Goal: Task Accomplishment & Management: Complete application form

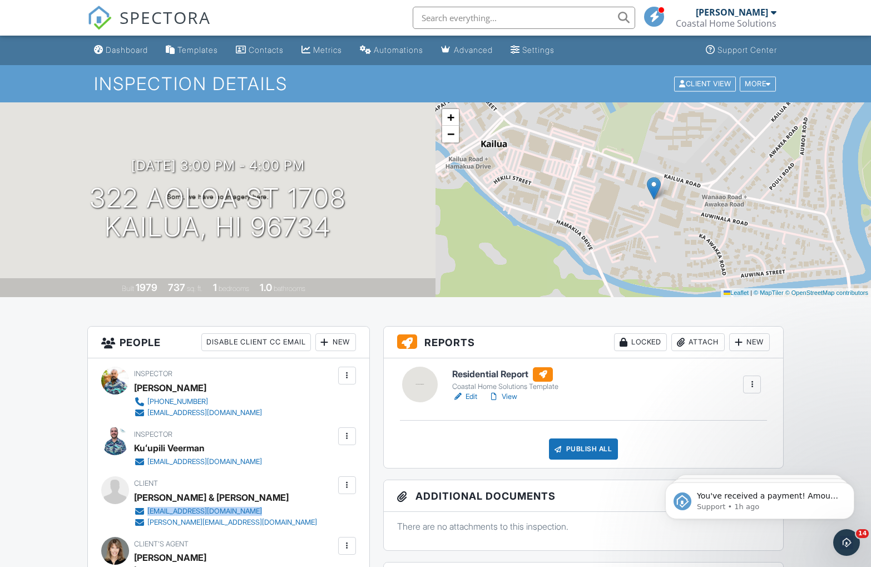
click at [128, 49] on div "Dashboard" at bounding box center [127, 49] width 42 height 9
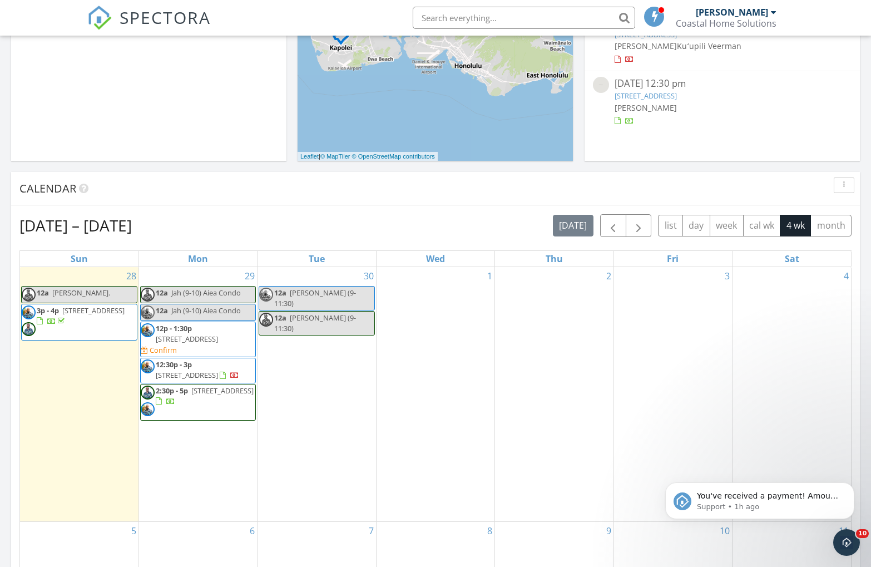
scroll to position [208, 0]
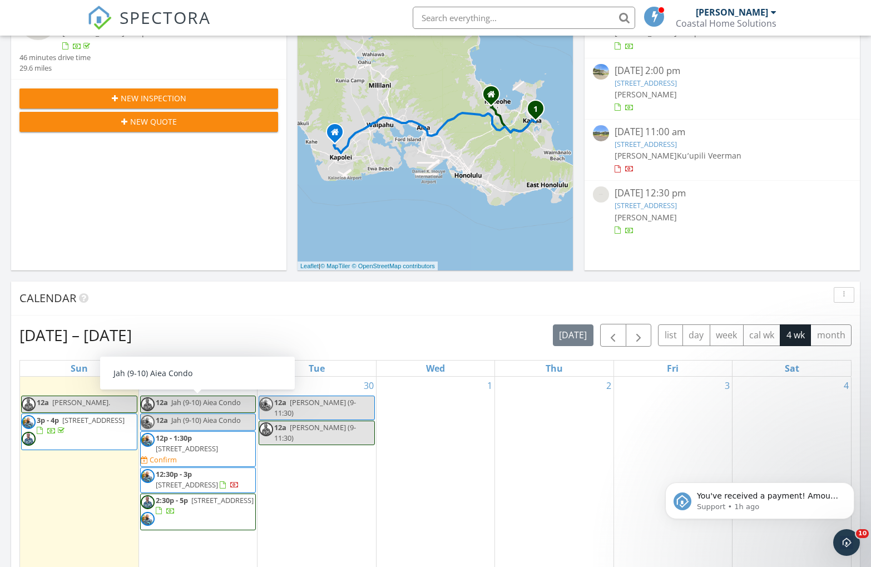
click at [112, 100] on icon "button" at bounding box center [115, 99] width 6 height 8
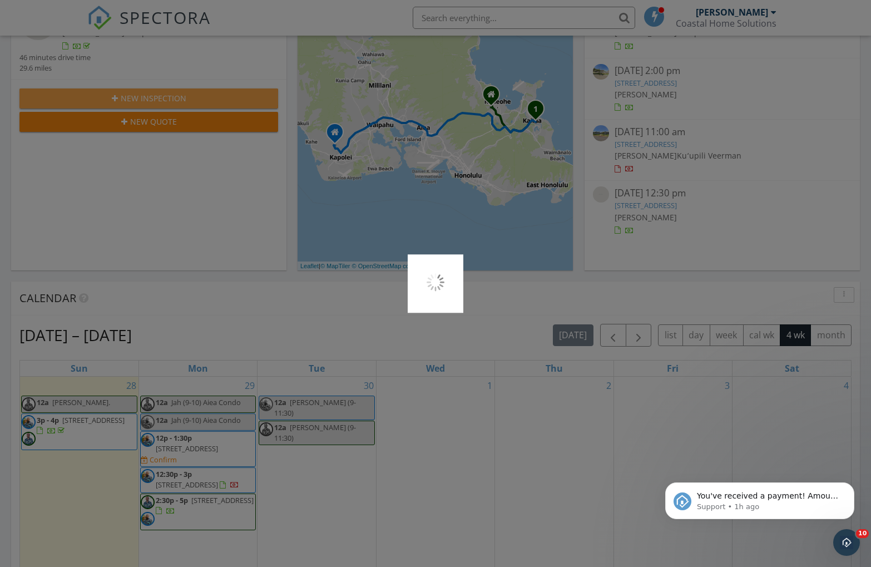
scroll to position [209, 0]
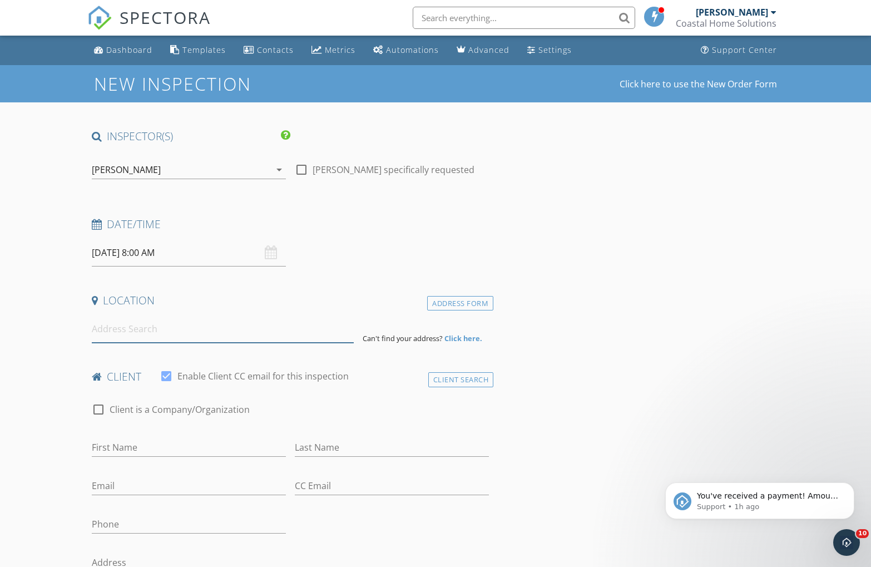
click at [147, 337] on input at bounding box center [223, 328] width 262 height 27
click at [140, 252] on input "09/29/2025 8:00 AM" at bounding box center [189, 252] width 194 height 27
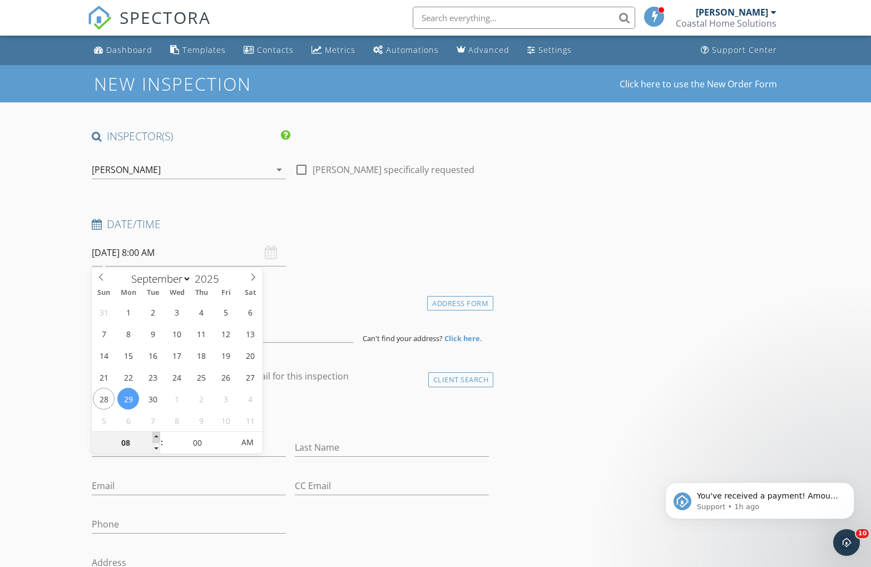
type input "09"
type input "09/29/2025 9:00 AM"
drag, startPoint x: 156, startPoint y: 436, endPoint x: 164, endPoint y: 432, distance: 9.5
click at [155, 436] on span at bounding box center [156, 437] width 8 height 11
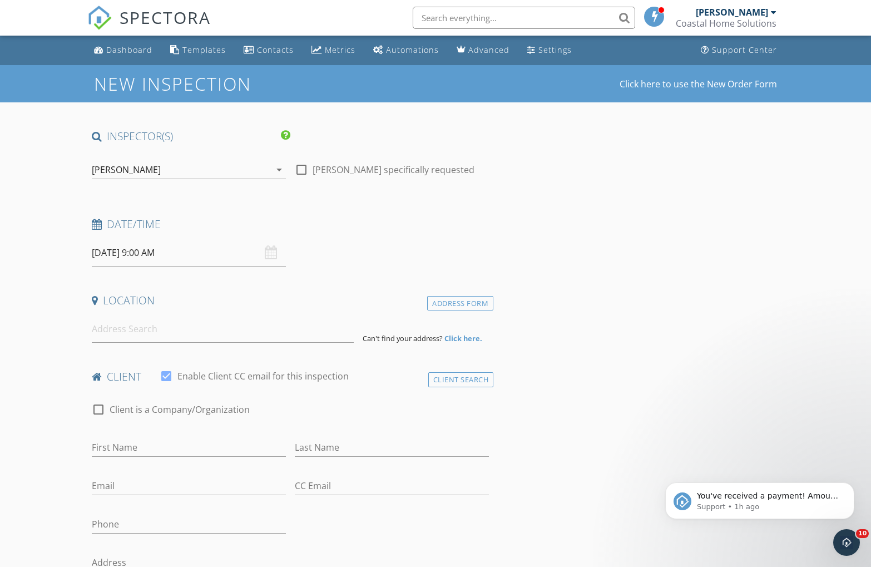
drag, startPoint x: 356, startPoint y: 272, endPoint x: 291, endPoint y: 295, distance: 69.2
click at [182, 334] on input at bounding box center [223, 328] width 262 height 27
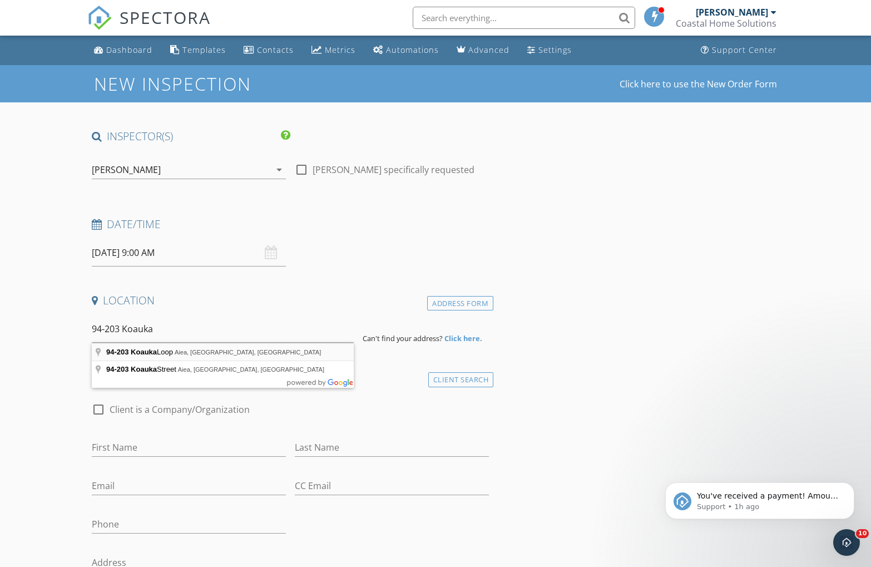
type input "94-203 Koauka Loop, Aiea, HI, USA"
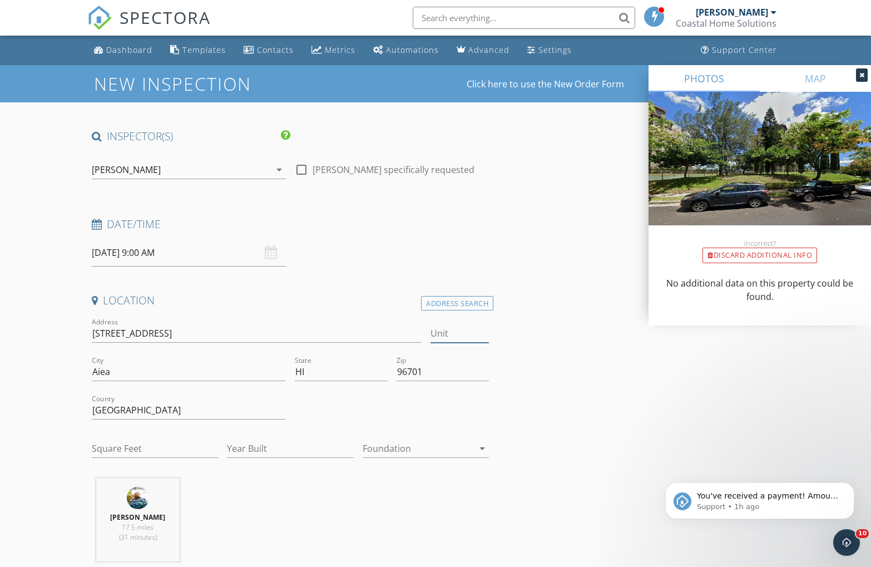
click at [447, 336] on input "Unit" at bounding box center [460, 333] width 59 height 18
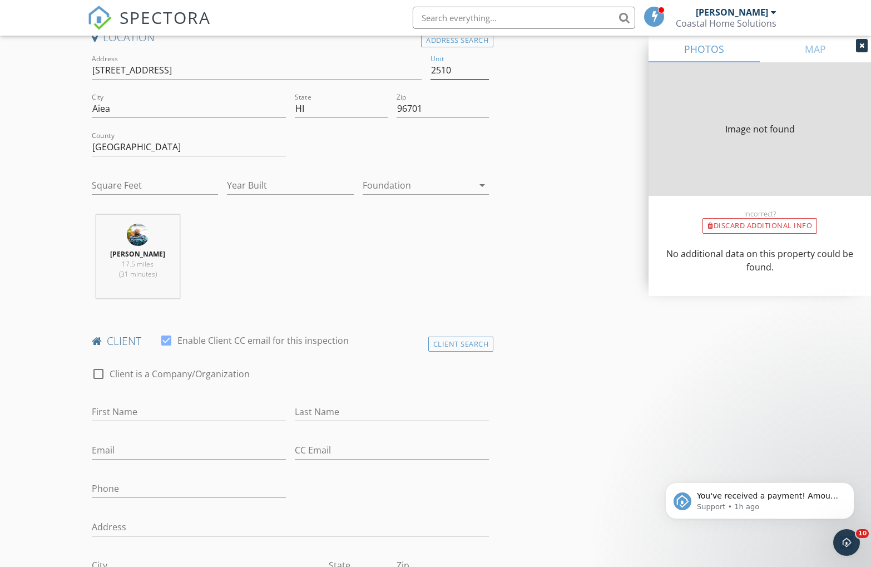
scroll to position [327, 0]
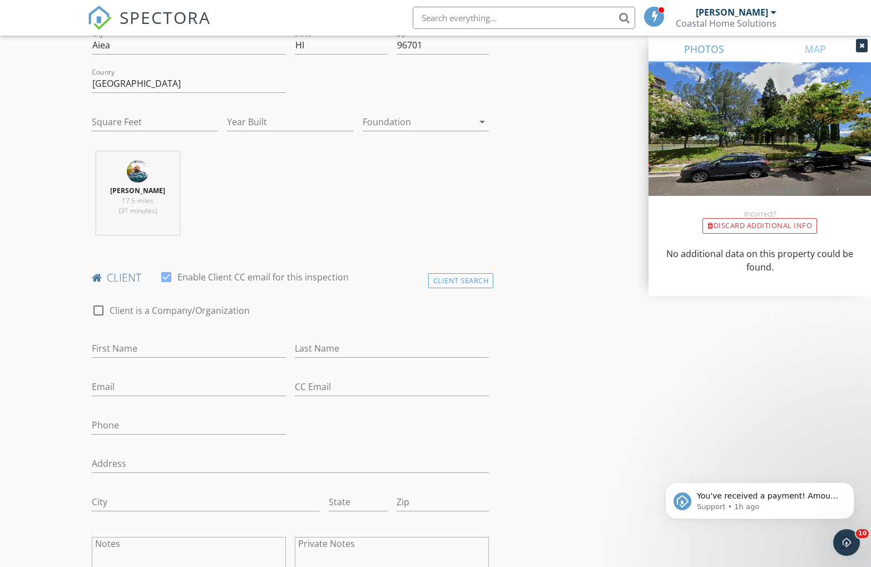
type input "2510"
click at [134, 346] on input "First Name" at bounding box center [189, 348] width 194 height 18
type input "Marcos"
type input "Flores"
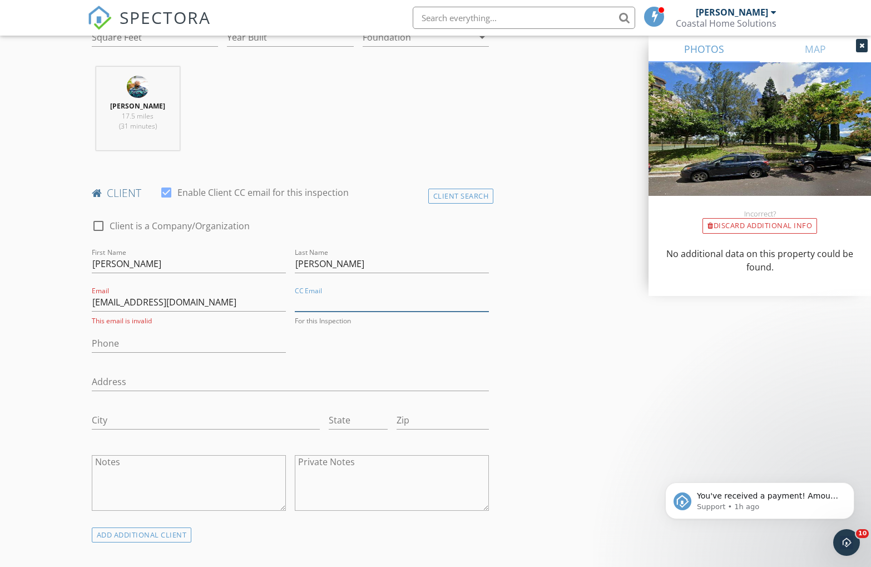
click at [325, 309] on input "CC Email" at bounding box center [392, 302] width 194 height 18
drag, startPoint x: 93, startPoint y: 304, endPoint x: 128, endPoint y: 314, distance: 36.6
click at [93, 304] on input "m.flores777@icloud.com" at bounding box center [189, 303] width 194 height 18
click at [92, 305] on input ".flores777@icloud.com" at bounding box center [189, 303] width 194 height 18
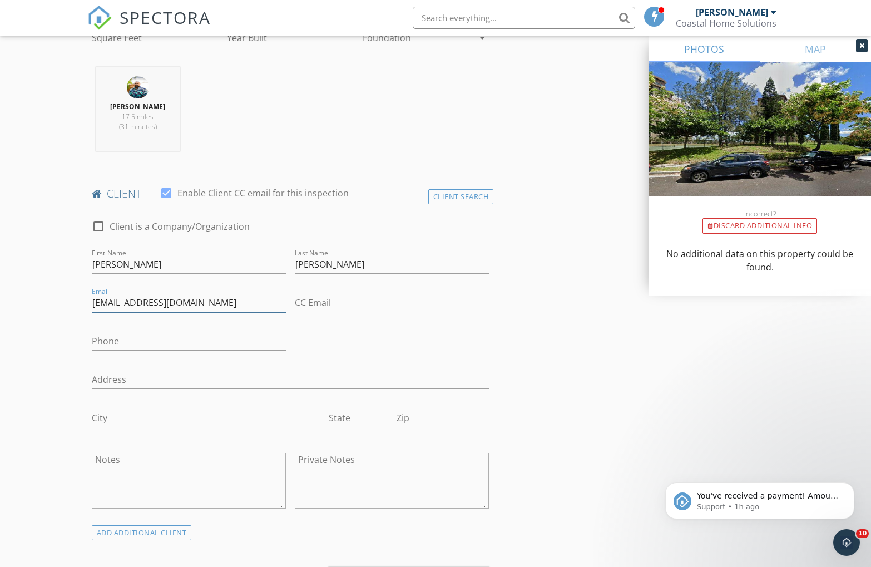
type input "M.flores777@icloud.com"
click at [147, 338] on input "Phone" at bounding box center [189, 341] width 194 height 18
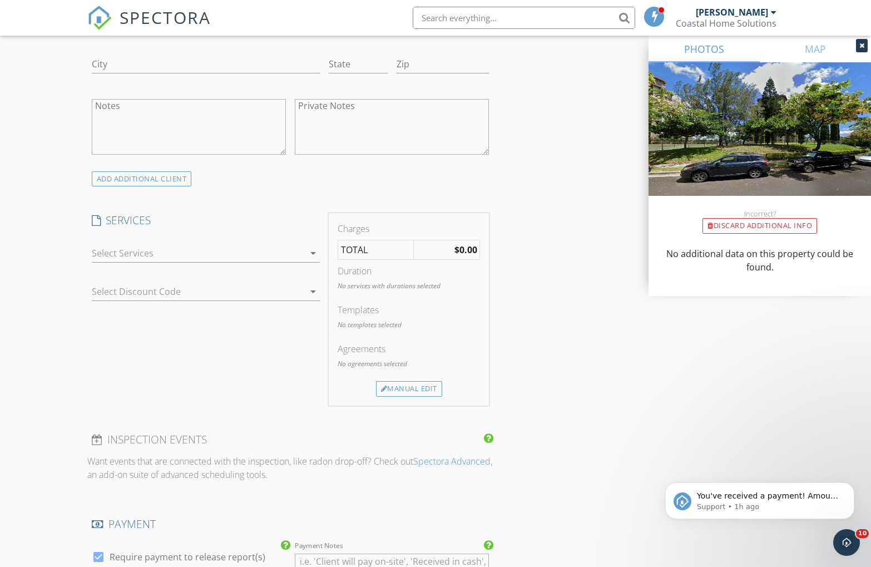
scroll to position [786, 0]
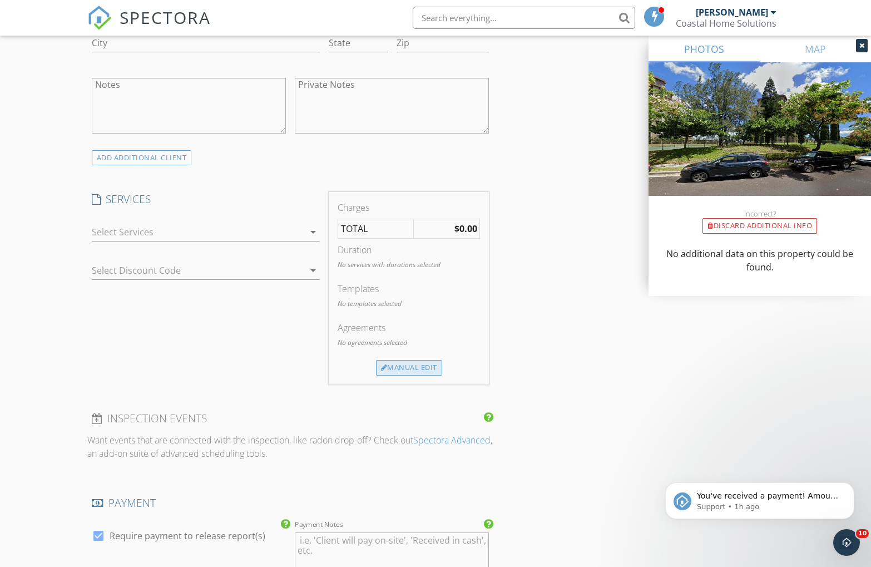
click at [390, 368] on div "Manual Edit" at bounding box center [409, 368] width 66 height 16
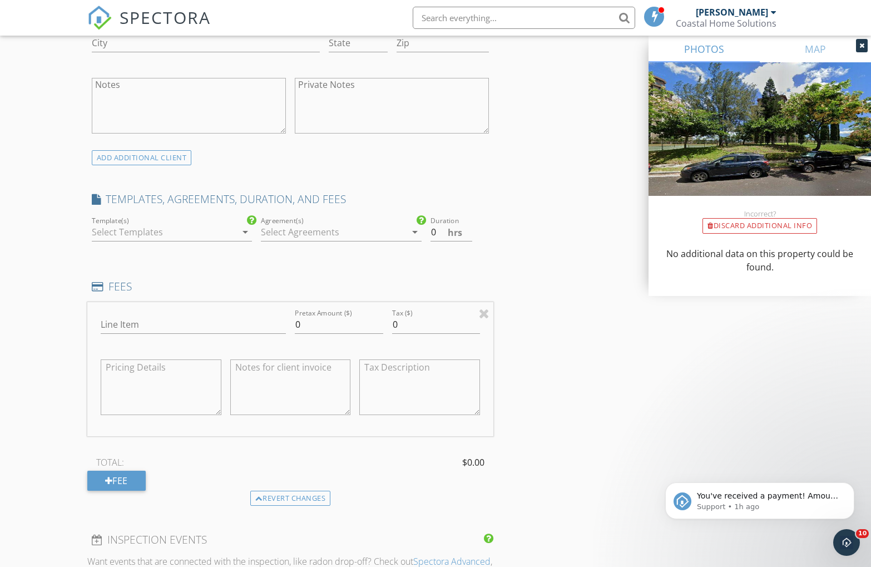
click at [143, 237] on div at bounding box center [164, 232] width 145 height 18
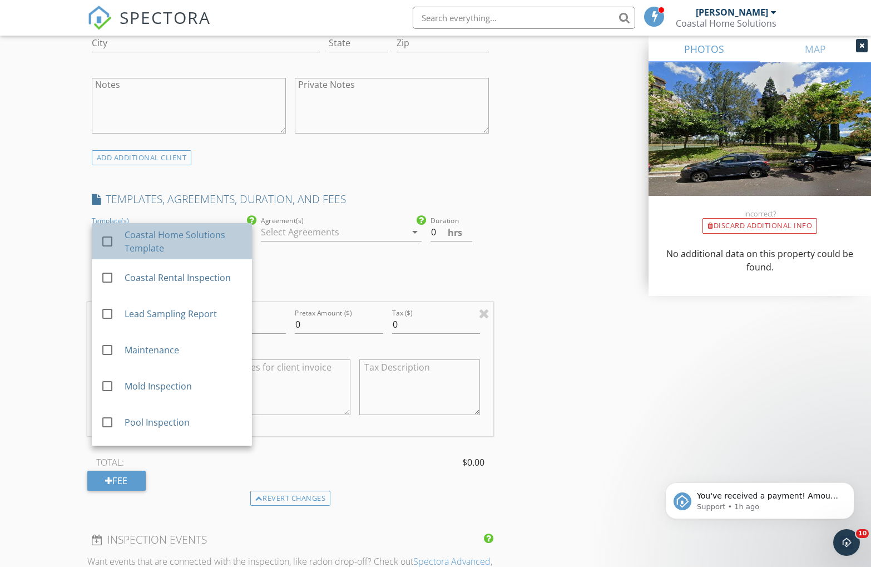
drag, startPoint x: 146, startPoint y: 239, endPoint x: 189, endPoint y: 238, distance: 42.3
click at [146, 239] on div "Coastal Home Solutions Template" at bounding box center [183, 241] width 119 height 27
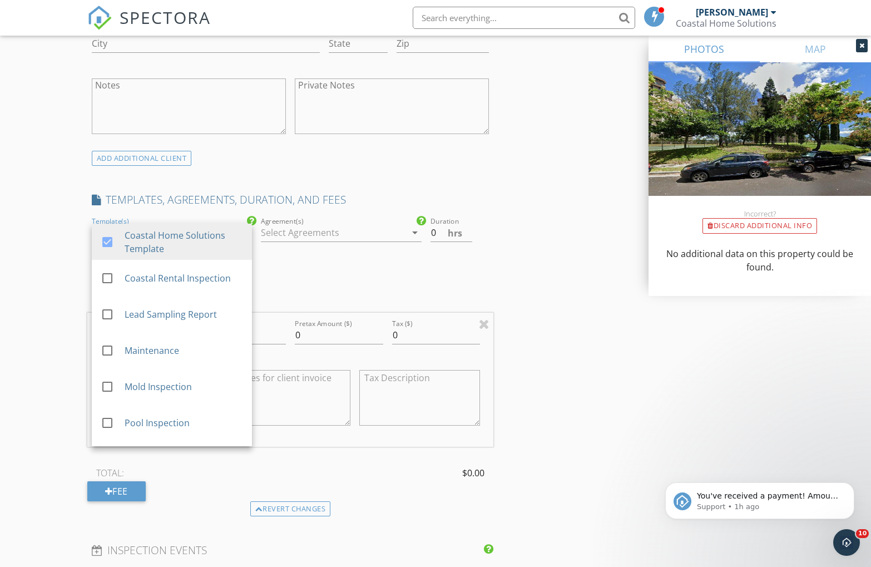
click at [301, 230] on div at bounding box center [333, 233] width 145 height 18
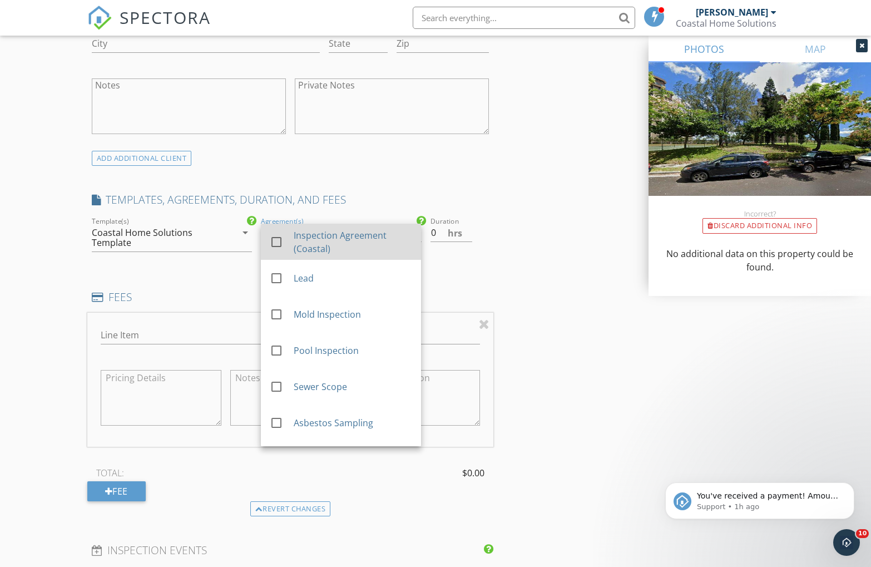
click at [302, 234] on div "Inspection Agreement (Coastal)" at bounding box center [353, 242] width 119 height 27
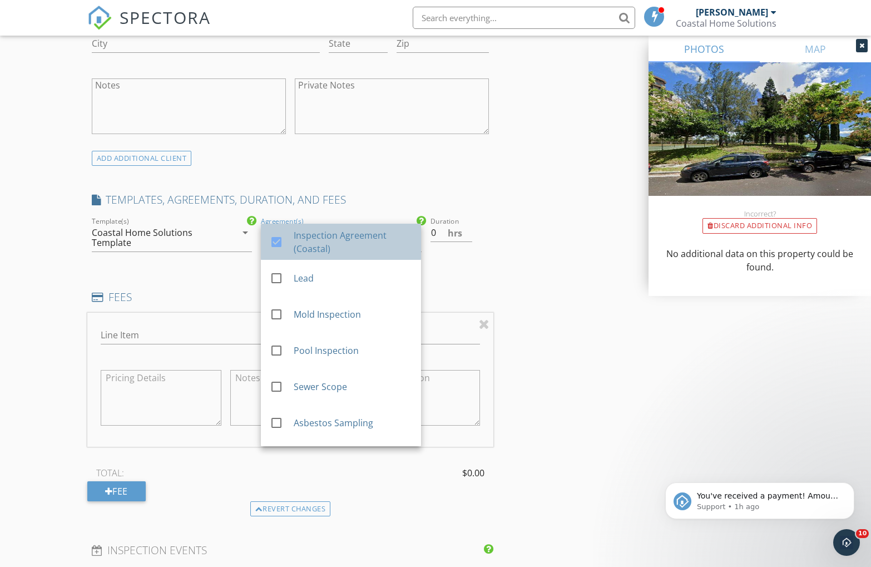
scroll to position [785, 0]
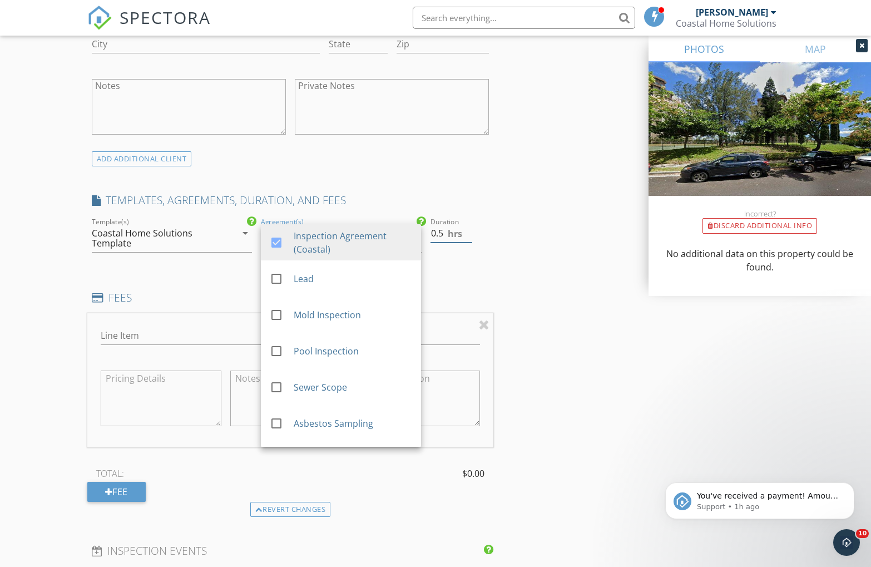
click at [467, 230] on input "0.5" at bounding box center [452, 233] width 42 height 18
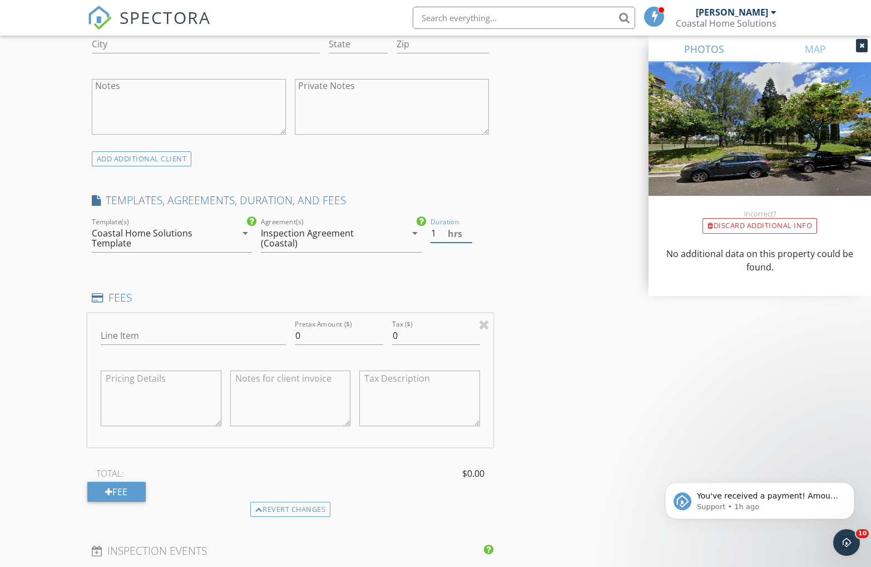
type input "1"
click at [467, 230] on input "1" at bounding box center [452, 233] width 42 height 18
click at [155, 336] on input "Line Item" at bounding box center [193, 336] width 185 height 18
type input "Residential Inspection"
drag, startPoint x: 304, startPoint y: 338, endPoint x: 277, endPoint y: 332, distance: 28.5
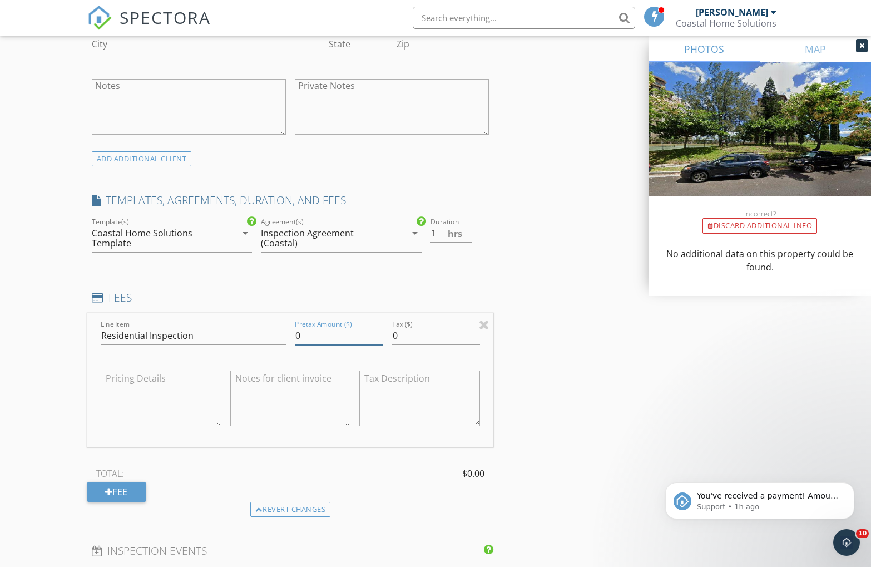
click at [282, 332] on div "Line Item Residential Inspection Pretax Amount ($) 0 Tax ($) 0" at bounding box center [290, 380] width 407 height 134
type input "350"
type input "15.75"
drag, startPoint x: 606, startPoint y: 359, endPoint x: 556, endPoint y: 351, distance: 50.3
click at [606, 359] on div "INSPECTOR(S) check_box Charles Burton PRIMARY check_box_outline_blank Kuʻupili …" at bounding box center [435, 337] width 697 height 1984
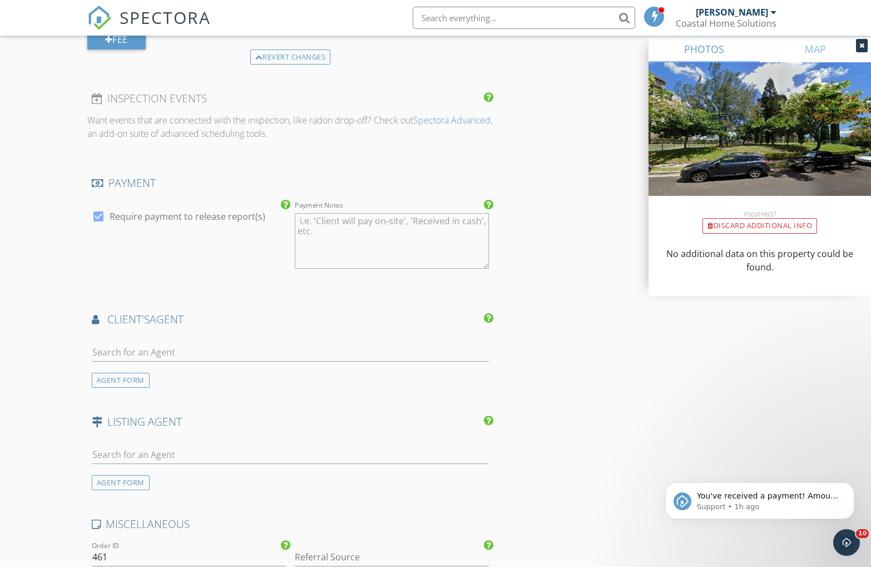
scroll to position [1265, 0]
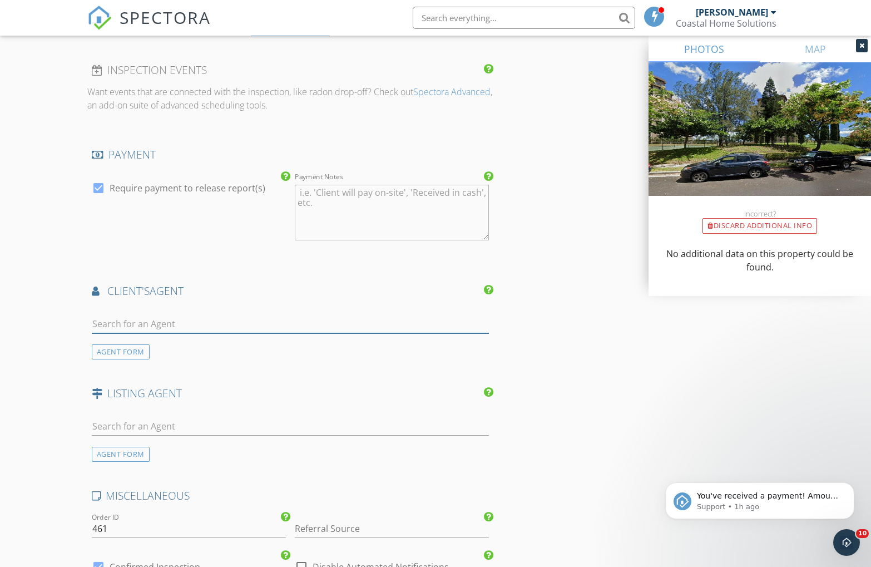
click at [147, 323] on input "text" at bounding box center [291, 324] width 398 height 18
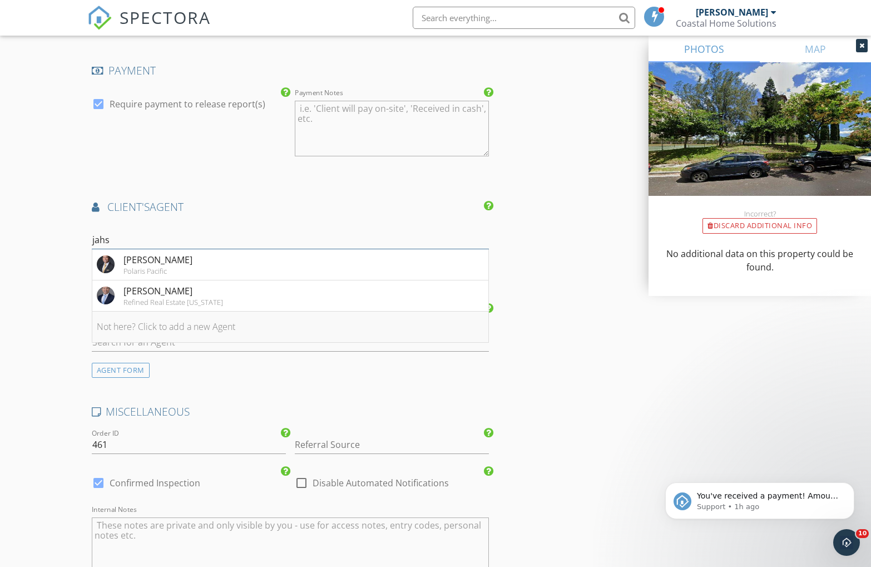
scroll to position [1350, 0]
type input "jahs"
click at [143, 301] on div "Refined Real Estate Hawaii" at bounding box center [174, 301] width 100 height 9
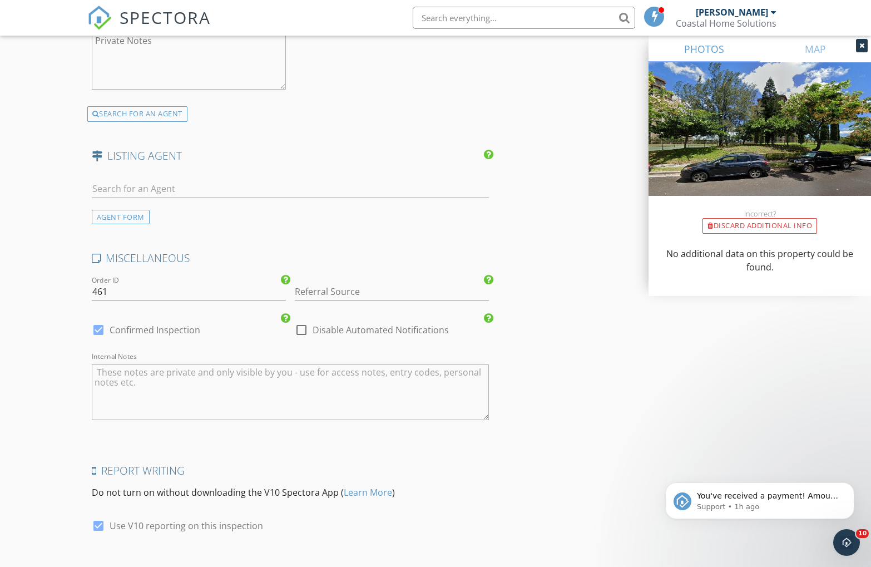
scroll to position [1843, 0]
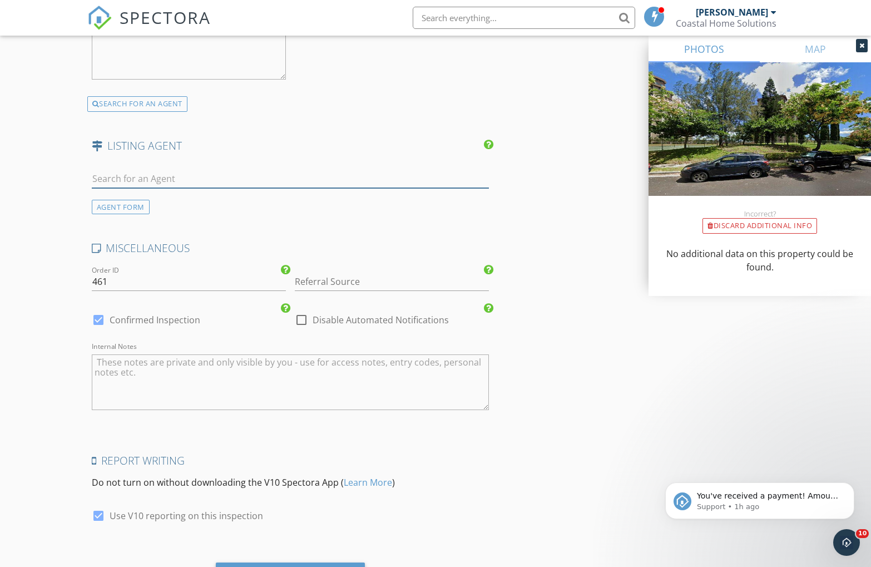
click at [126, 174] on input "text" at bounding box center [291, 179] width 398 height 18
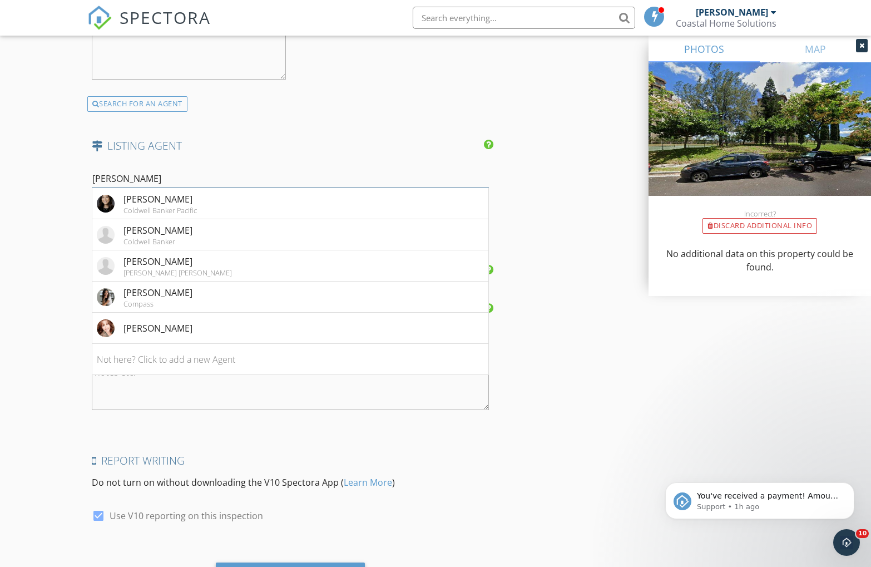
scroll to position [1847, 0]
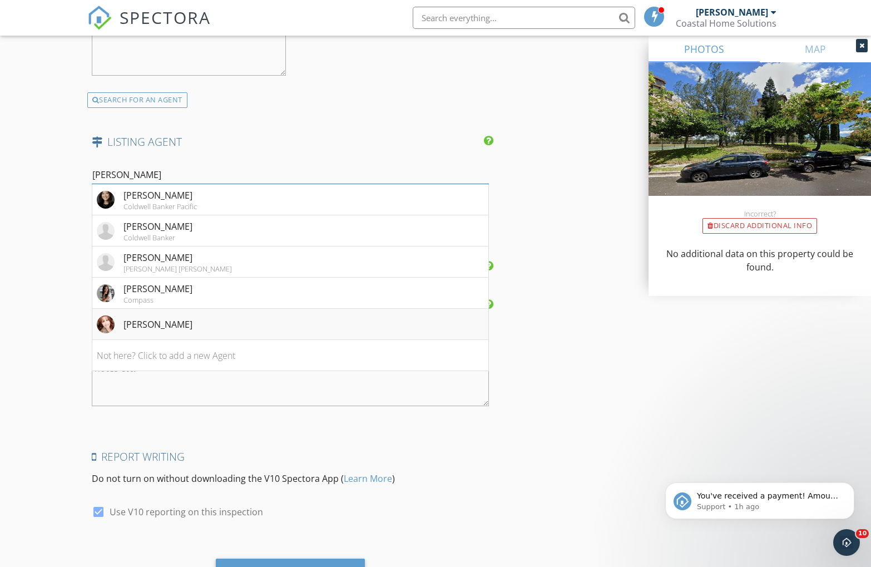
type input "Jessica"
click at [137, 324] on div "Jessica Haumea" at bounding box center [158, 324] width 69 height 13
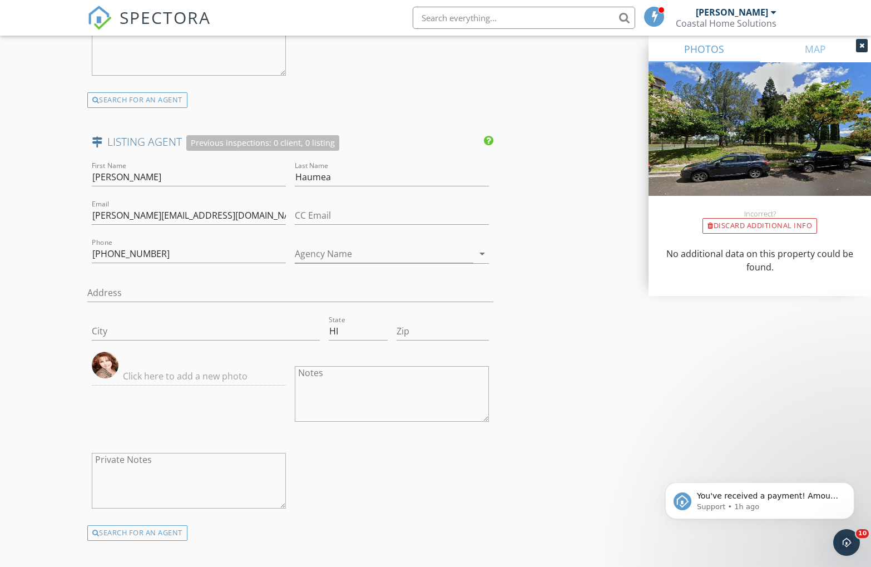
scroll to position [2232, 0]
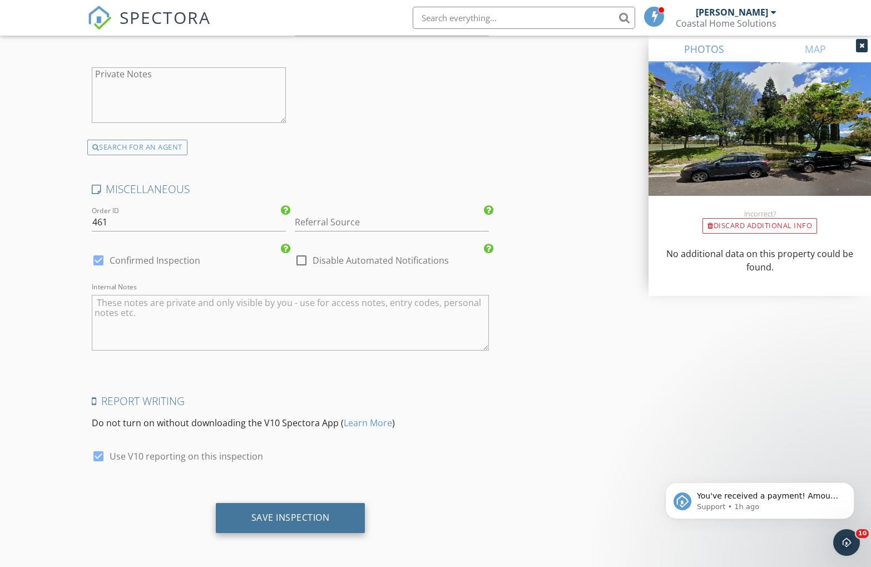
click at [295, 512] on div "Save Inspection" at bounding box center [290, 517] width 78 height 11
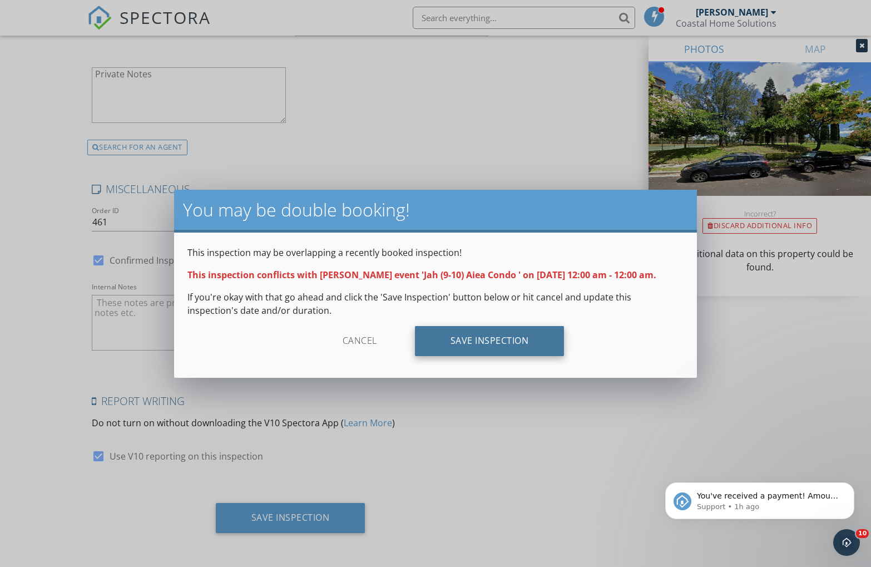
click at [494, 345] on div "Save Inspection" at bounding box center [490, 341] width 150 height 30
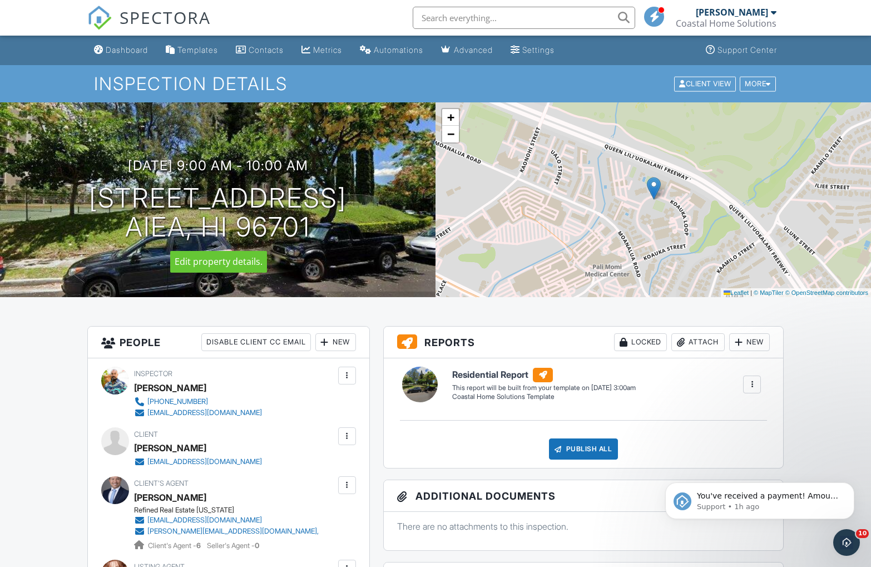
click at [0, 0] on div at bounding box center [0, 0] width 0 height 0
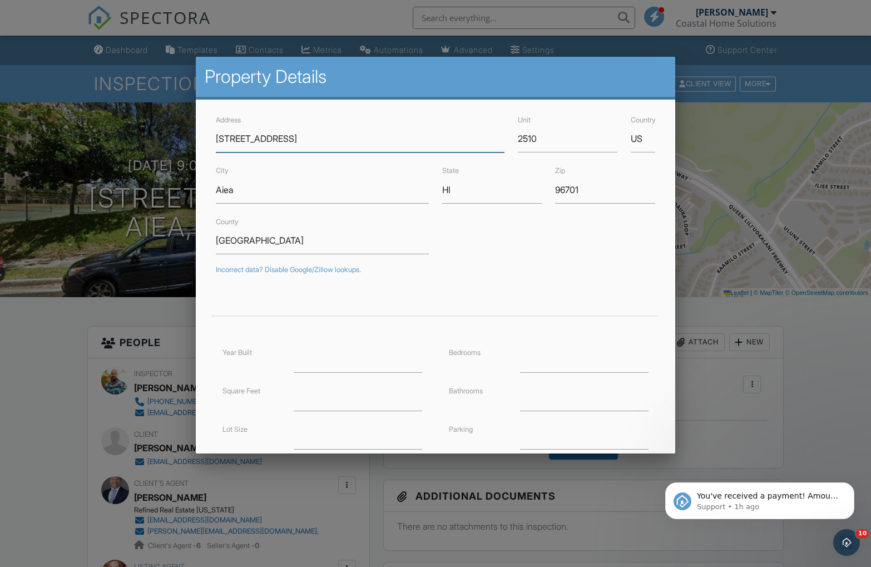
click at [229, 140] on input "94 Koauka Loop" at bounding box center [360, 138] width 288 height 27
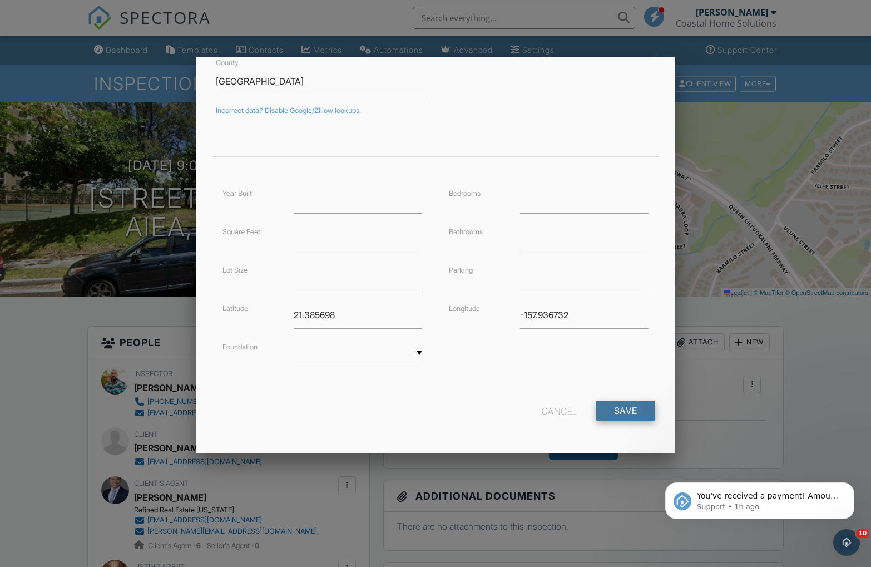
type input "94-203 Koauka Loop"
click at [621, 416] on input "Save" at bounding box center [625, 411] width 59 height 20
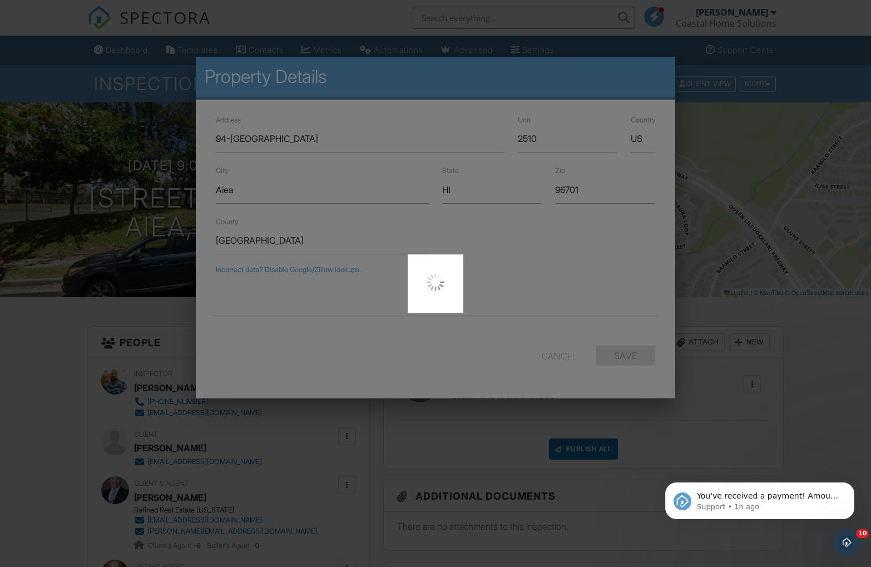
scroll to position [0, 0]
type input "-157.9367323"
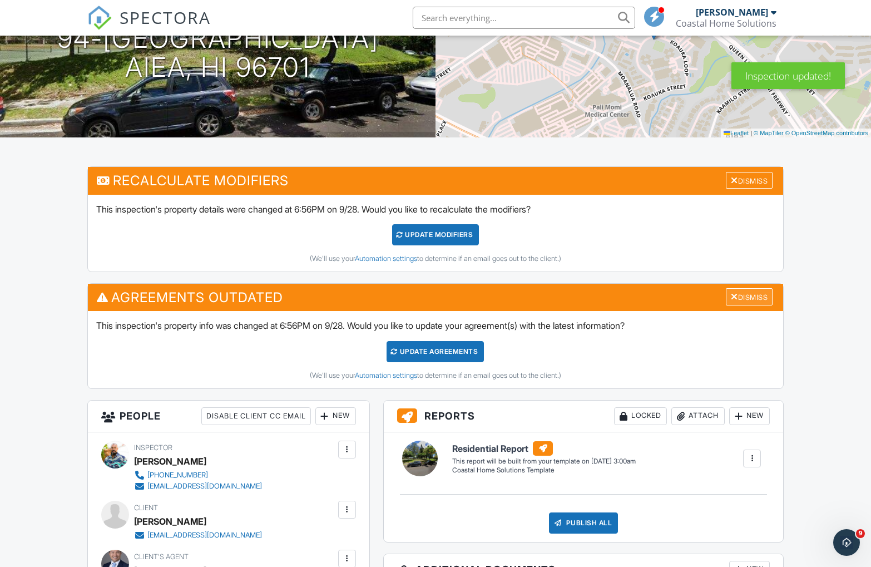
scroll to position [161, 0]
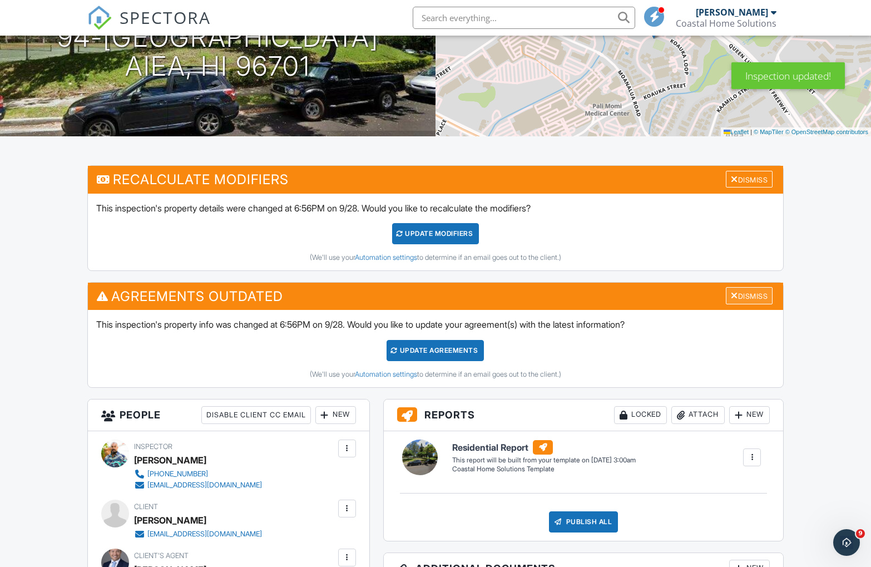
click at [747, 294] on div "Dismiss" at bounding box center [749, 295] width 47 height 17
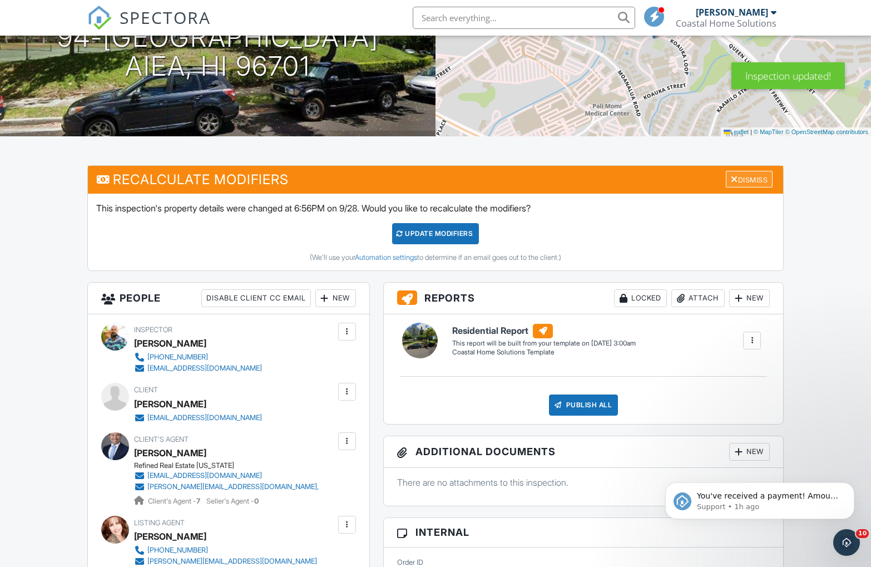
scroll to position [0, 0]
click at [738, 184] on div "Dismiss" at bounding box center [749, 179] width 47 height 17
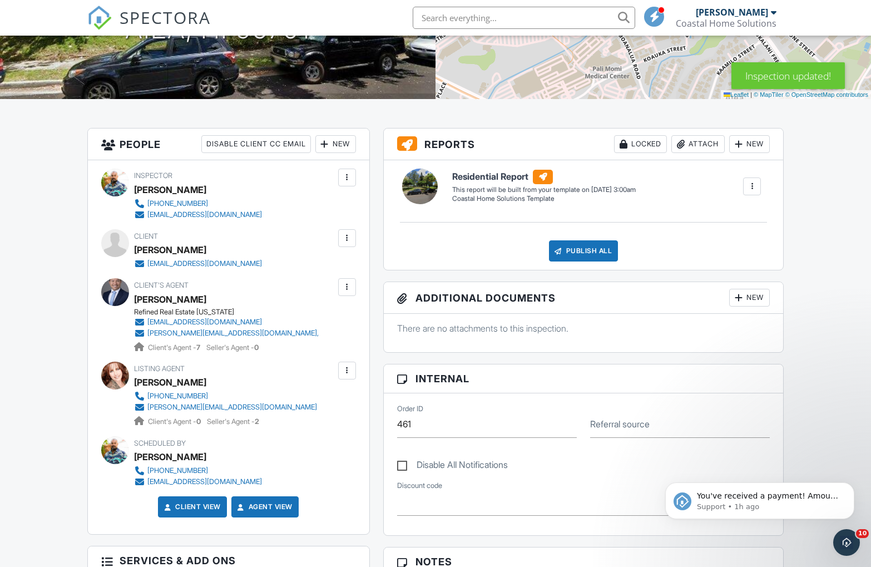
scroll to position [211, 0]
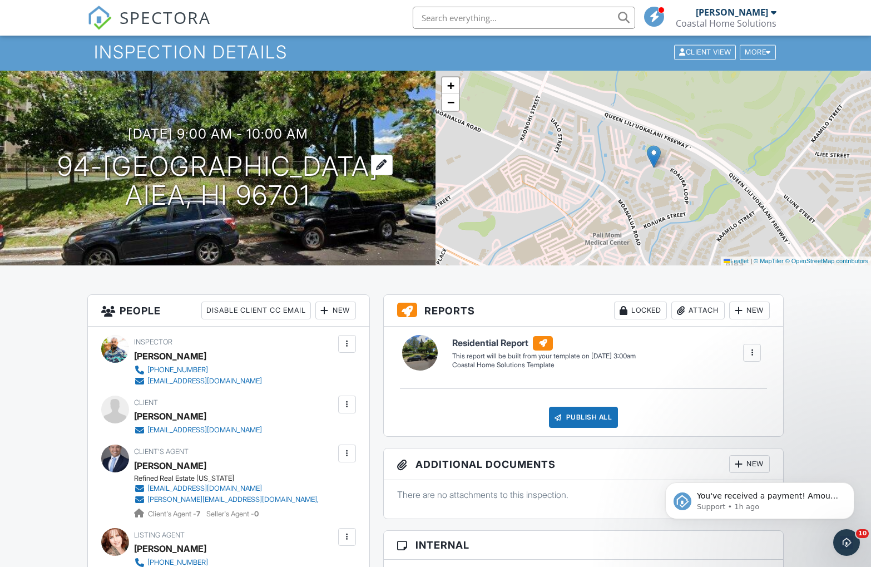
click at [199, 169] on h1 "94-203 Koauka Loop 2510 Aiea, HI 96701" at bounding box center [218, 181] width 322 height 59
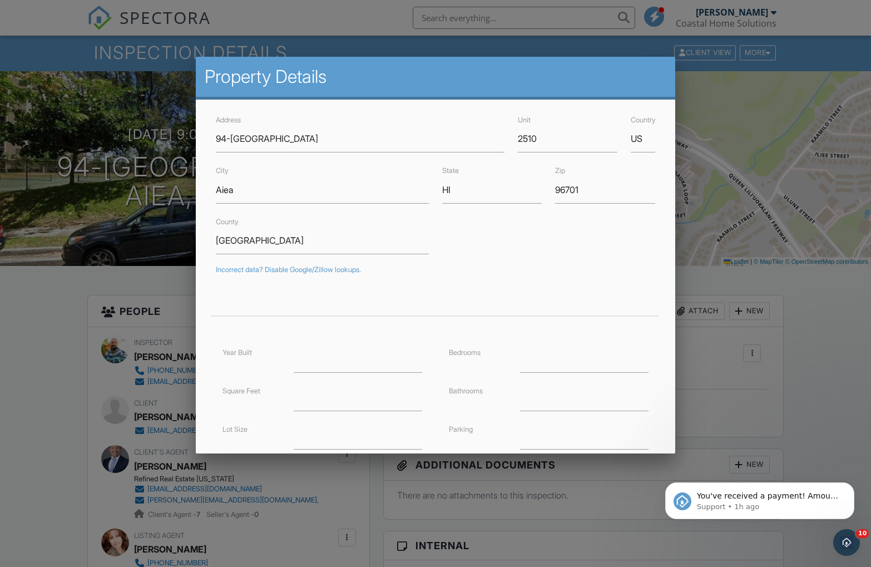
click at [63, 303] on div at bounding box center [435, 298] width 871 height 709
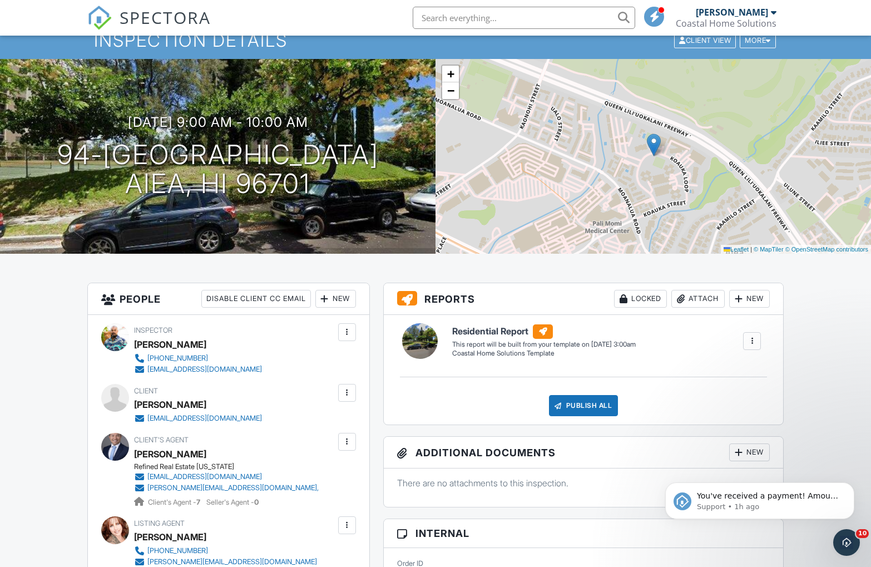
scroll to position [0, 0]
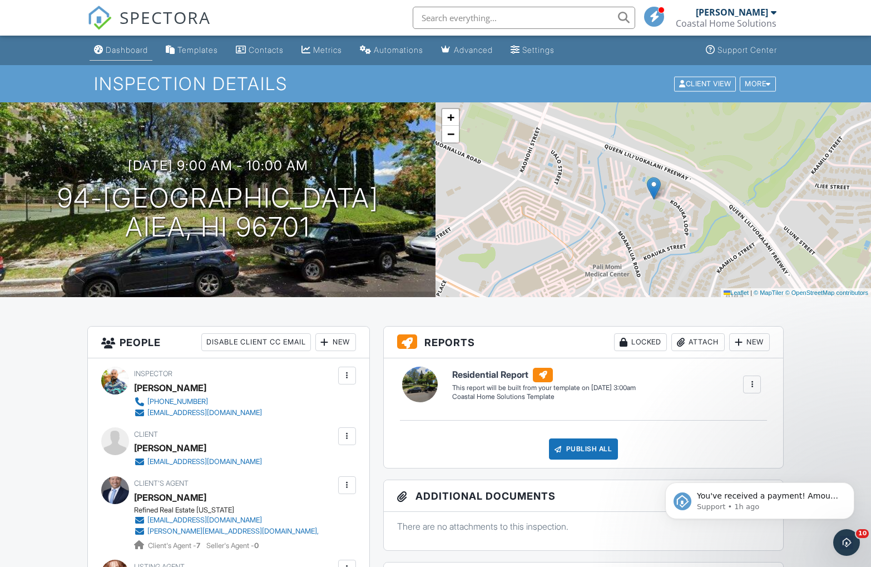
click at [122, 50] on div "Dashboard" at bounding box center [127, 49] width 42 height 9
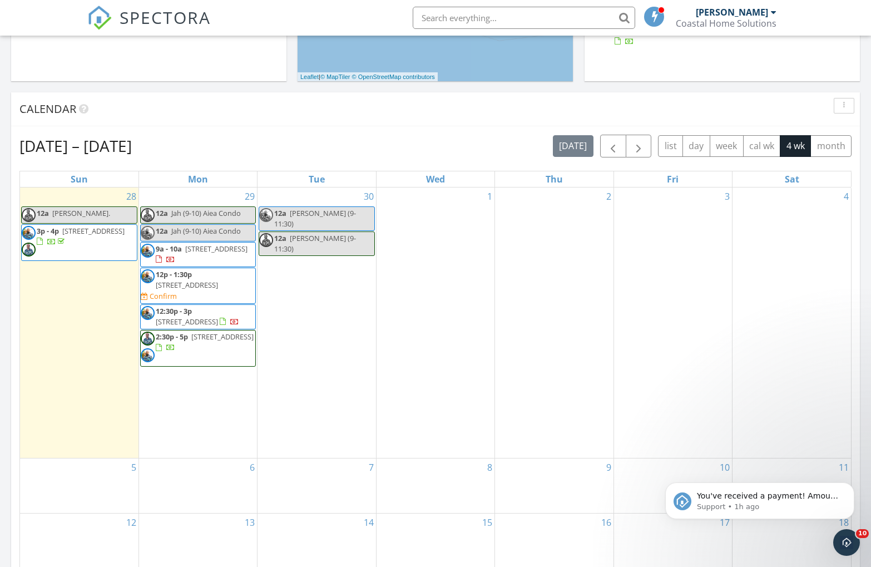
click at [226, 229] on span "Jah (9-10) Aiea Condo" at bounding box center [206, 231] width 70 height 10
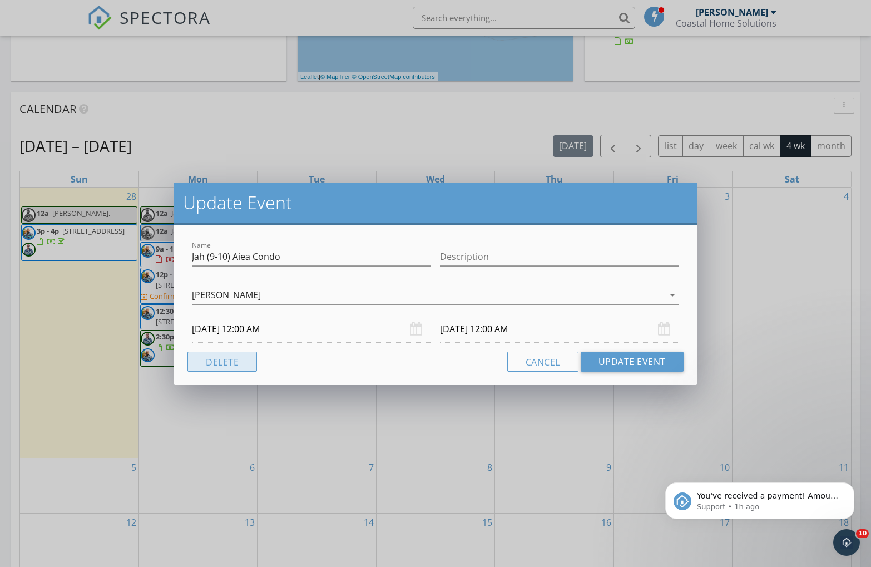
click at [232, 356] on button "Delete" at bounding box center [223, 362] width 70 height 20
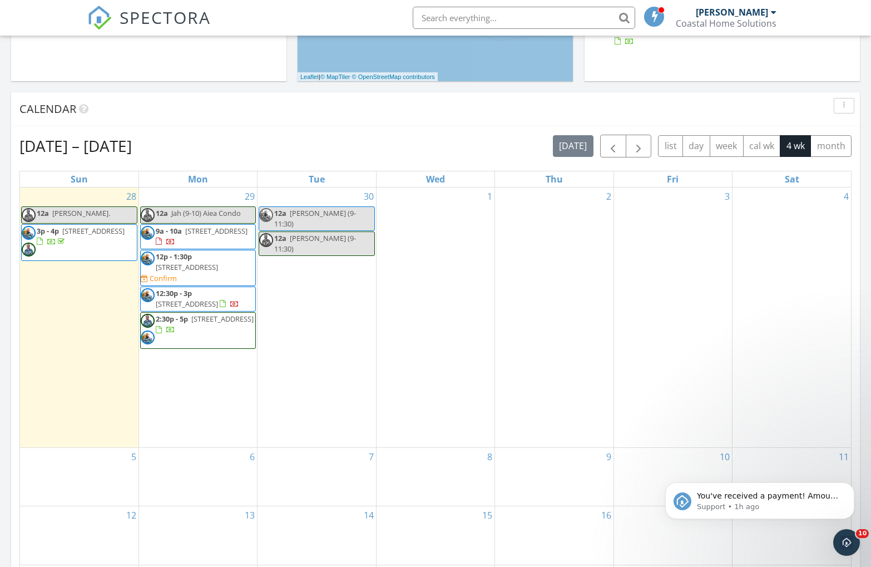
click at [200, 216] on span "Jah (9-10) Aiea Condo" at bounding box center [206, 213] width 70 height 10
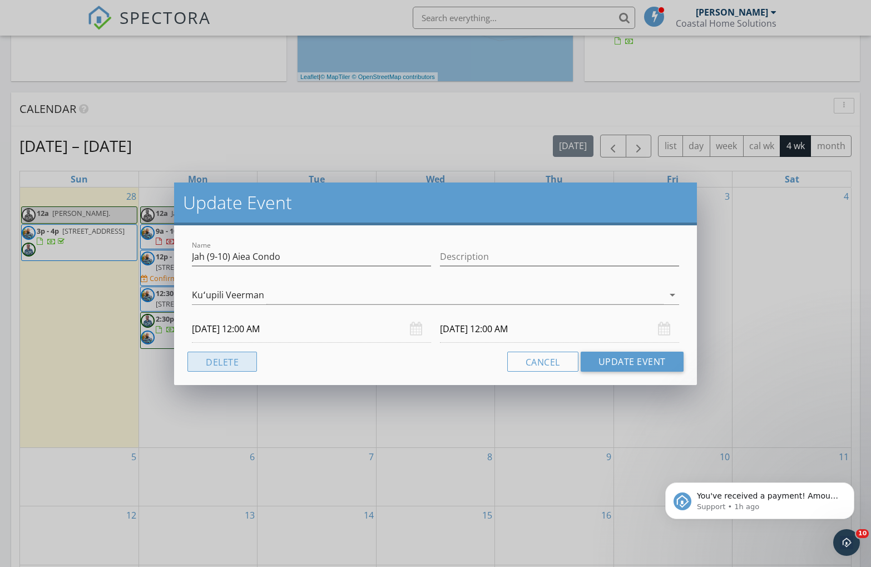
click at [219, 362] on button "Delete" at bounding box center [223, 362] width 70 height 20
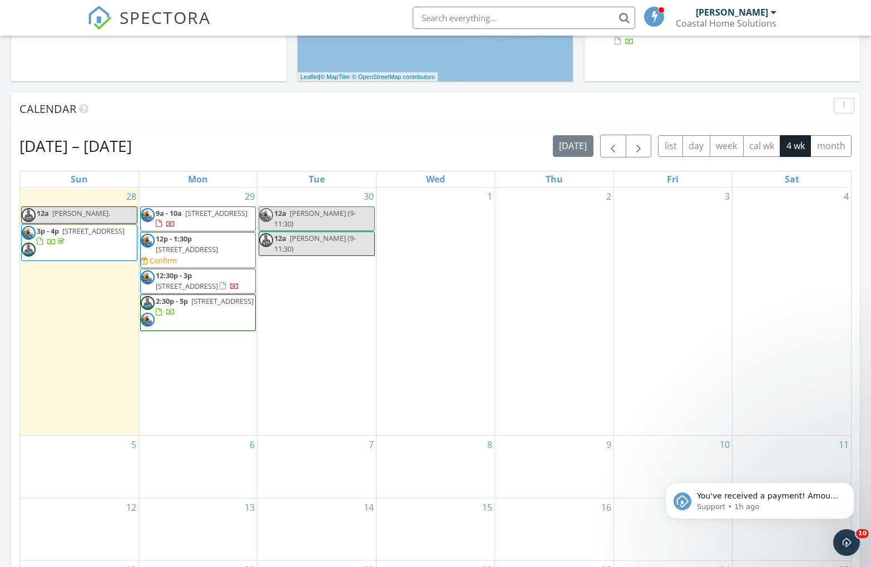
click at [87, 211] on span "[PERSON_NAME]." at bounding box center [81, 213] width 58 height 10
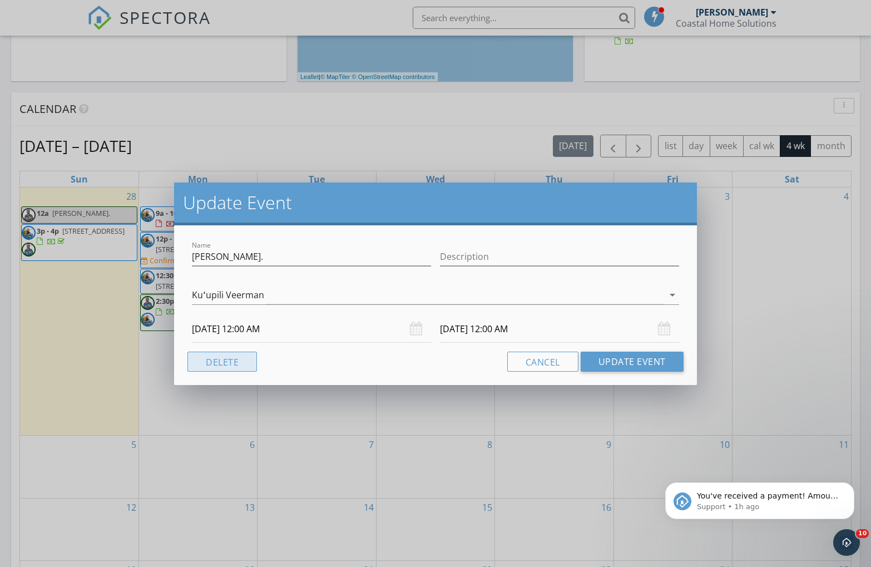
click at [205, 358] on button "Delete" at bounding box center [223, 362] width 70 height 20
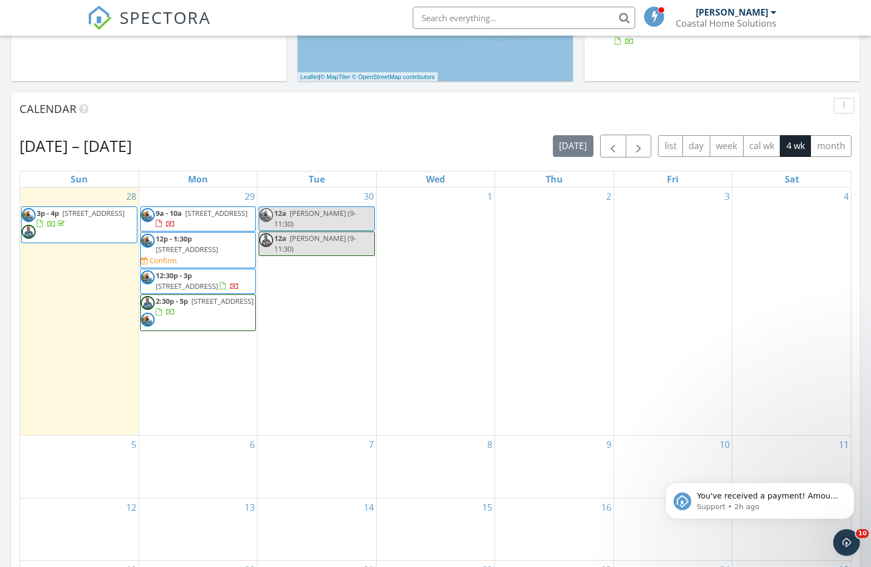
click at [234, 261] on span "12p - 1:30p [STREET_ADDRESS] Confirm" at bounding box center [198, 250] width 115 height 33
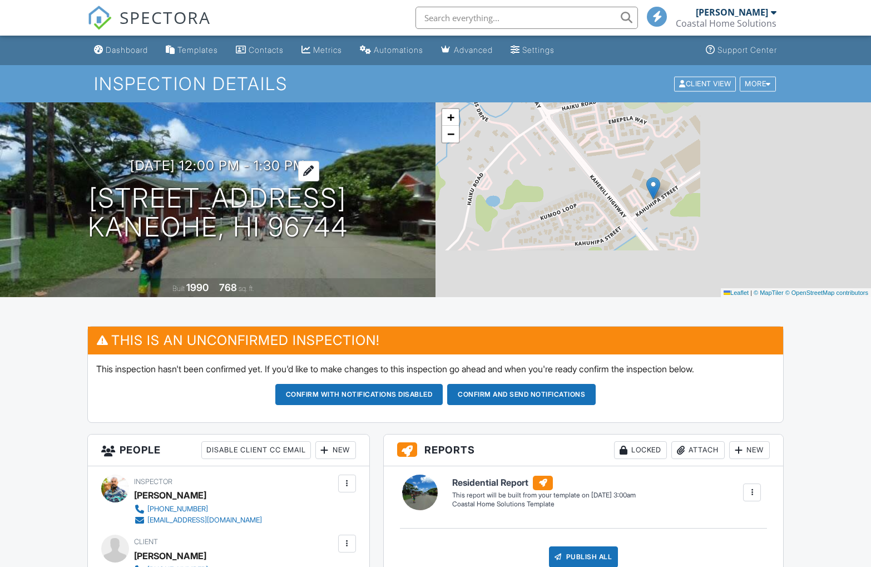
click at [209, 165] on h3 "09/29/2025 12:00 pm - 1:30 pm" at bounding box center [217, 165] width 175 height 15
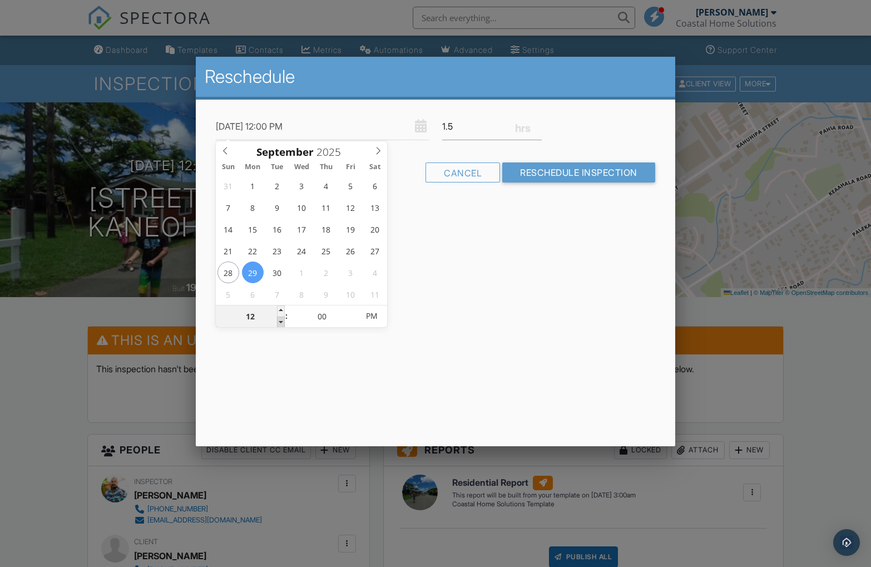
type input "[DATE] 11:00 AM"
type input "11"
click at [282, 323] on span at bounding box center [281, 322] width 8 height 11
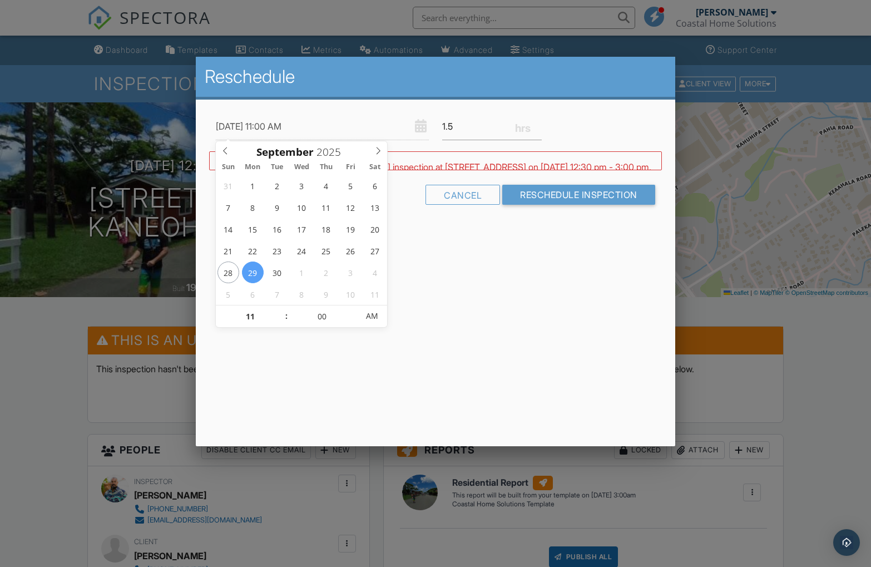
click at [510, 265] on div "Reschedule 09/29/2025 11:00 AM 1.5 Warning: this date/time is in the past. WARN…" at bounding box center [435, 251] width 479 height 389
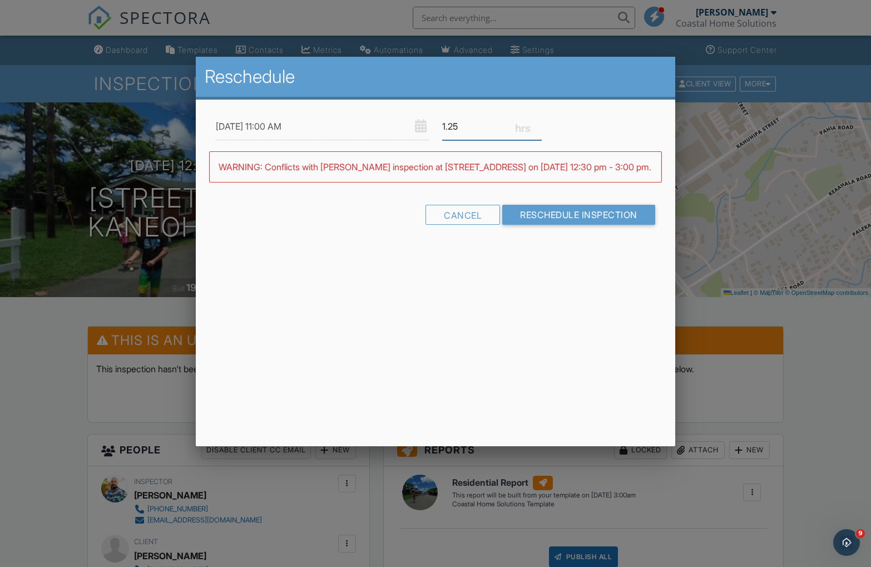
click at [537, 129] on input "1.25" at bounding box center [492, 126] width 100 height 27
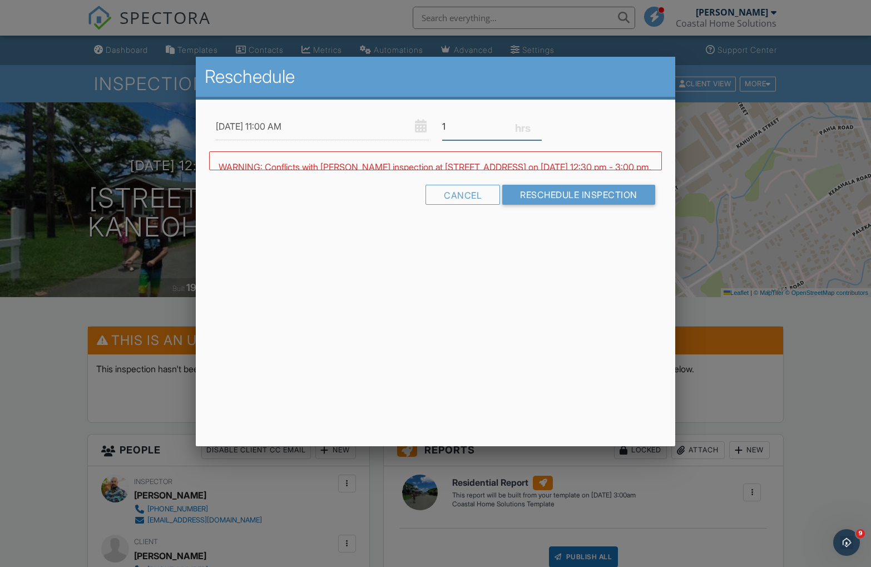
type input "1"
click at [537, 129] on input "1" at bounding box center [492, 126] width 100 height 27
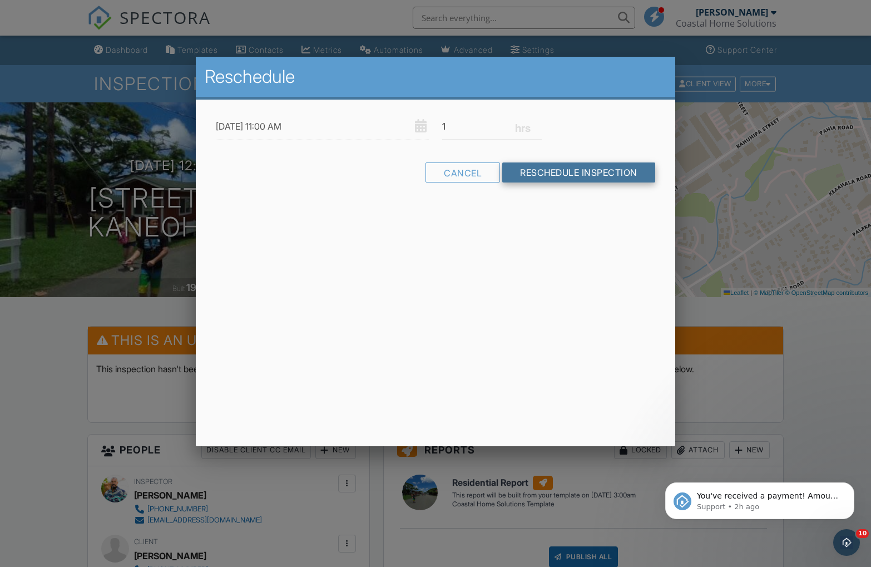
click at [542, 179] on input "Reschedule Inspection" at bounding box center [578, 172] width 153 height 20
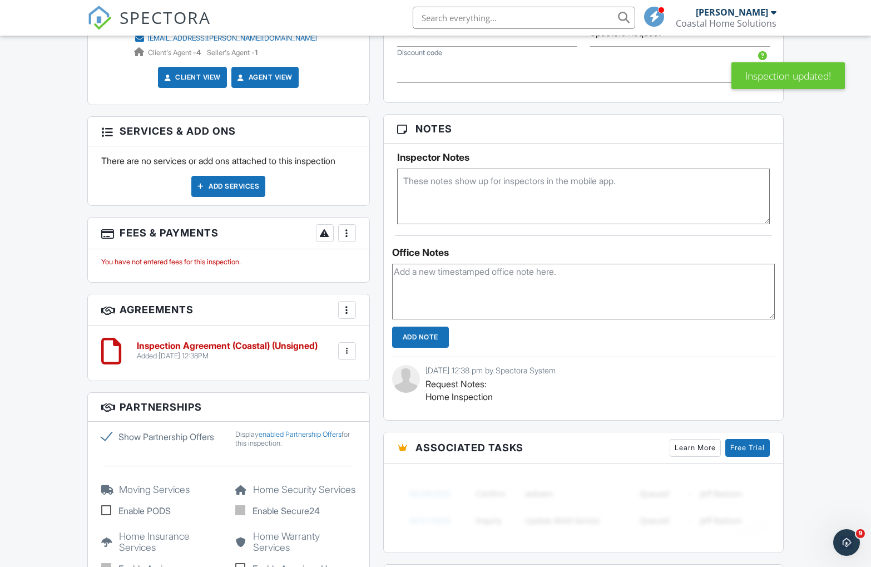
click at [346, 238] on div at bounding box center [347, 233] width 11 height 11
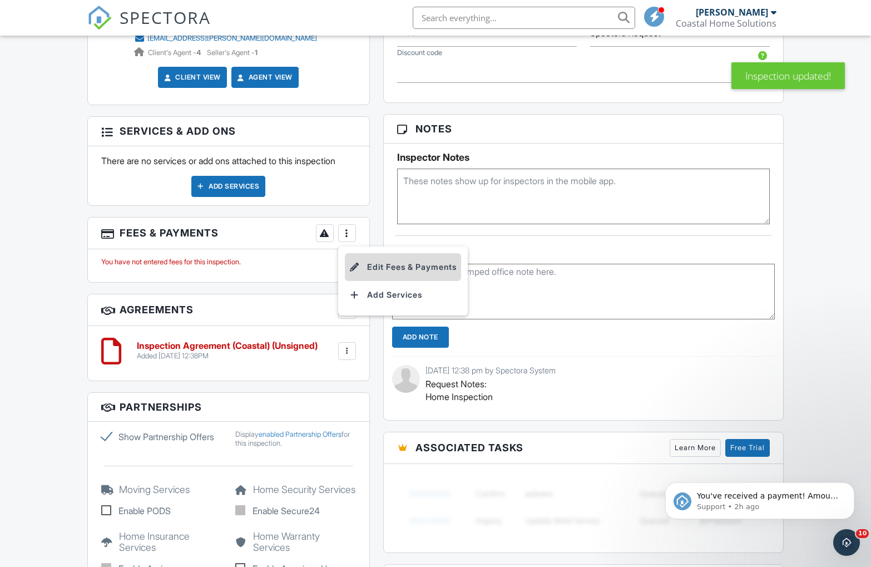
click at [370, 259] on li "Edit Fees & Payments" at bounding box center [403, 267] width 116 height 28
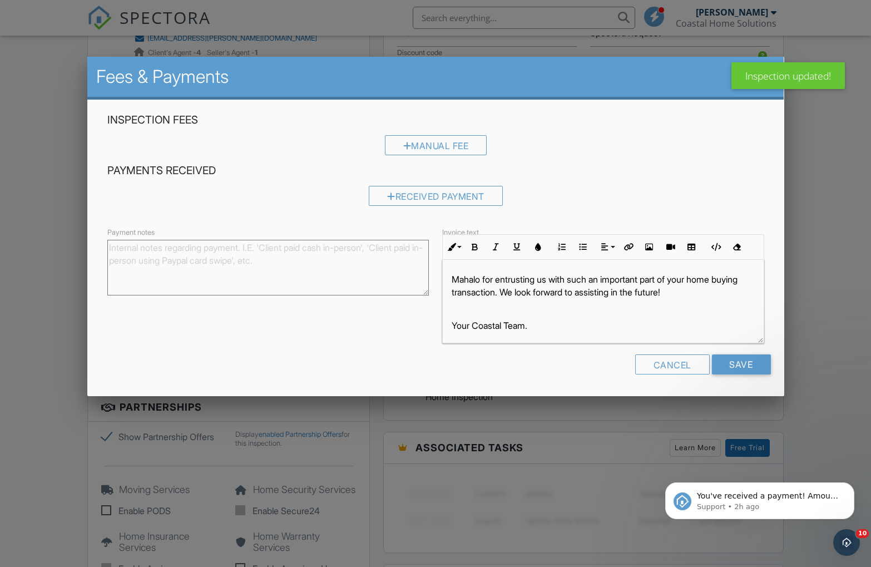
click at [420, 156] on div "Manual Fee" at bounding box center [435, 149] width 657 height 28
click at [420, 150] on div "Manual Fee" at bounding box center [435, 145] width 102 height 20
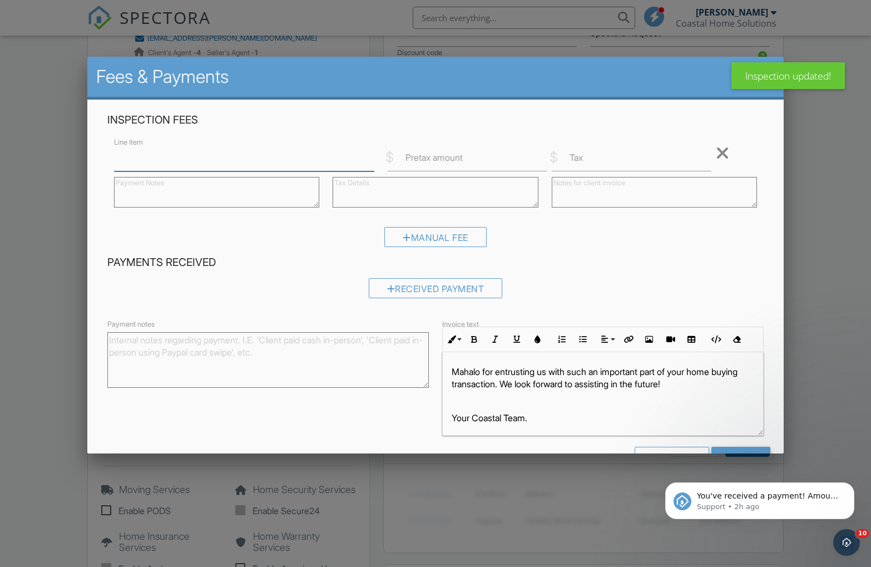
click at [170, 162] on input "Line Item" at bounding box center [244, 157] width 260 height 27
type input "Residential Inspection"
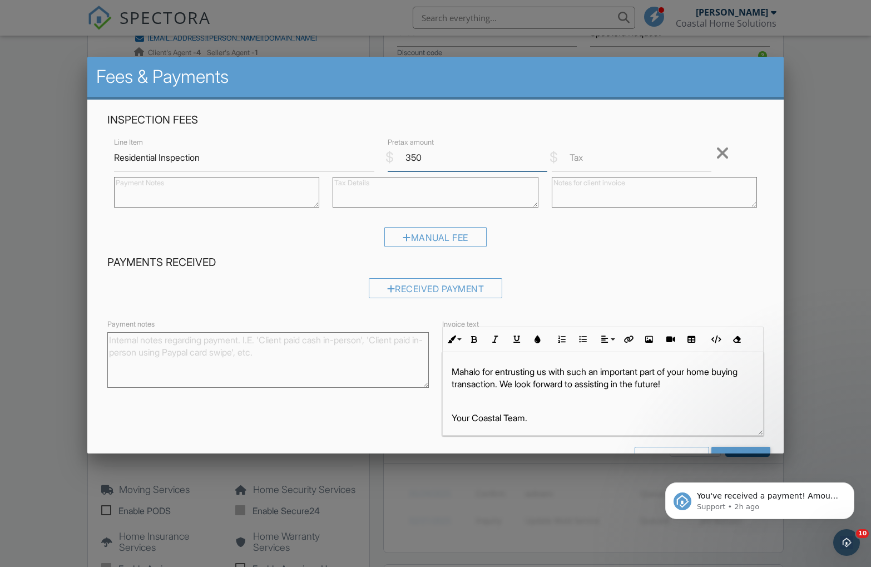
type input "350"
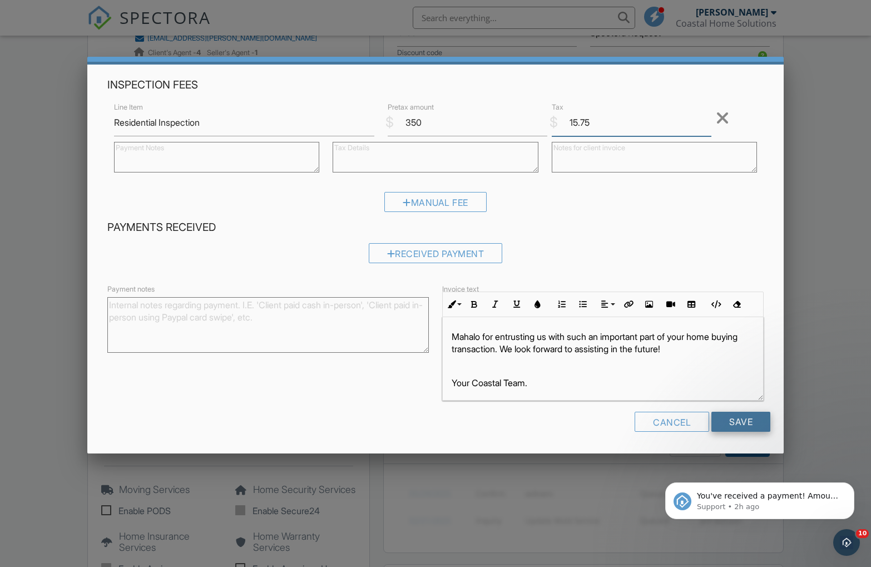
type input "15.75"
click at [748, 418] on input "Save" at bounding box center [741, 422] width 59 height 20
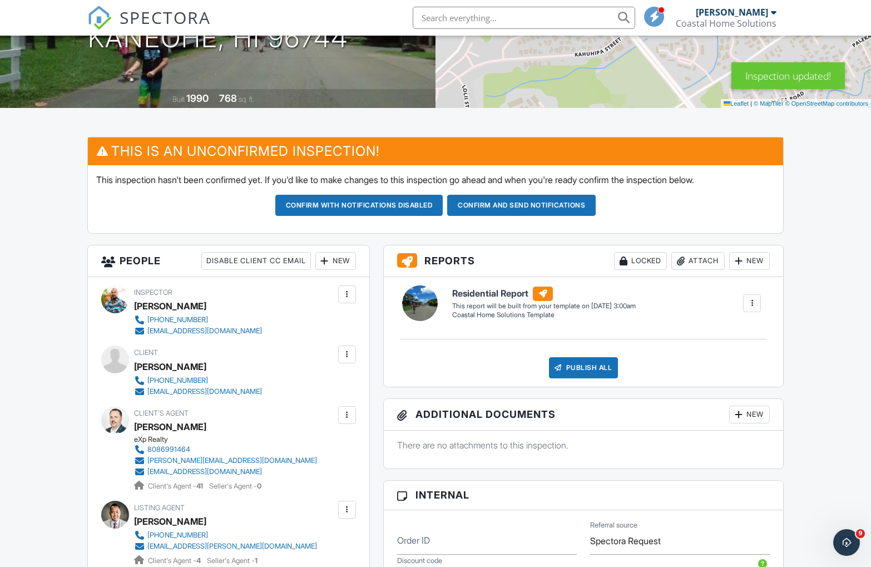
click at [515, 205] on button "Confirm and send notifications" at bounding box center [521, 205] width 149 height 21
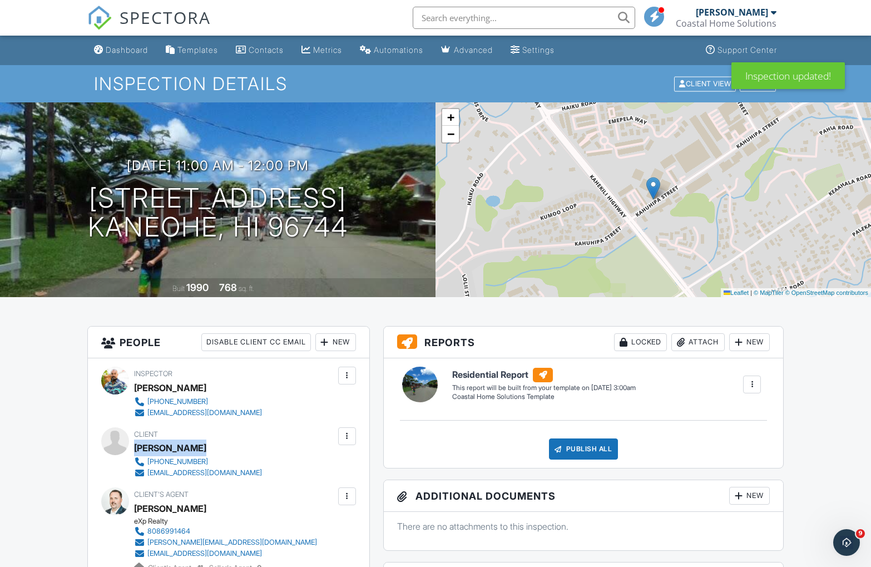
drag, startPoint x: 135, startPoint y: 448, endPoint x: 195, endPoint y: 447, distance: 59.6
click at [195, 447] on div "Joshua Galeai" at bounding box center [202, 448] width 137 height 17
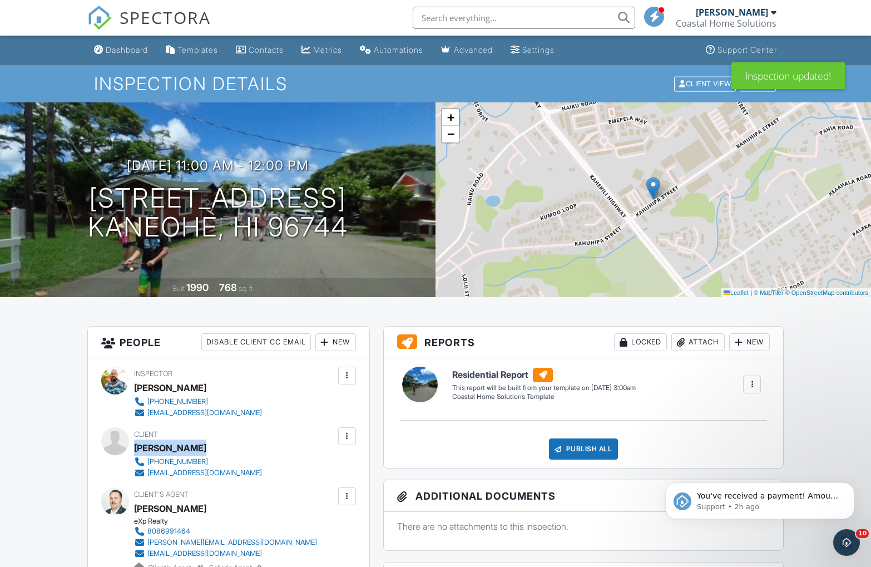
copy div "Joshua Galeai"
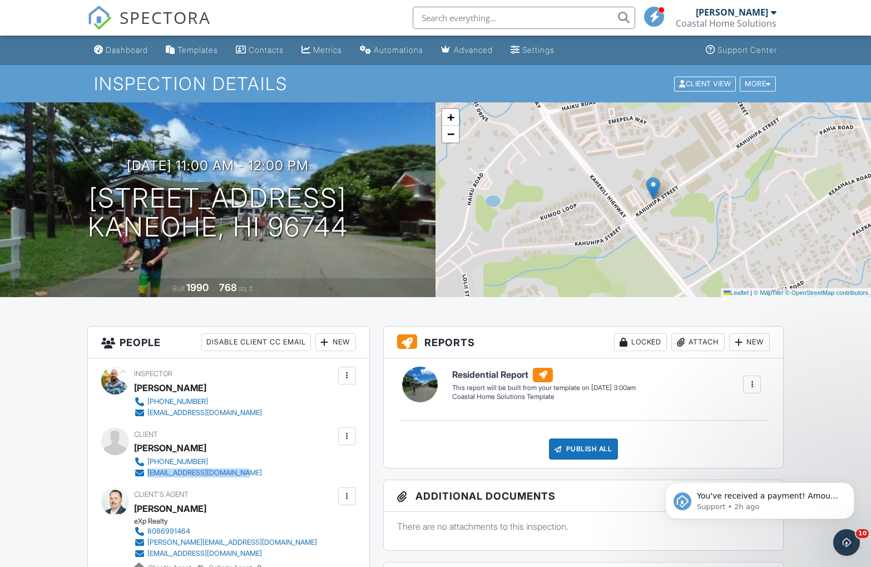
copy link "joshuagaleai489@gmail.com"
click at [205, 196] on h1 "46-267 Kahuhipa St. #C311 Kaneohe, HI 96744" at bounding box center [218, 213] width 260 height 59
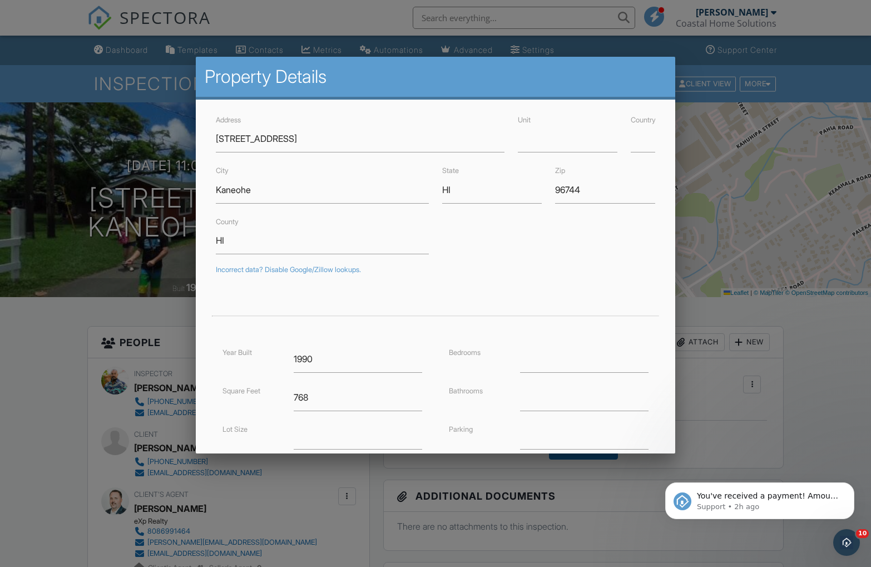
drag, startPoint x: 147, startPoint y: 134, endPoint x: 142, endPoint y: 131, distance: 6.5
click at [146, 134] on div at bounding box center [435, 298] width 871 height 709
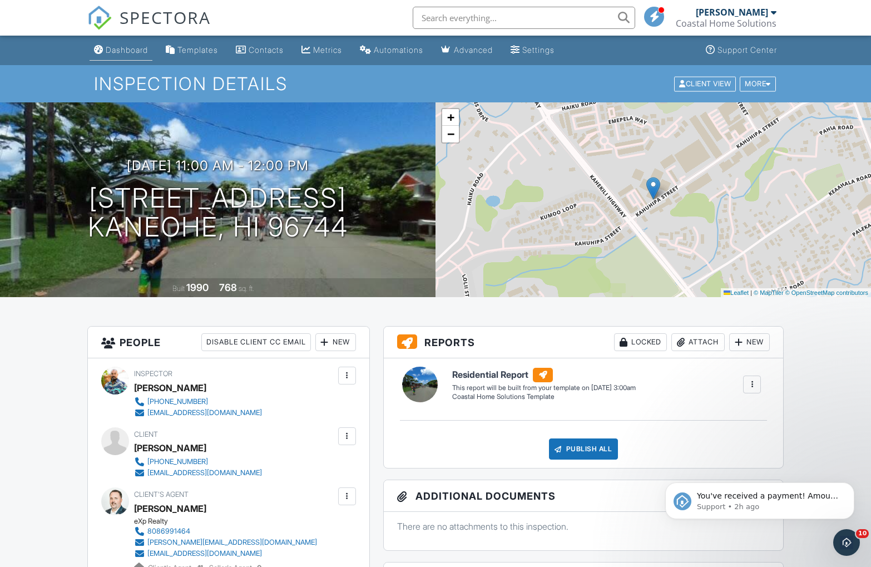
click at [131, 55] on link "Dashboard" at bounding box center [121, 50] width 63 height 21
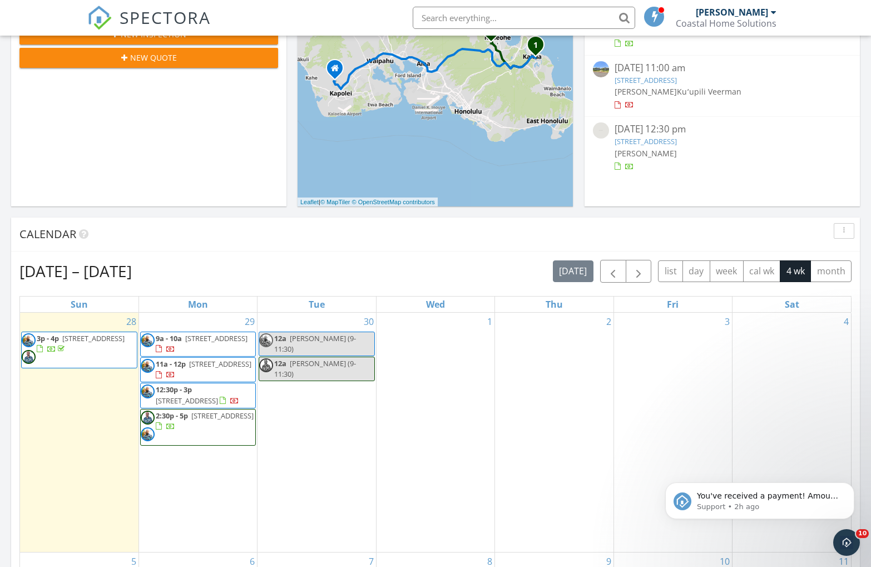
scroll to position [270, 0]
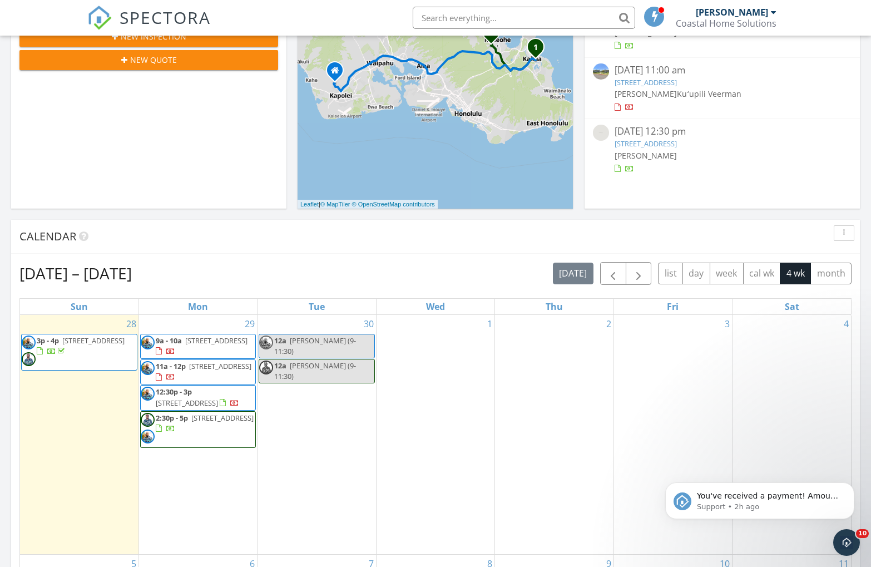
click at [204, 371] on span "[STREET_ADDRESS]" at bounding box center [220, 366] width 62 height 10
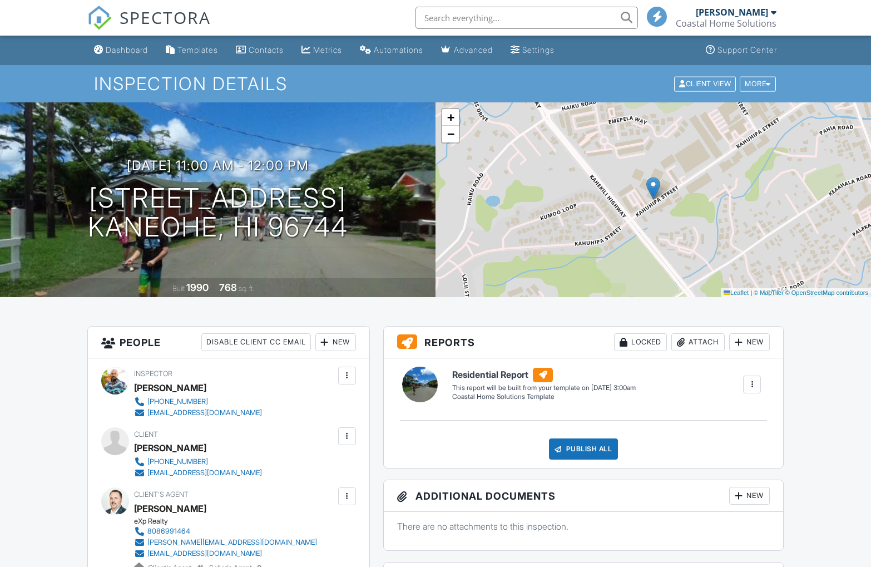
click at [345, 346] on div "New" at bounding box center [335, 342] width 41 height 18
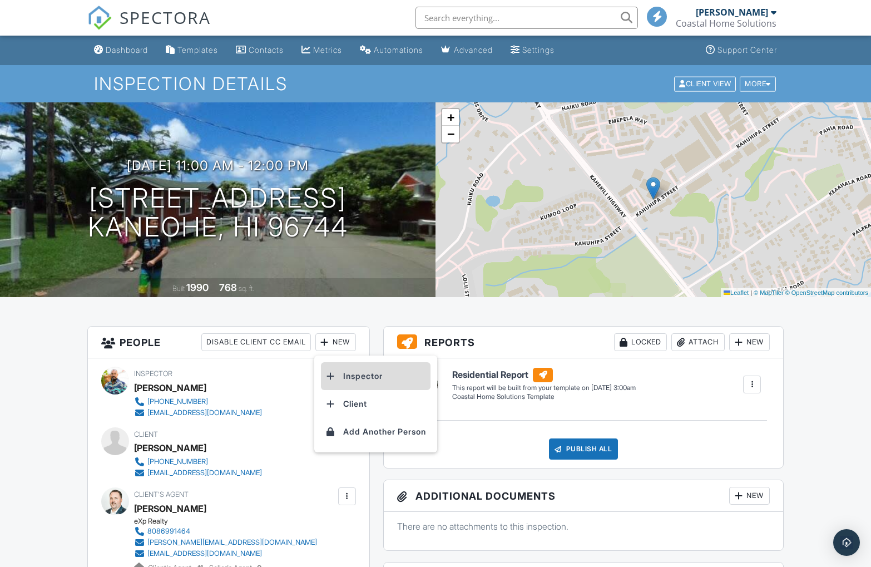
click at [359, 379] on li "Inspector" at bounding box center [376, 376] width 110 height 28
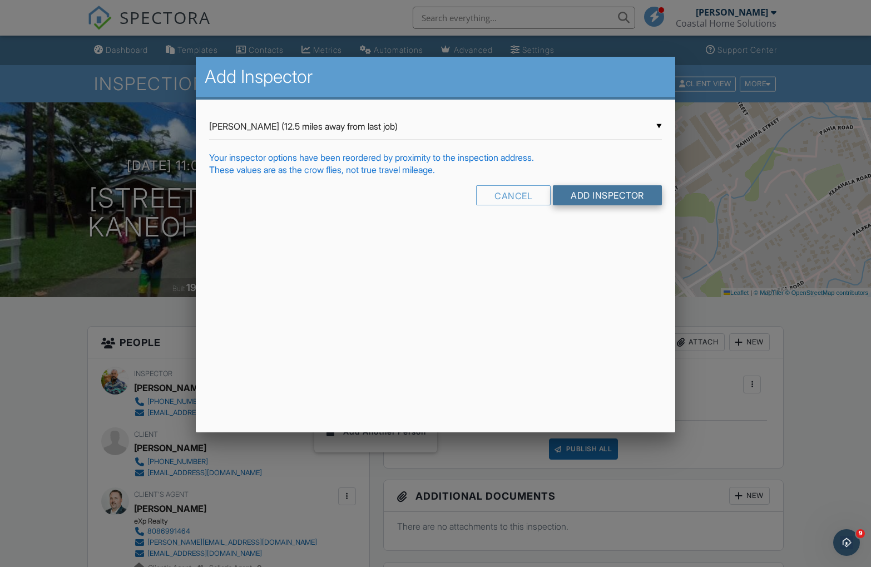
click at [595, 201] on input "Add Inspector" at bounding box center [607, 195] width 109 height 20
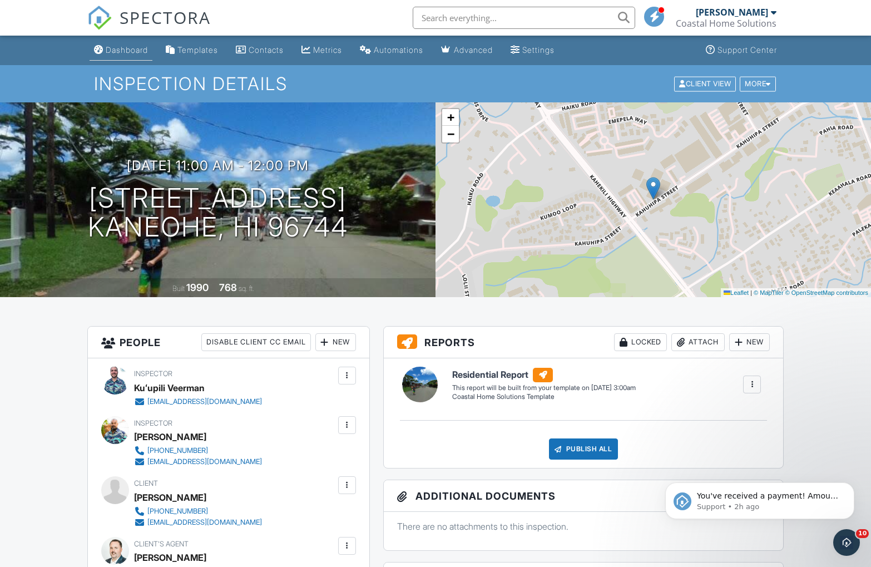
click at [125, 53] on div "Dashboard" at bounding box center [127, 49] width 42 height 9
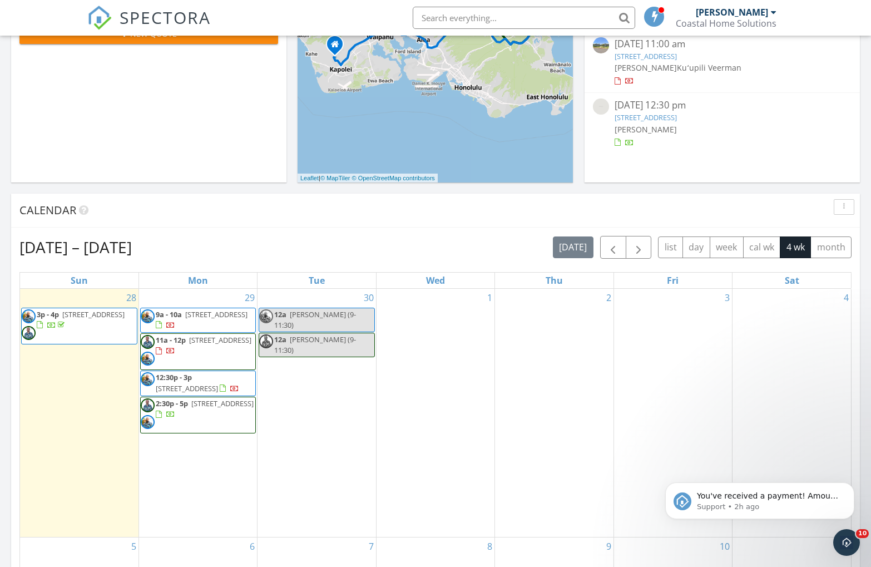
click at [307, 336] on span "Kendra (9-11:30)" at bounding box center [315, 344] width 82 height 21
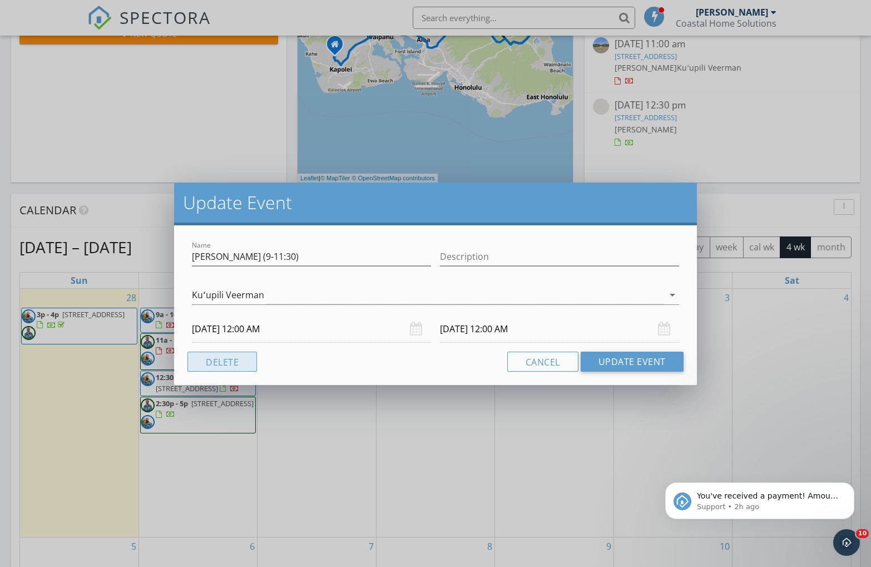
drag, startPoint x: 227, startPoint y: 356, endPoint x: 237, endPoint y: 353, distance: 10.4
click at [227, 356] on button "Delete" at bounding box center [223, 362] width 70 height 20
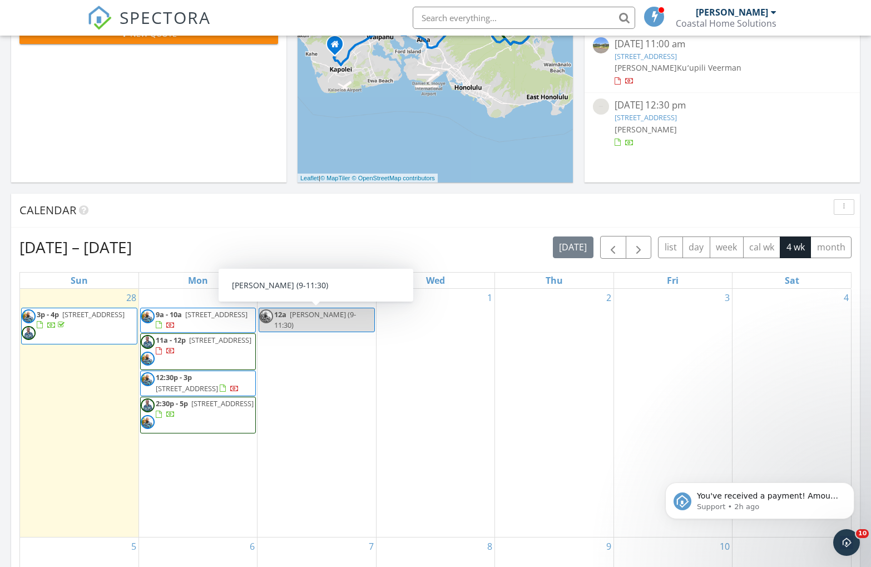
click at [294, 319] on span "Kendra (9-11:30)" at bounding box center [315, 319] width 82 height 21
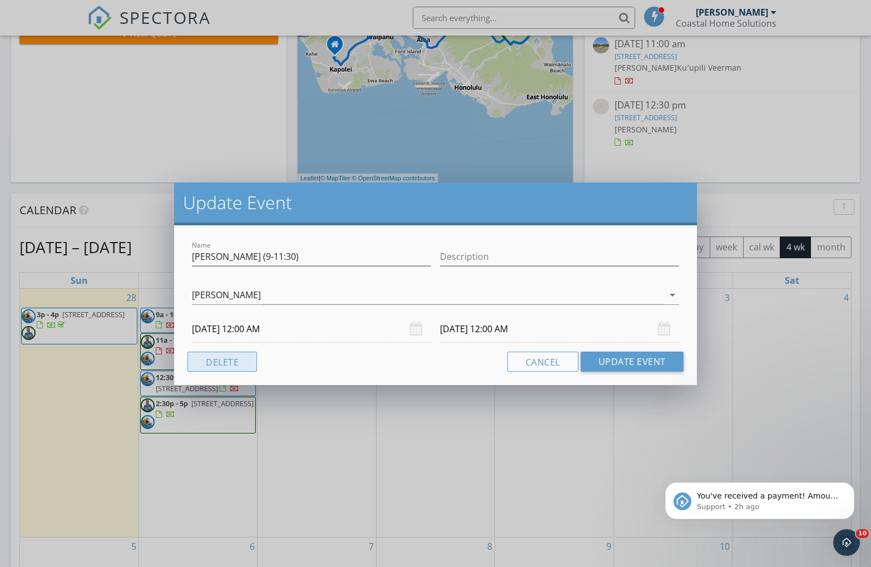
click at [239, 365] on button "Delete" at bounding box center [223, 362] width 70 height 20
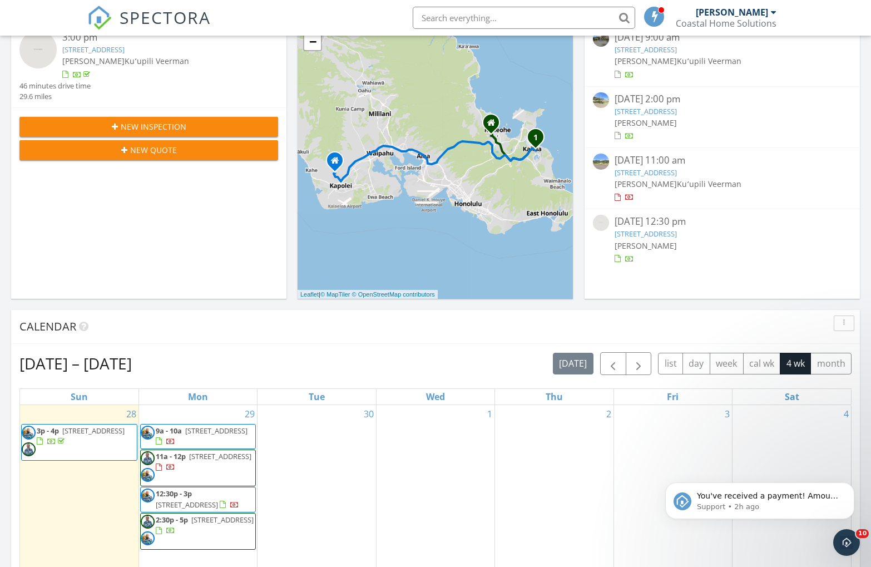
scroll to position [172, 0]
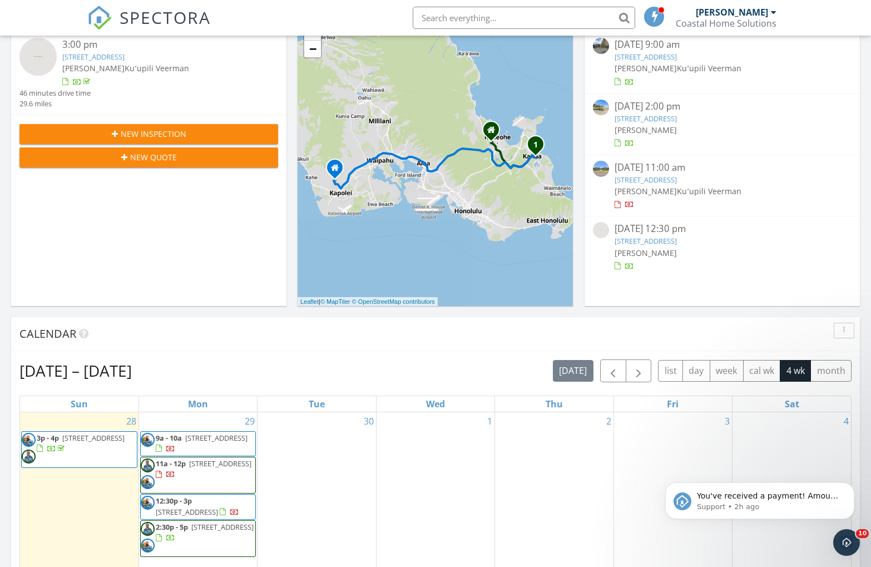
click at [164, 98] on div "3:00 pm 322 Aoloa St 1708, Kailua, HI 96734 Charles Burton Kuʻupili Veerman 46 …" at bounding box center [148, 73] width 259 height 71
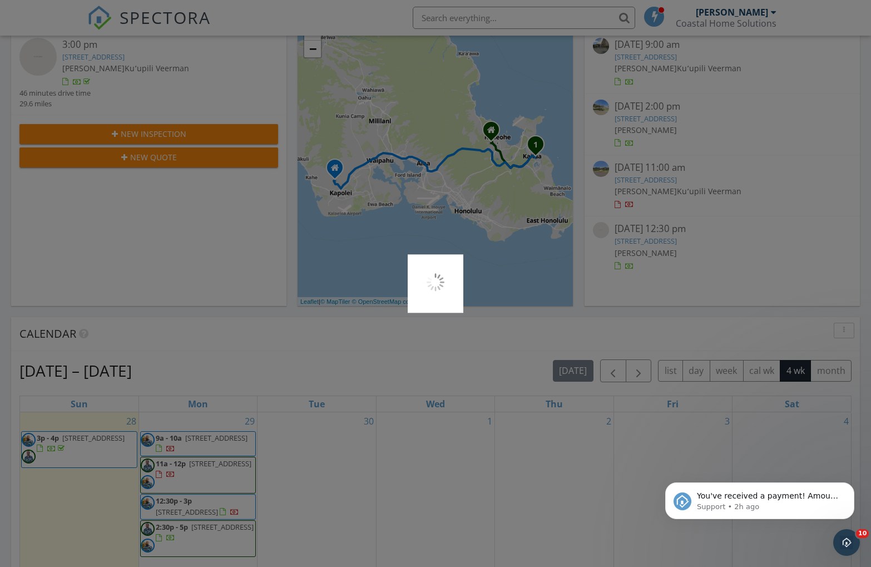
drag, startPoint x: 166, startPoint y: 124, endPoint x: 169, endPoint y: 135, distance: 12.0
click at [166, 125] on div at bounding box center [435, 283] width 871 height 567
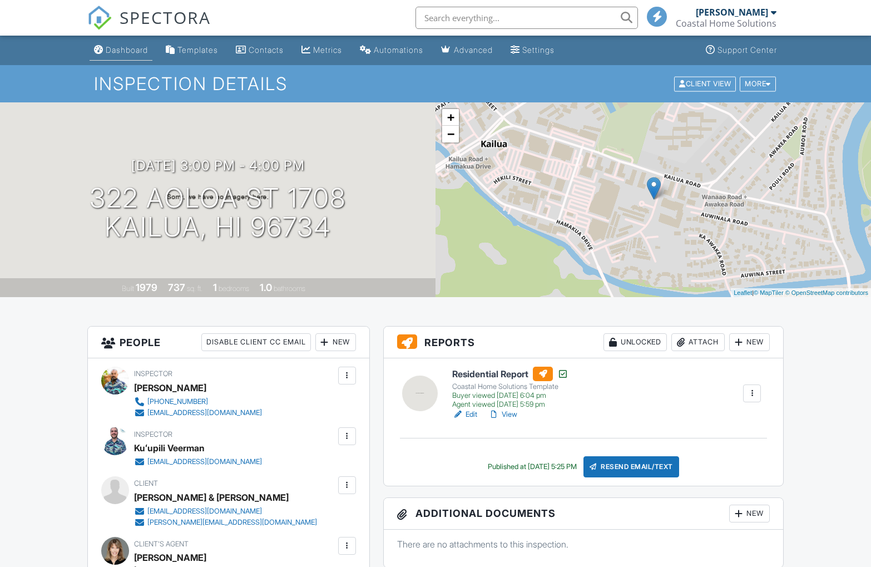
click at [127, 50] on div "Dashboard" at bounding box center [127, 49] width 42 height 9
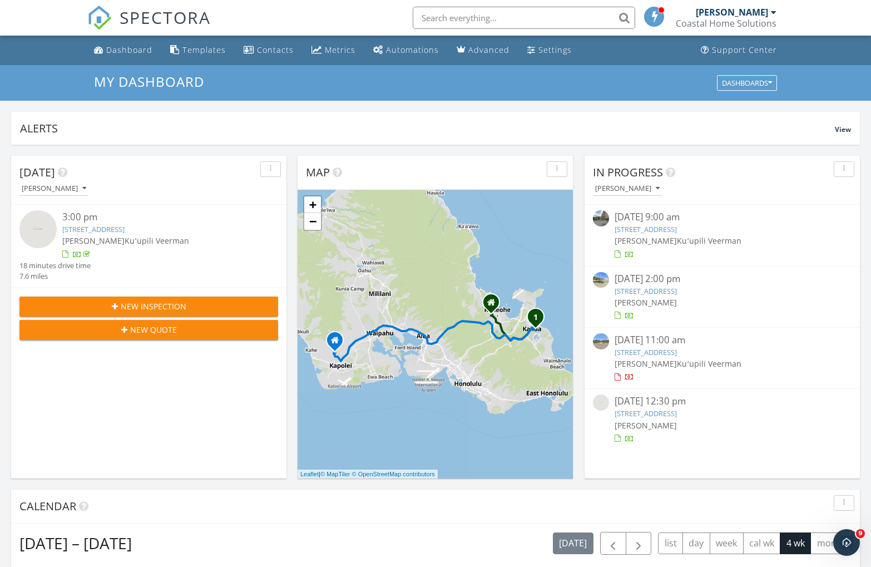
click at [152, 309] on span "New Inspection" at bounding box center [154, 306] width 66 height 12
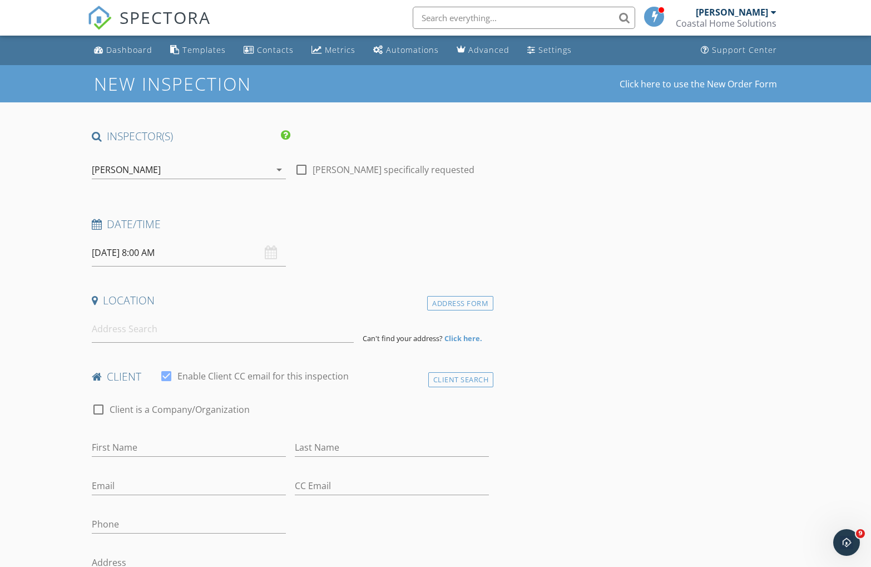
click at [139, 256] on input "[DATE] 8:00 AM" at bounding box center [189, 252] width 194 height 27
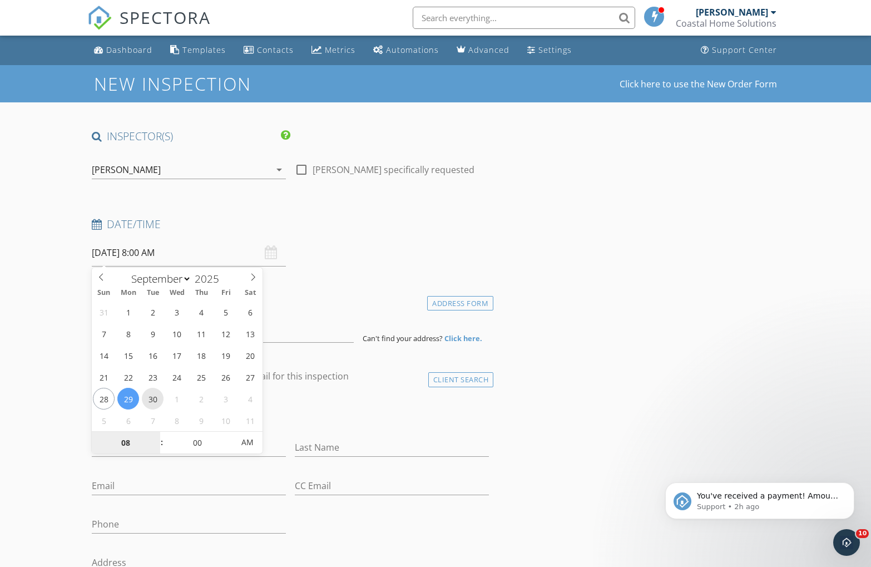
type input "[DATE] 8:00 AM"
click at [141, 174] on div "[PERSON_NAME]" at bounding box center [126, 170] width 69 height 10
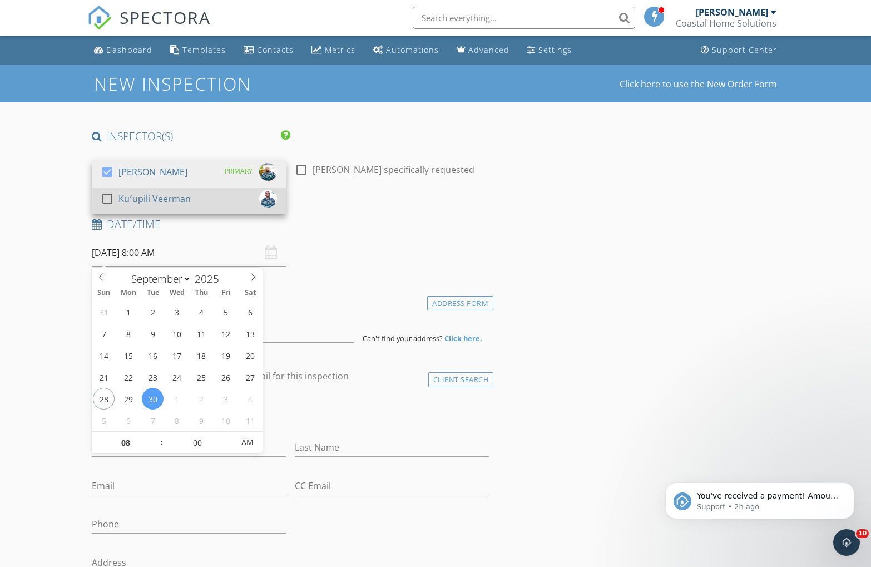
click at [135, 194] on div "Kuʻupili Veerman" at bounding box center [155, 199] width 72 height 18
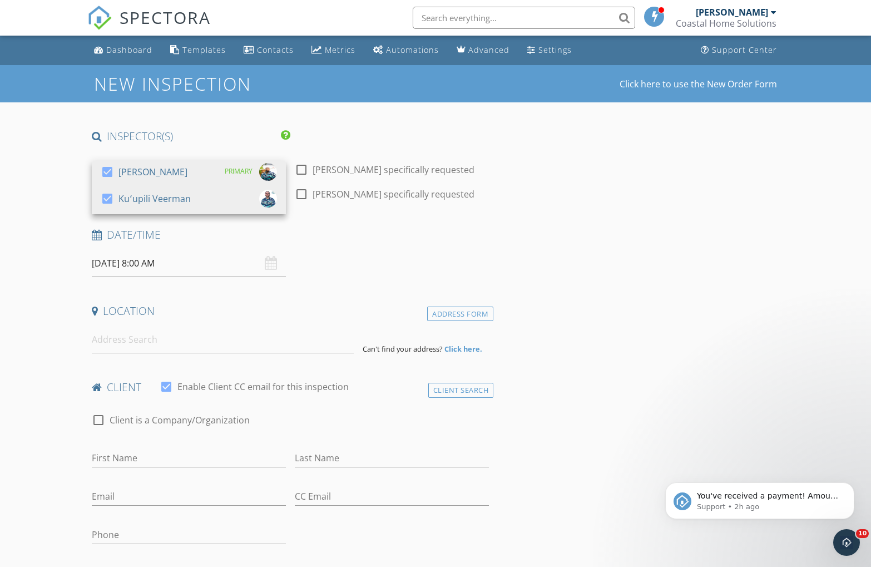
click at [133, 264] on input "[DATE] 8:00 AM" at bounding box center [189, 263] width 194 height 27
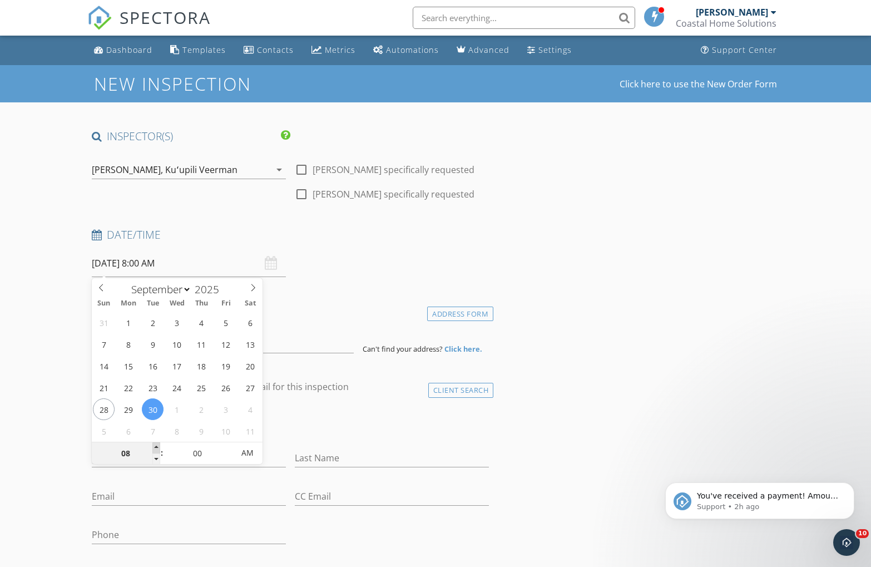
type input "09"
type input "[DATE] 9:00 AM"
click at [155, 448] on span at bounding box center [156, 447] width 8 height 11
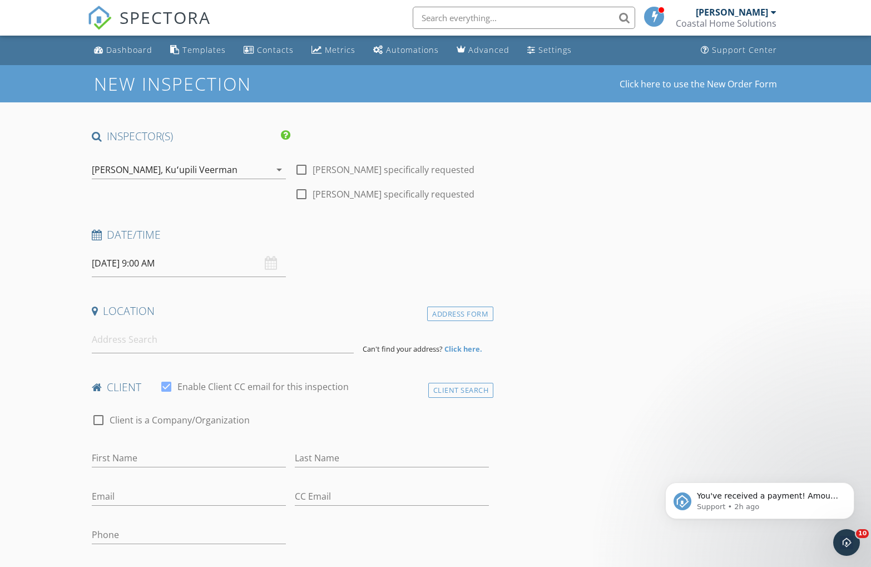
drag, startPoint x: 376, startPoint y: 246, endPoint x: 347, endPoint y: 253, distance: 29.7
click at [372, 248] on div "Date/Time" at bounding box center [290, 239] width 407 height 22
click at [133, 348] on input at bounding box center [223, 339] width 262 height 27
type input "[STREET_ADDRESS]"
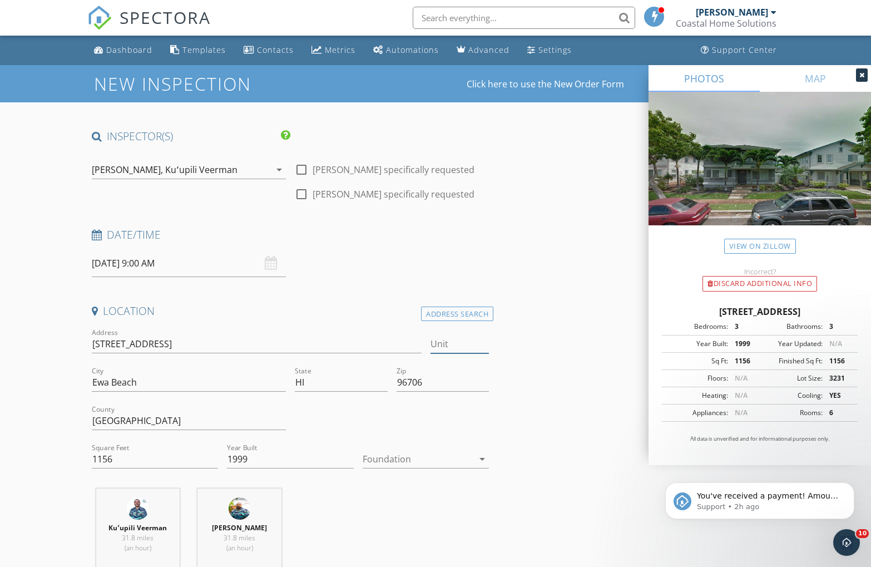
click at [442, 344] on input "Unit" at bounding box center [460, 344] width 59 height 18
type input "E5"
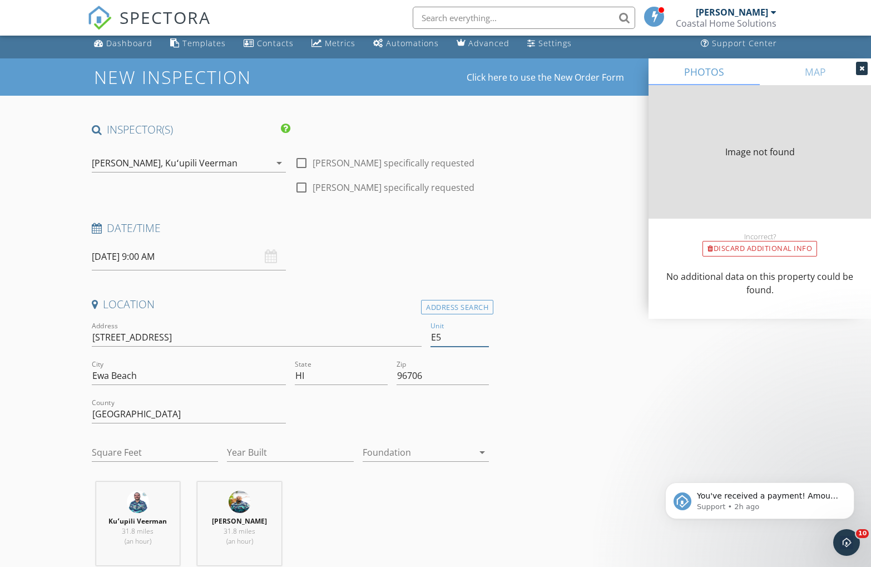
type input "1156"
type input "1999"
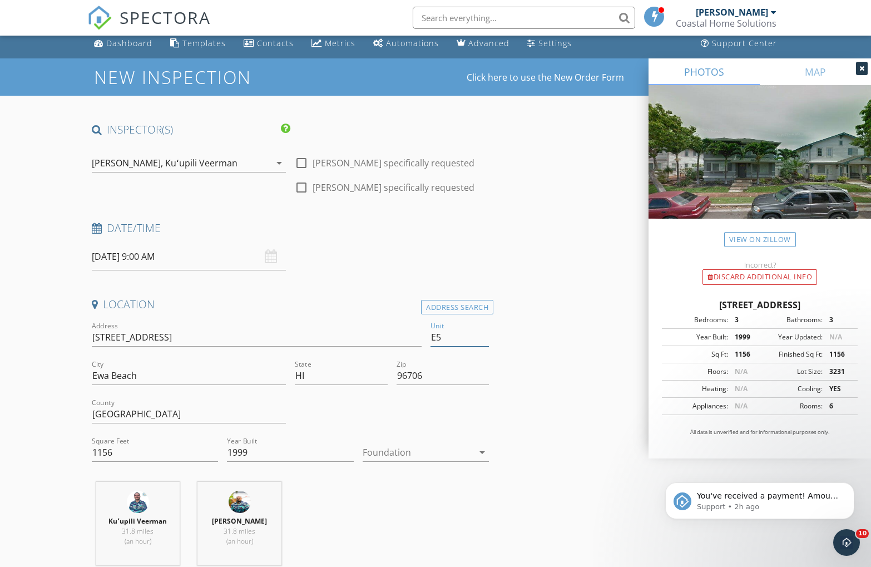
type input "E5"
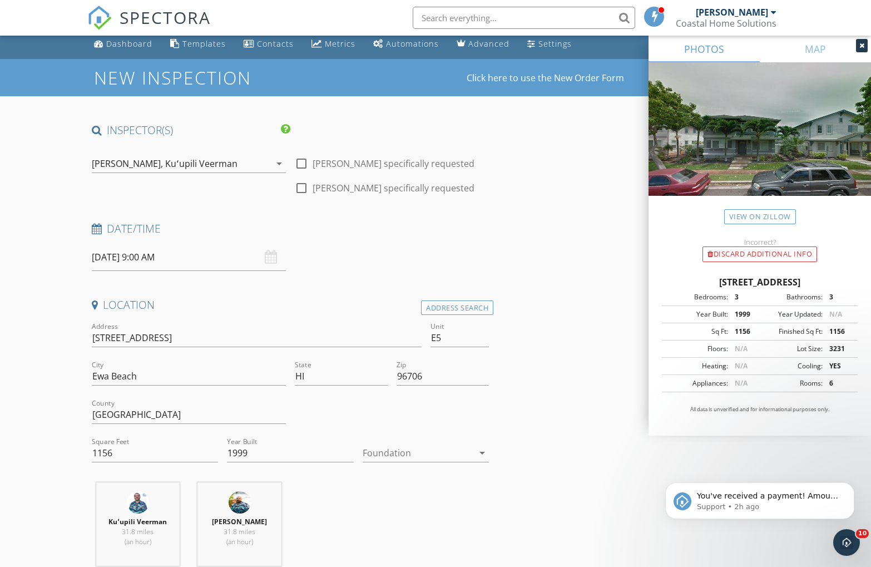
scroll to position [340, 0]
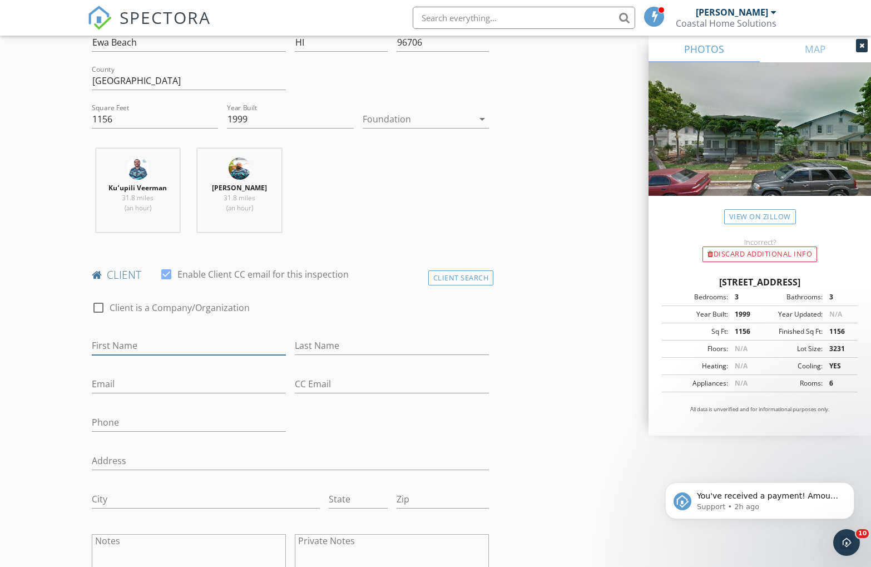
click at [142, 348] on input "First Name" at bounding box center [189, 346] width 194 height 18
type input "[PERSON_NAME] & [PERSON_NAME]"
type input "[PERSON_NAME]"
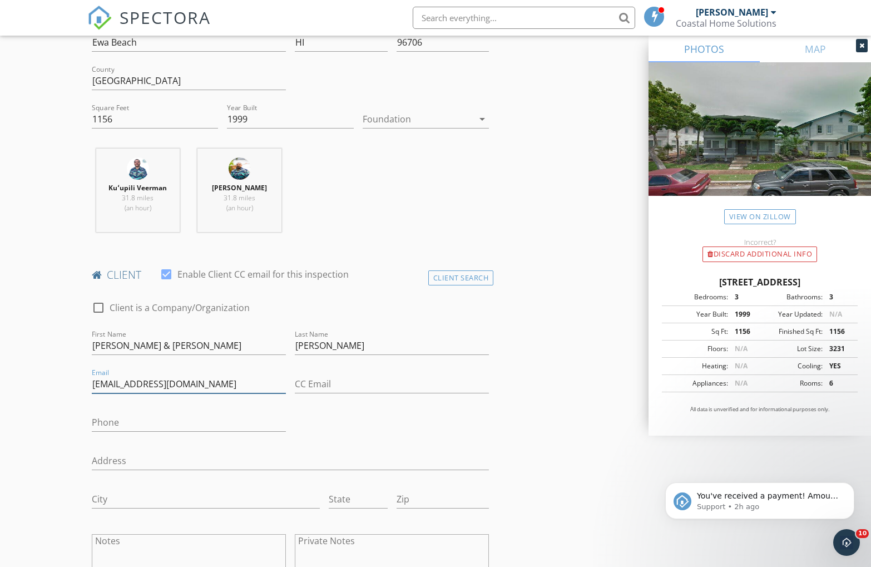
type input "[EMAIL_ADDRESS][DOMAIN_NAME]"
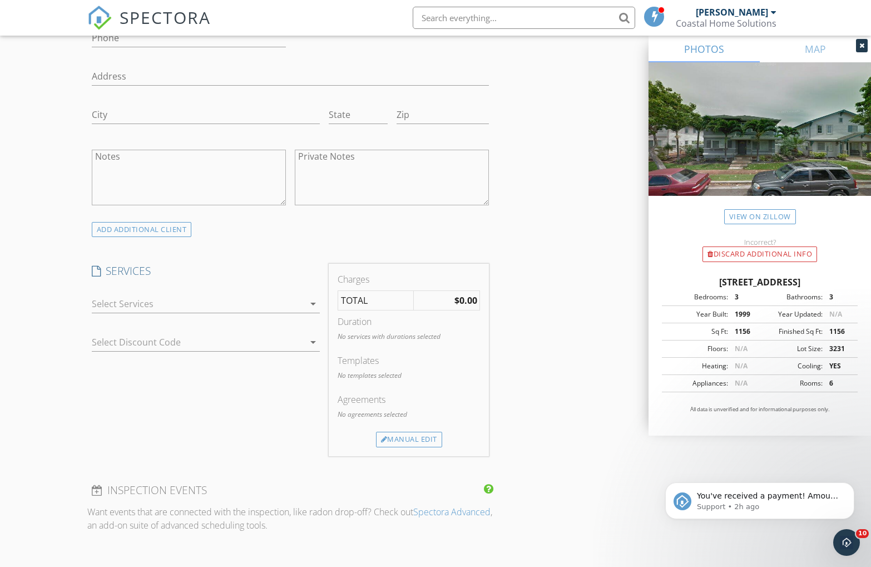
scroll to position [750, 0]
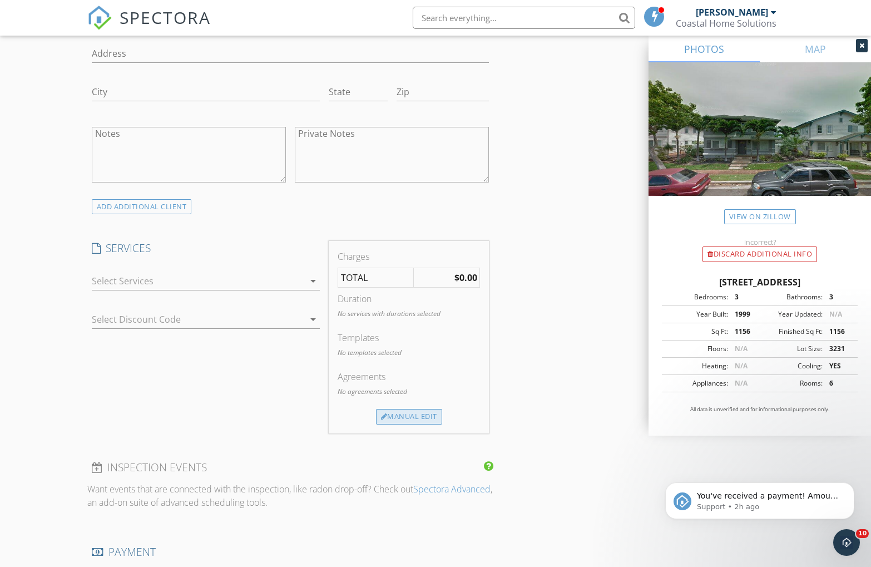
type input "[EMAIL_ADDRESS][DOMAIN_NAME]"
drag, startPoint x: 423, startPoint y: 417, endPoint x: 417, endPoint y: 417, distance: 6.1
click at [420, 417] on div "Manual Edit" at bounding box center [409, 417] width 66 height 16
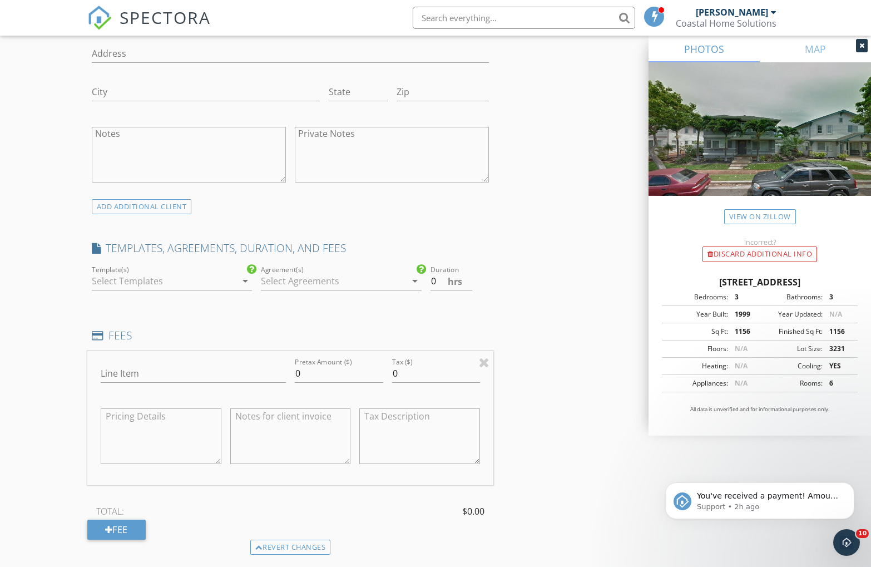
click at [151, 278] on div at bounding box center [164, 281] width 145 height 18
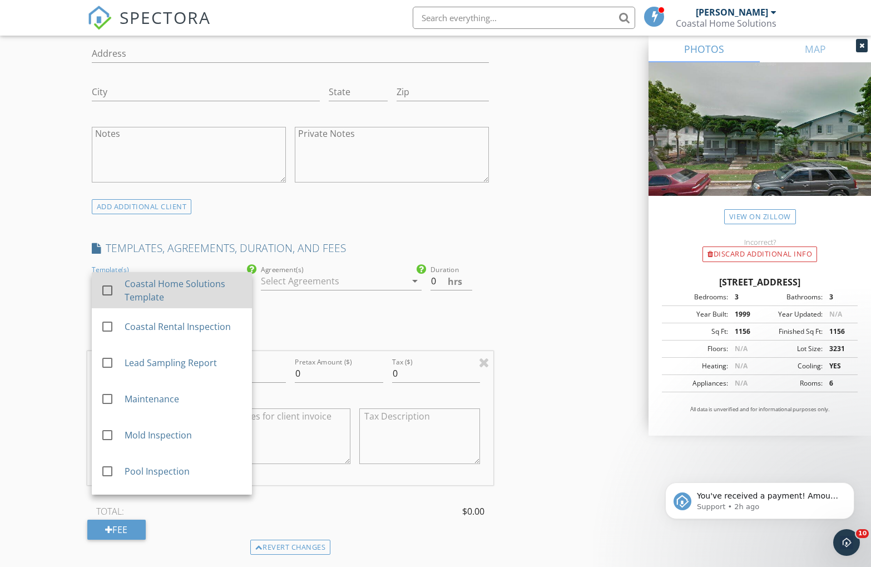
click at [166, 280] on div "Coastal Home Solutions Template" at bounding box center [183, 290] width 119 height 27
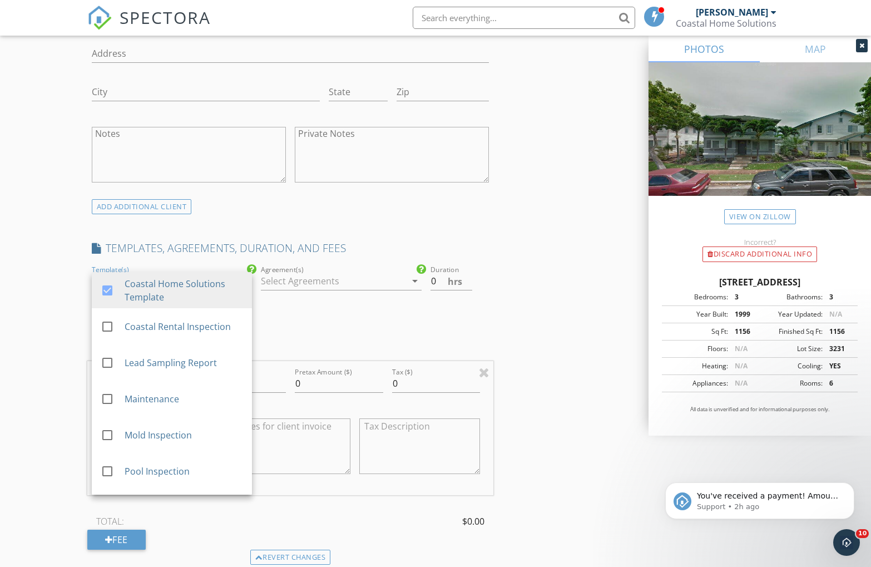
click at [298, 278] on div at bounding box center [333, 281] width 145 height 18
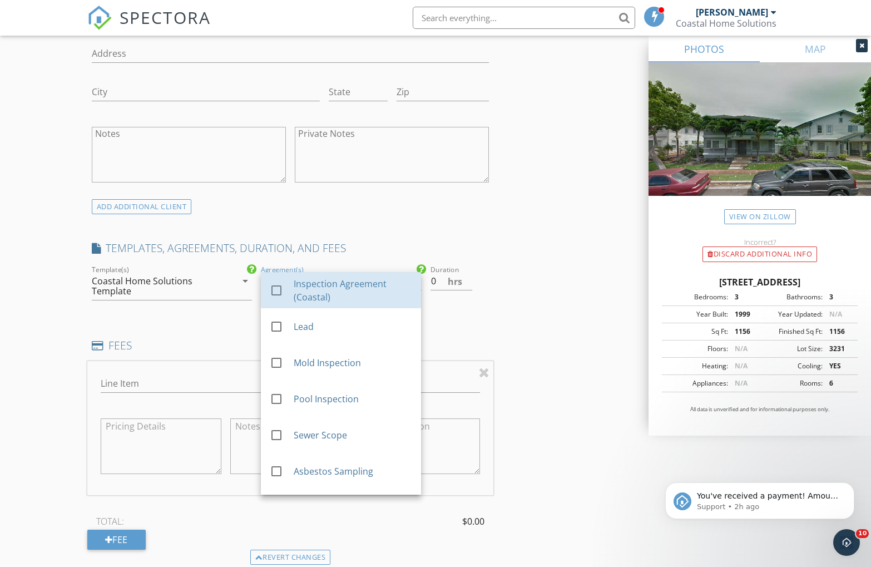
click at [298, 278] on div "Inspection Agreement (Coastal)" at bounding box center [353, 290] width 119 height 27
click at [470, 279] on input "0.5" at bounding box center [452, 281] width 42 height 18
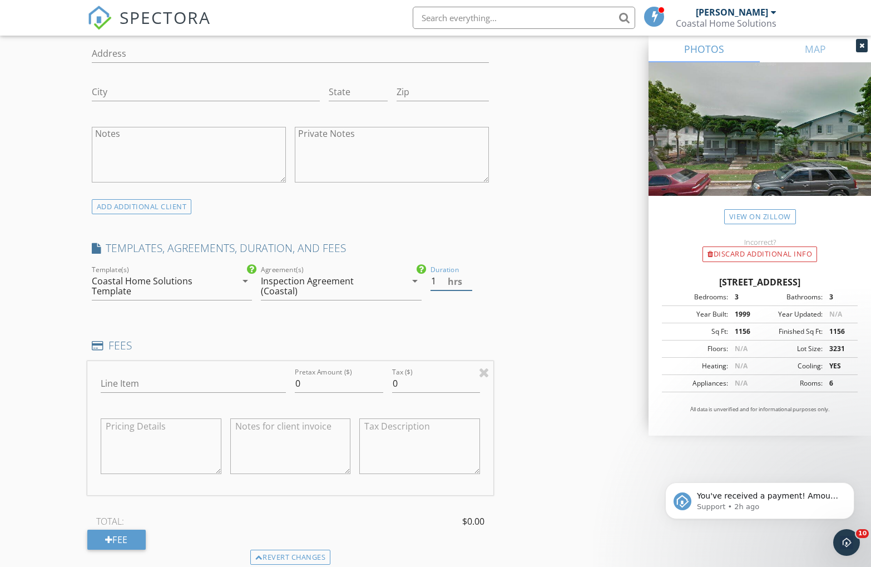
click at [470, 279] on input "1" at bounding box center [452, 281] width 42 height 18
click at [470, 279] on input "1.5" at bounding box center [452, 281] width 42 height 18
click at [470, 279] on input "2" at bounding box center [452, 281] width 42 height 18
type input "2.5"
click at [470, 279] on input "2.5" at bounding box center [452, 281] width 42 height 18
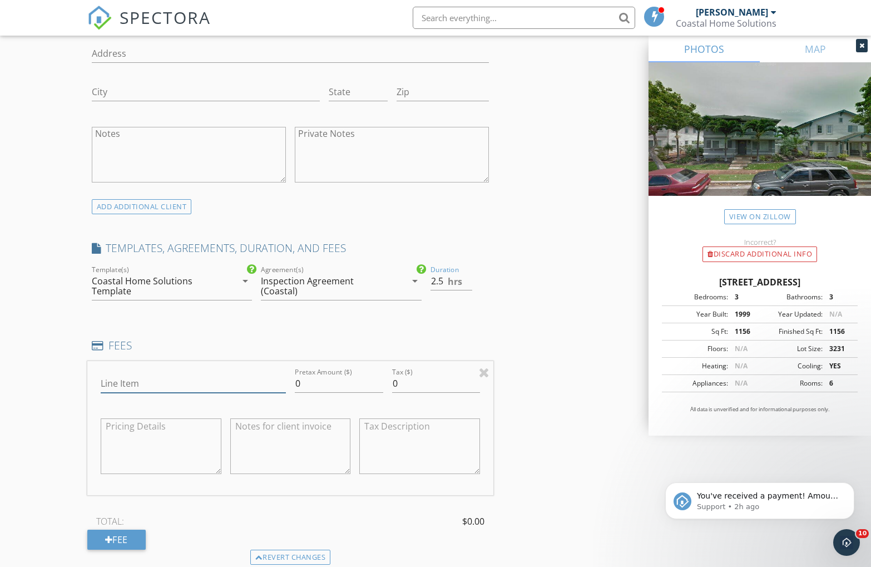
click at [172, 388] on input "Line Item" at bounding box center [193, 383] width 185 height 18
type input "Residential Inspection"
drag, startPoint x: 302, startPoint y: 383, endPoint x: 283, endPoint y: 382, distance: 19.5
click at [283, 382] on div "Line Item Residential Inspection Pretax Amount ($) 0 Tax ($) 0" at bounding box center [290, 428] width 407 height 134
type input "485"
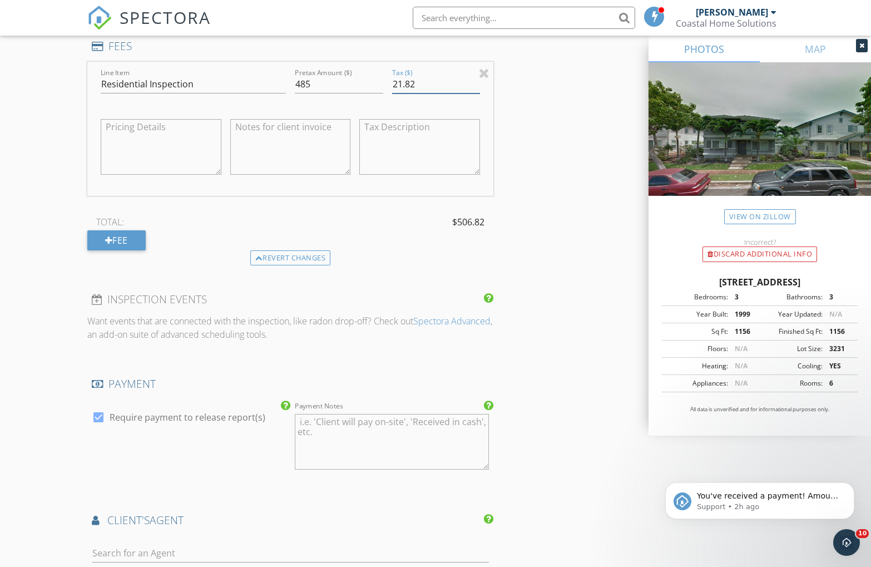
scroll to position [1083, 0]
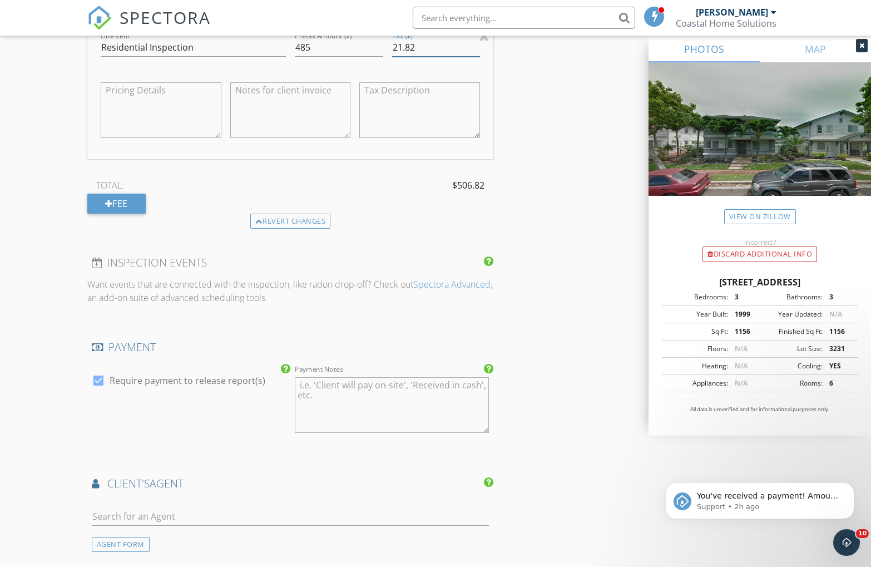
type input "21.82"
click at [169, 519] on input "text" at bounding box center [291, 516] width 398 height 18
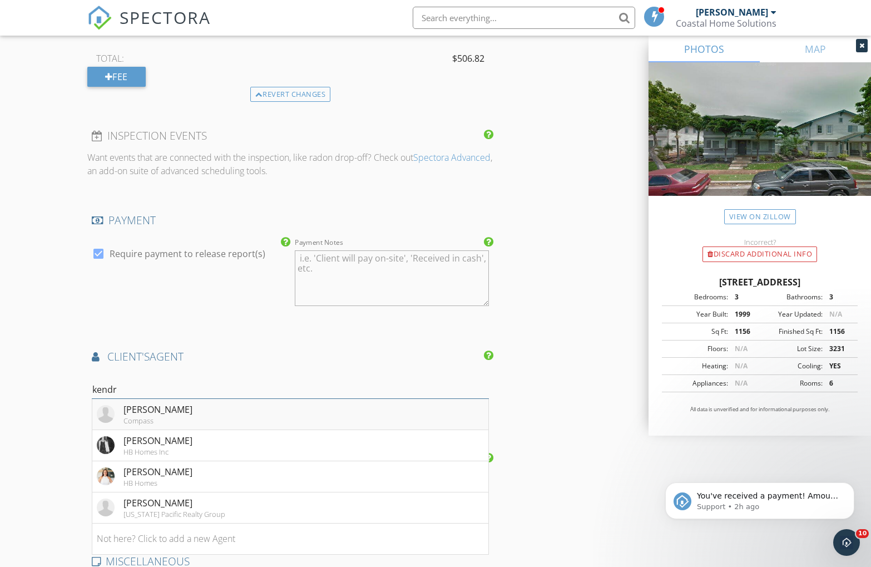
scroll to position [1223, 0]
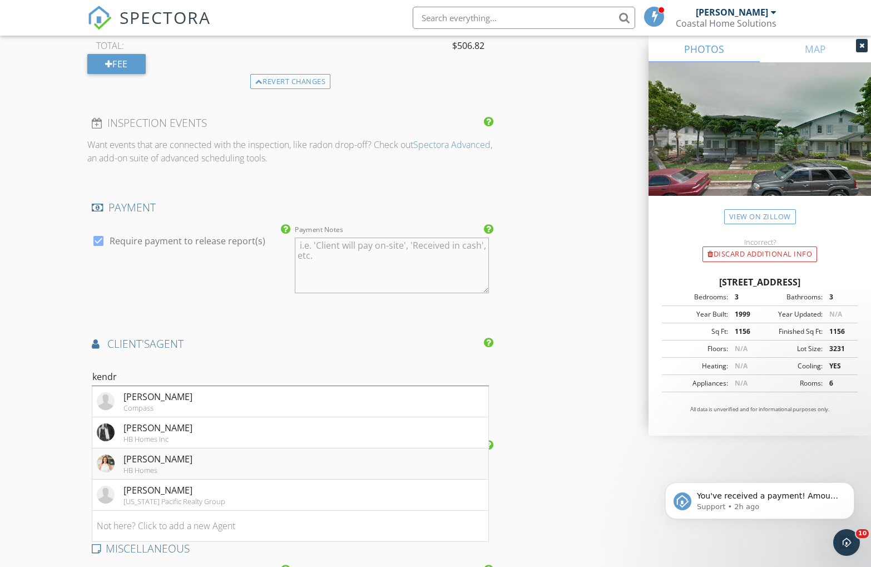
type input "kendr"
click at [139, 467] on div "HB Homes" at bounding box center [158, 470] width 69 height 9
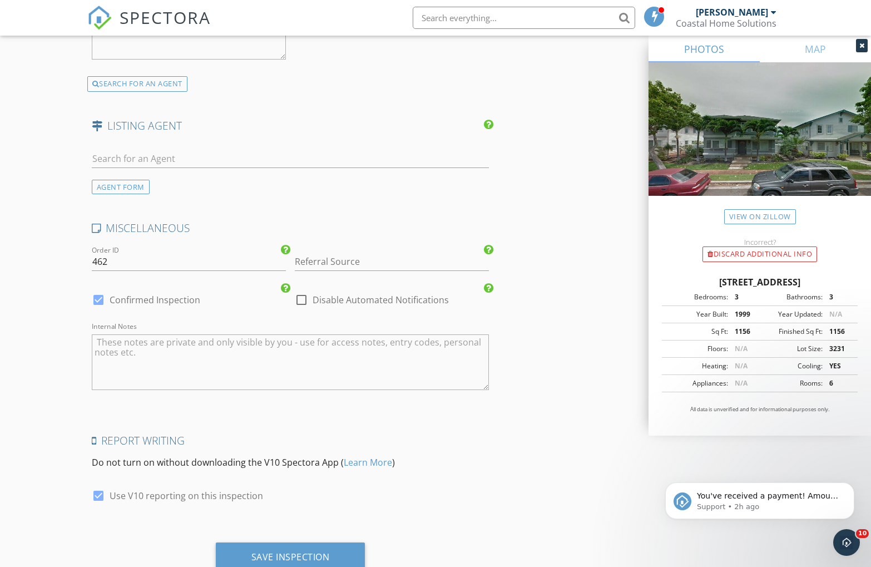
scroll to position [1913, 0]
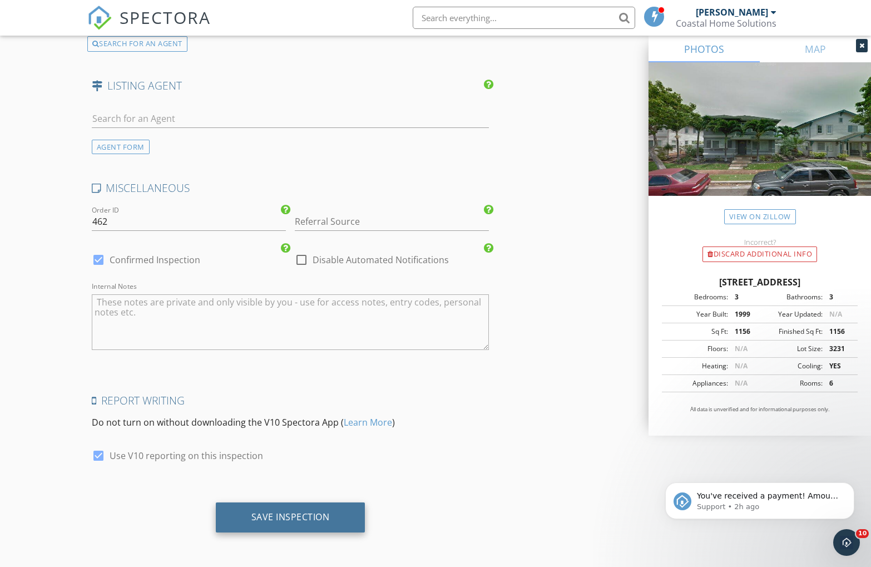
click at [285, 522] on div "Save Inspection" at bounding box center [291, 517] width 150 height 30
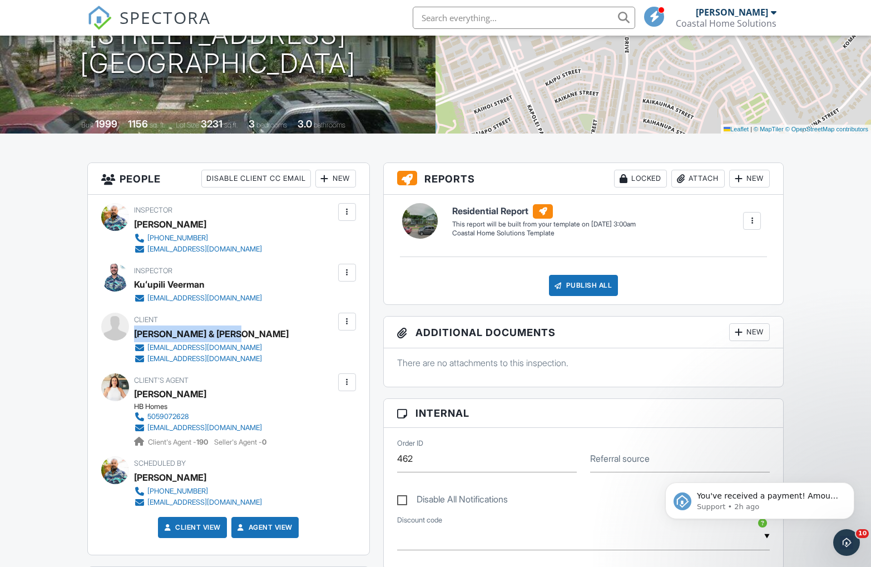
drag, startPoint x: 134, startPoint y: 330, endPoint x: 223, endPoint y: 333, distance: 89.1
click at [223, 333] on div "[PERSON_NAME] & [PERSON_NAME]" at bounding box center [211, 333] width 155 height 17
copy div "[PERSON_NAME] & [PERSON_NAME]"
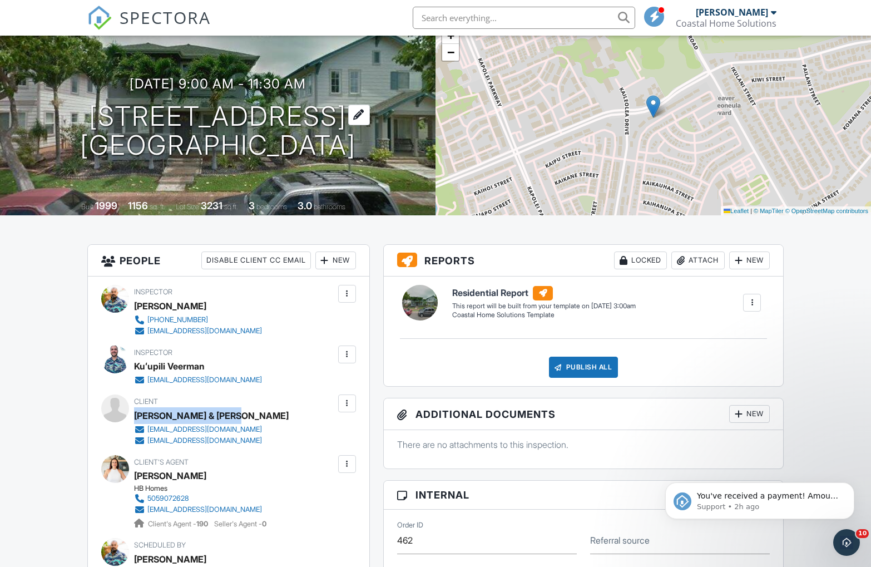
scroll to position [78, 0]
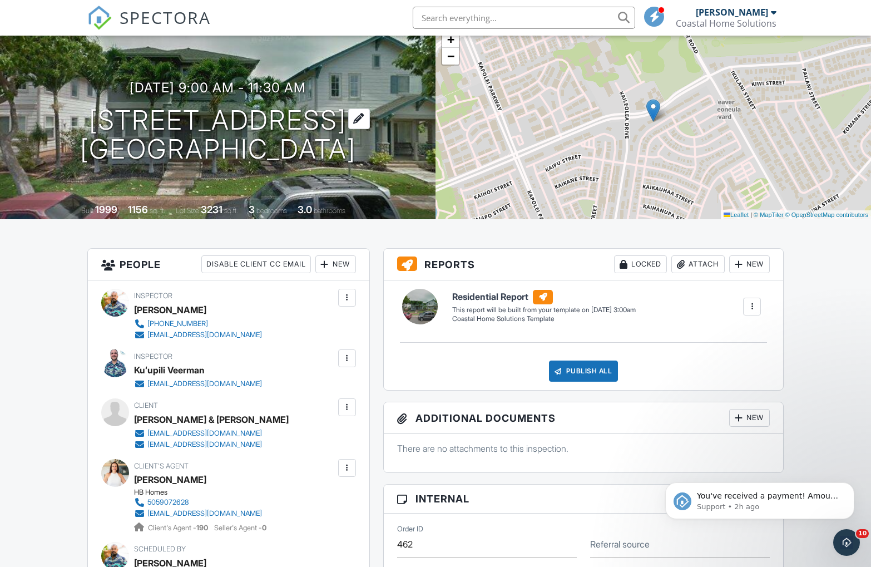
click at [153, 117] on h1 "[STREET_ADDRESS] [GEOGRAPHIC_DATA], HI 96706" at bounding box center [218, 135] width 276 height 59
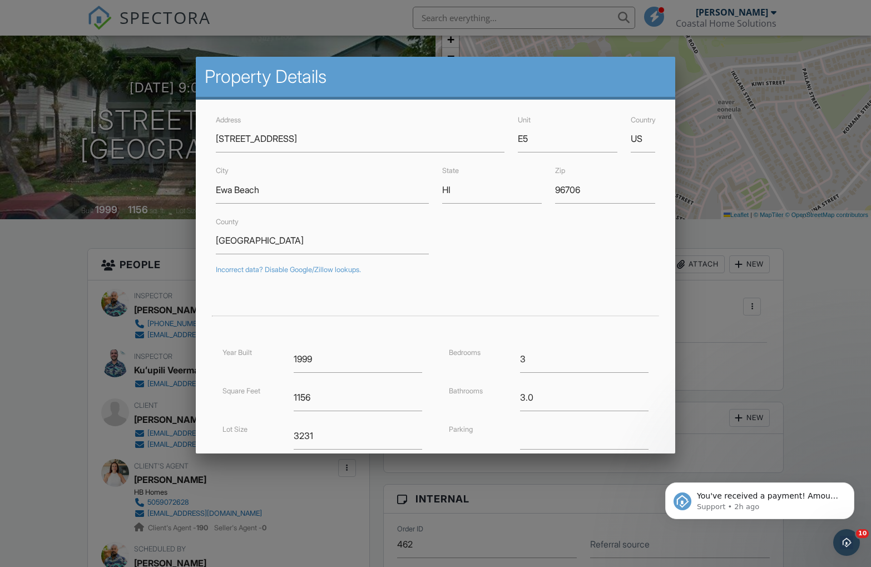
click at [63, 361] on div at bounding box center [435, 298] width 871 height 709
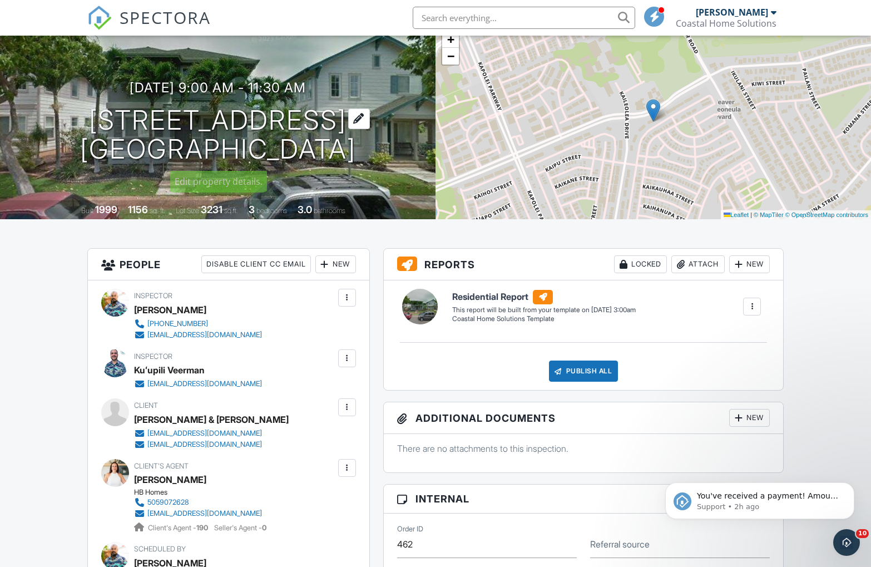
click at [176, 125] on h1 "[STREET_ADDRESS] [GEOGRAPHIC_DATA], HI 96706" at bounding box center [218, 135] width 276 height 59
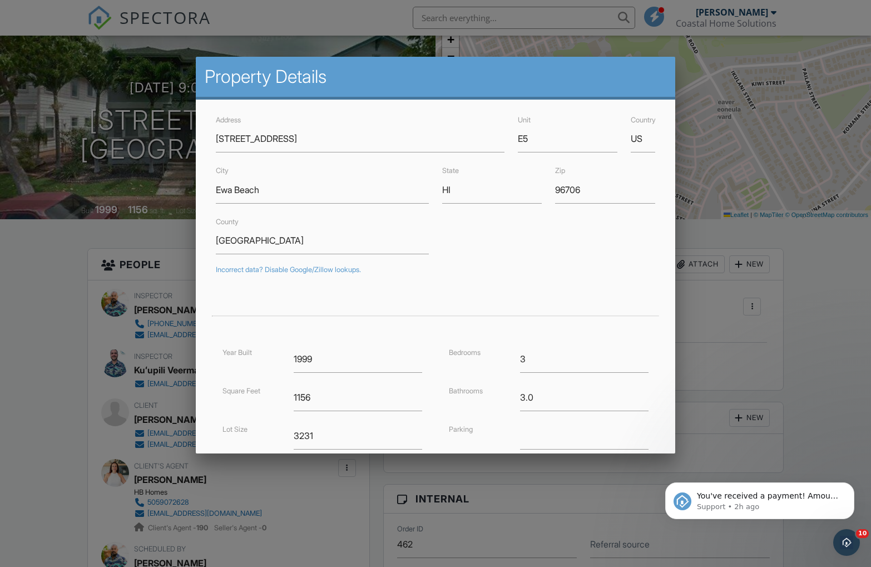
click at [156, 241] on div at bounding box center [435, 298] width 871 height 709
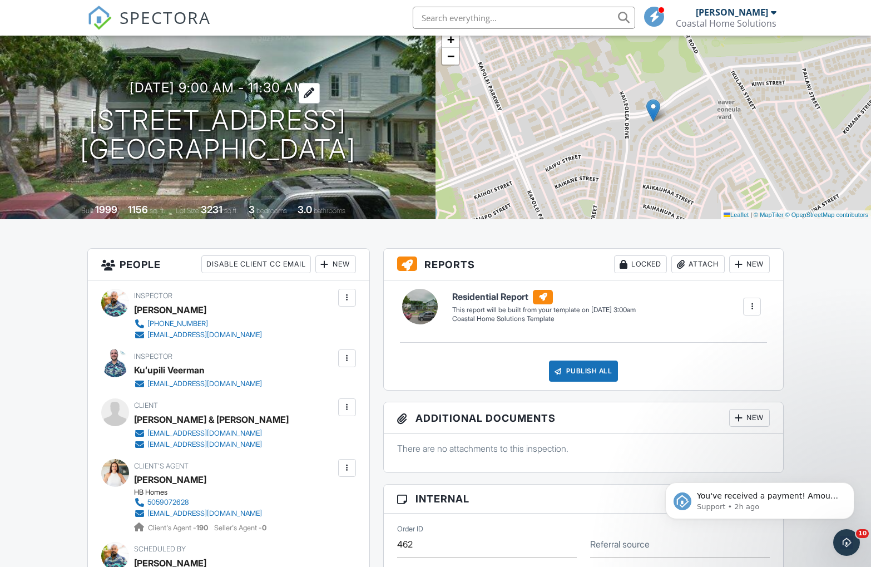
scroll to position [0, 0]
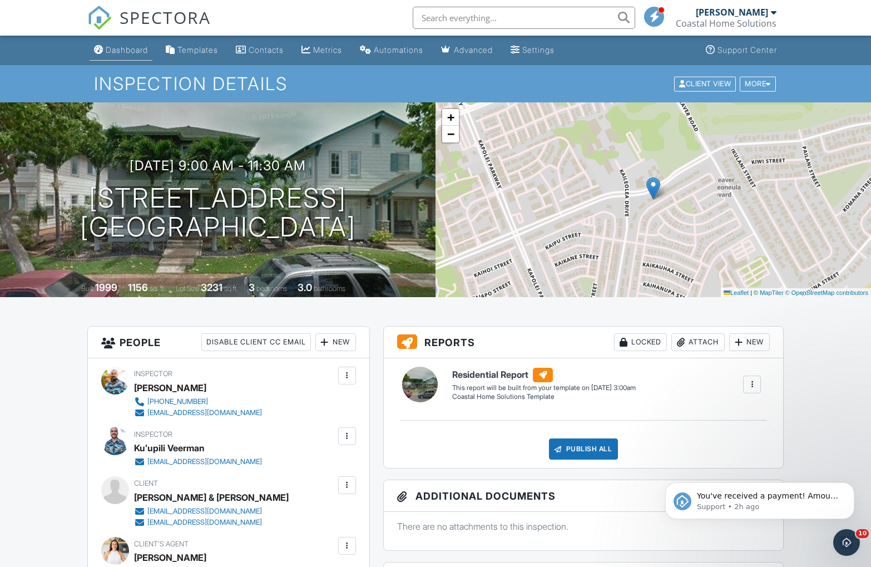
click at [117, 49] on div "Dashboard" at bounding box center [127, 49] width 42 height 9
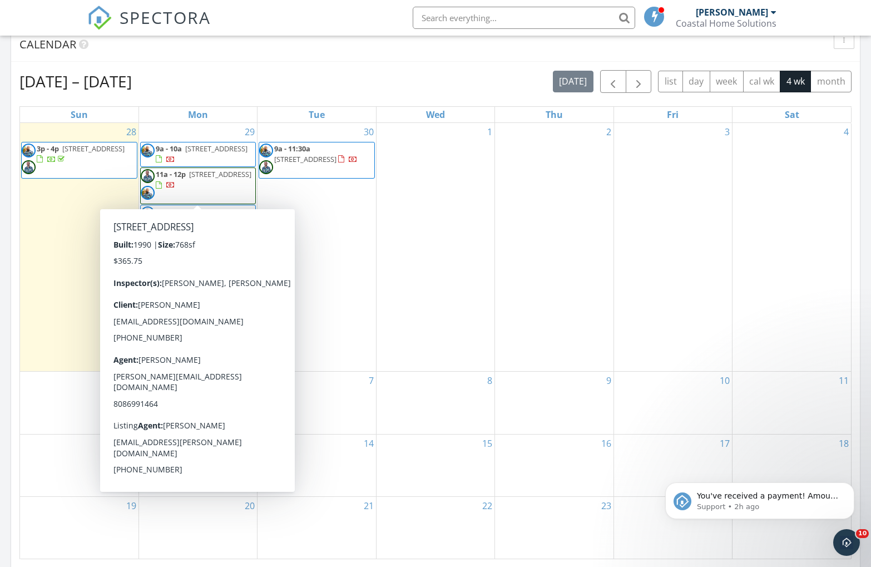
click at [191, 195] on span "11a - 12p [STREET_ADDRESS]" at bounding box center [198, 185] width 115 height 33
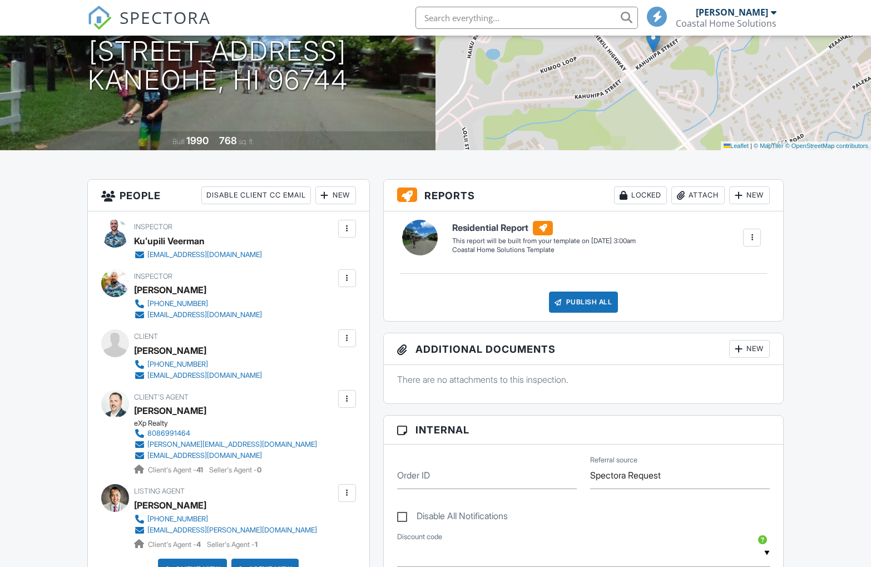
scroll to position [430, 0]
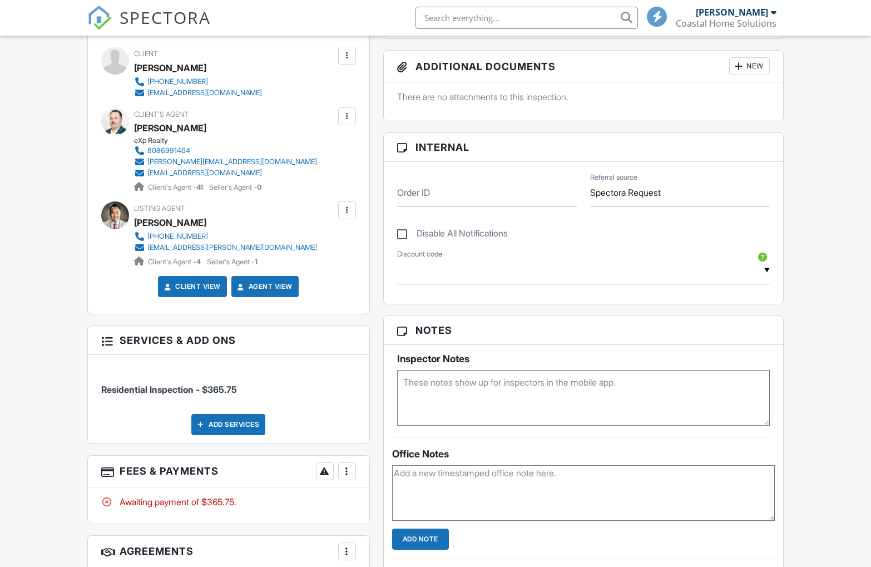
click at [344, 474] on div at bounding box center [347, 471] width 11 height 11
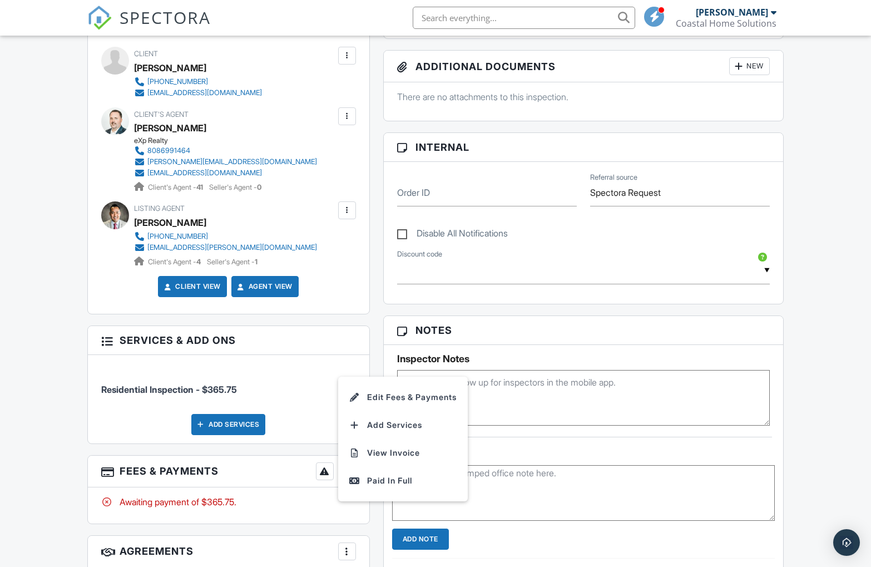
click at [369, 477] on div "Paid In Full" at bounding box center [402, 480] width 107 height 13
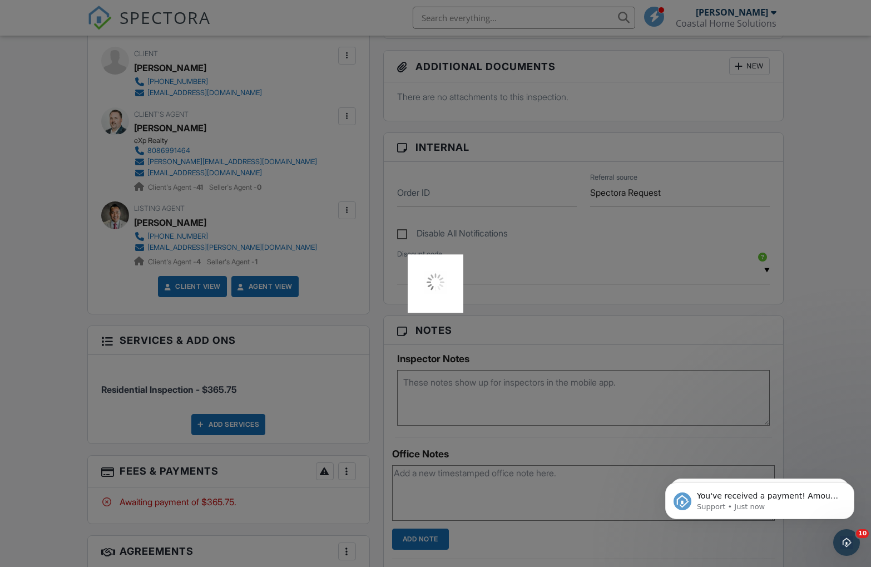
scroll to position [0, 0]
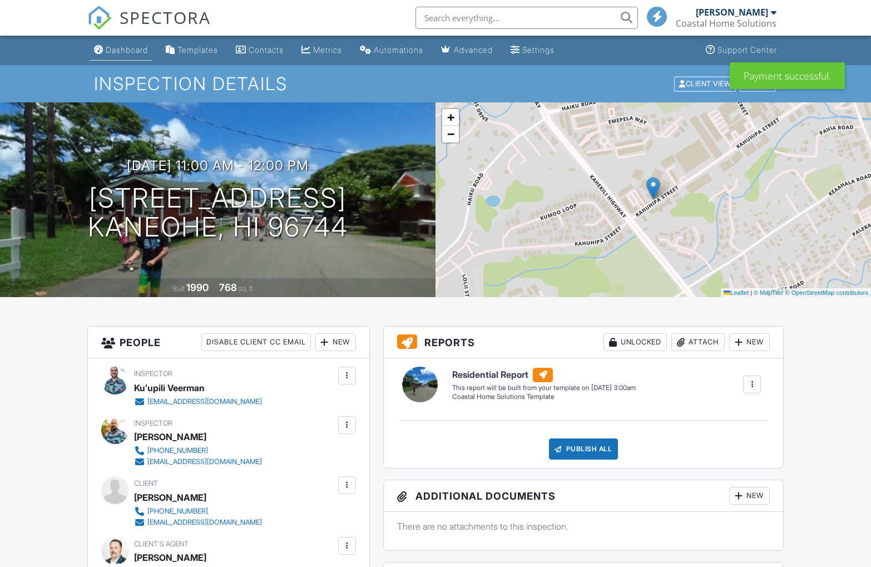
click at [131, 50] on div "Dashboard" at bounding box center [127, 49] width 42 height 9
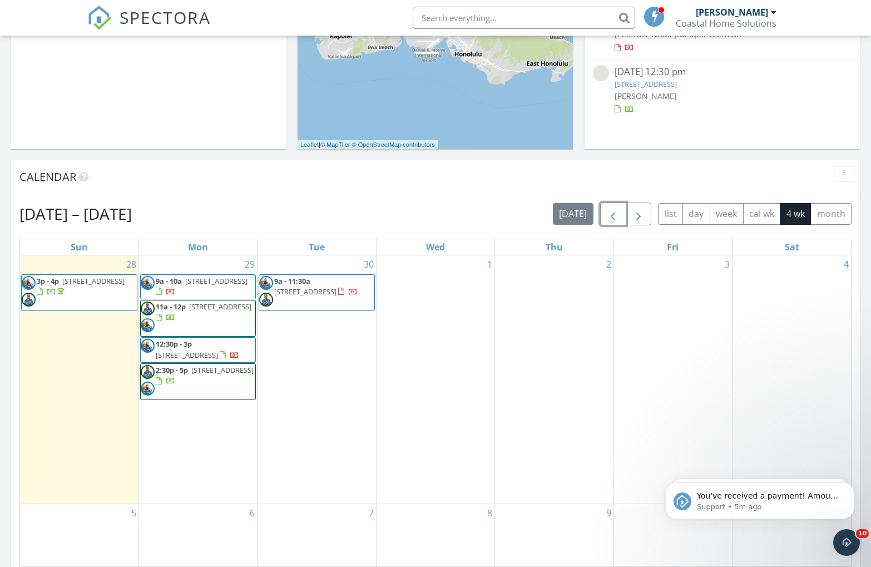
click at [617, 221] on span "button" at bounding box center [612, 214] width 13 height 13
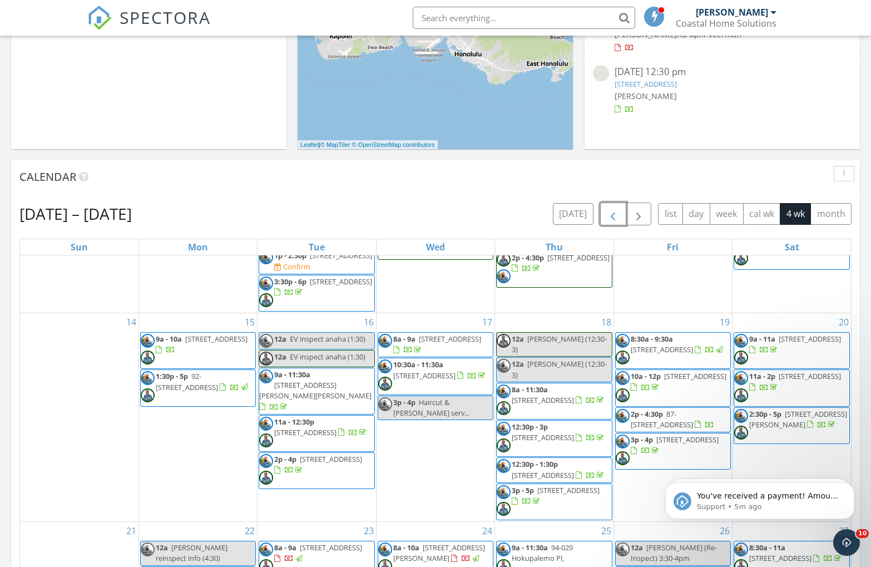
scroll to position [351, 0]
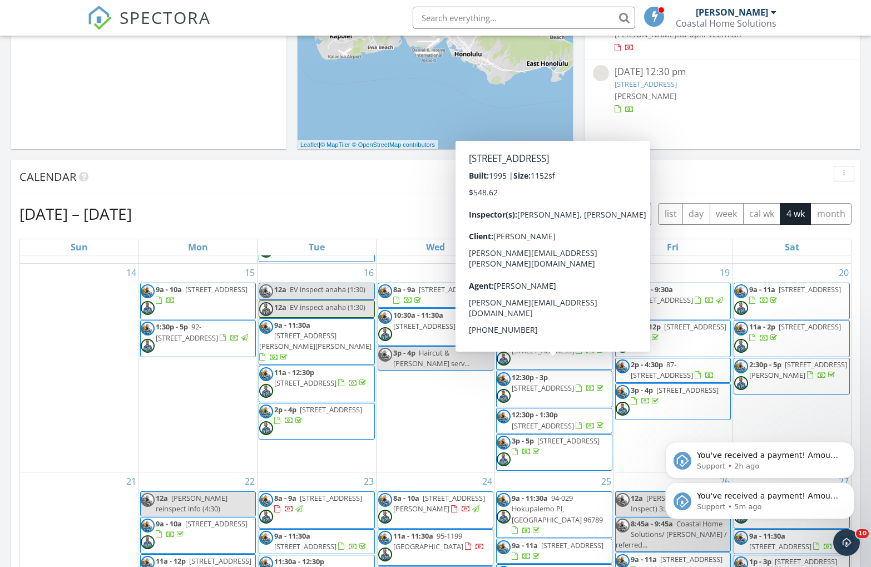
drag, startPoint x: 848, startPoint y: 485, endPoint x: 848, endPoint y: 447, distance: 38.4
click at [849, 485] on icon "Dismiss notification" at bounding box center [851, 486] width 5 height 5
click at [850, 486] on icon "Dismiss notification" at bounding box center [851, 485] width 6 height 6
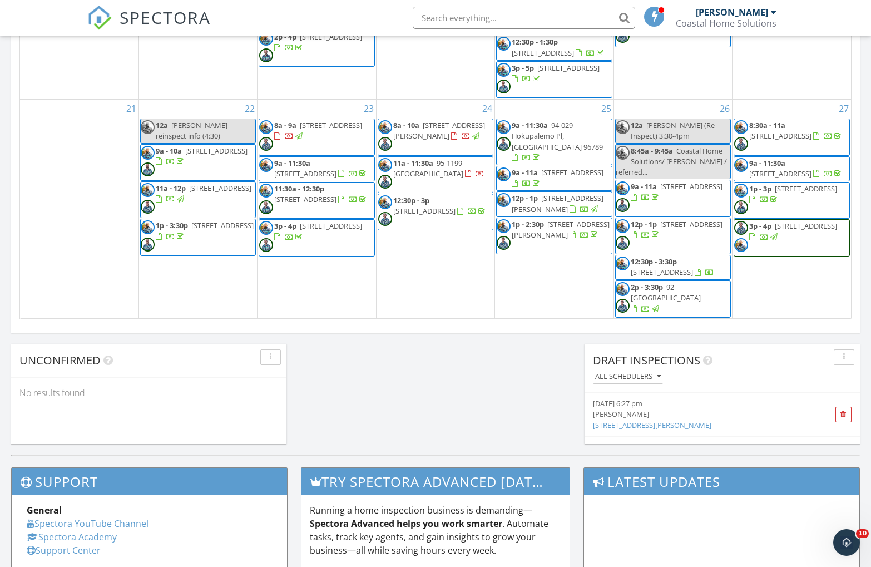
click at [703, 269] on span "12:30p - 3:30p 28 Puukani Pl, Kailua 96734" at bounding box center [673, 267] width 115 height 22
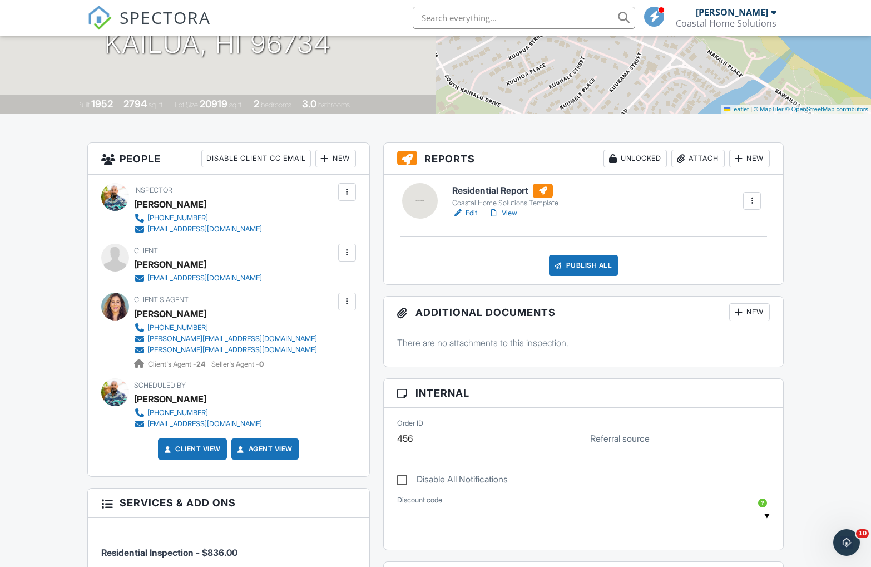
click at [473, 212] on link "Edit" at bounding box center [464, 213] width 25 height 11
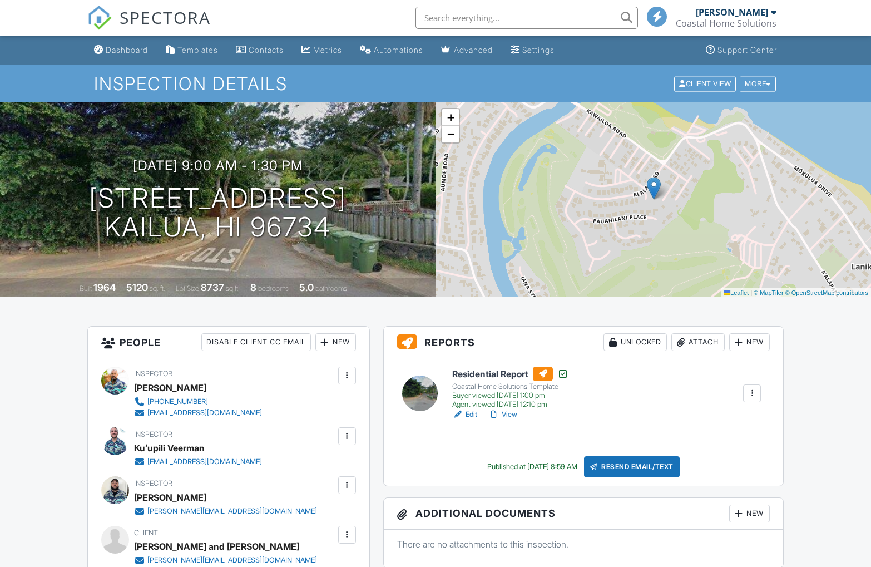
click at [517, 415] on link "View" at bounding box center [503, 414] width 29 height 11
